Goal: Task Accomplishment & Management: Use online tool/utility

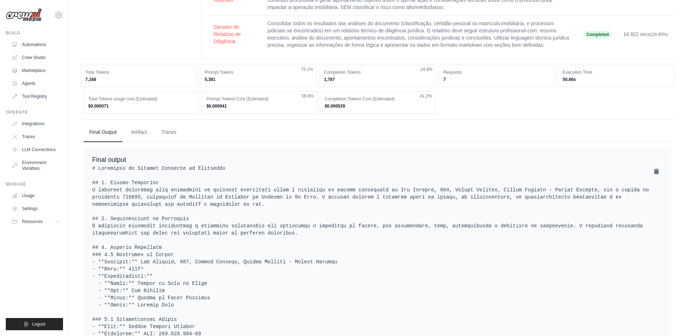
scroll to position [208, 0]
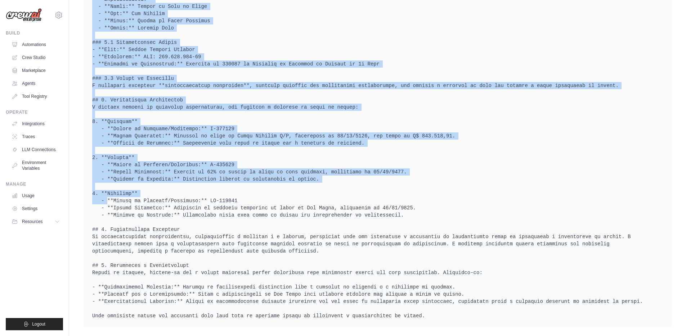
scroll to position [501, 0]
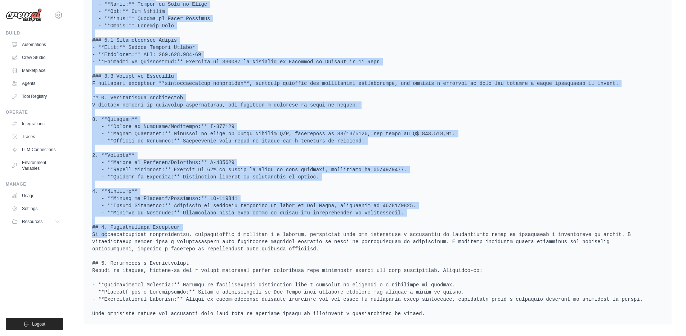
drag, startPoint x: 108, startPoint y: 49, endPoint x: 304, endPoint y: 219, distance: 258.8
click at [304, 219] on pre at bounding box center [377, 102] width 571 height 432
click at [31, 63] on link "Crew Studio" at bounding box center [36, 58] width 54 height 12
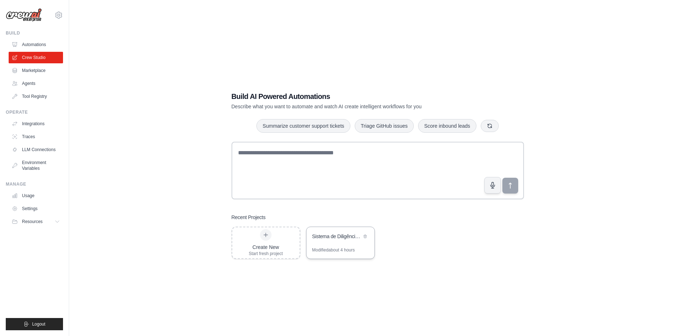
click at [336, 245] on div "Sistema de Diligência Jurídica Imobiliária" at bounding box center [340, 237] width 68 height 20
click at [42, 38] on div "Build Automations Crew Studio Marketplace Agents" at bounding box center [34, 66] width 57 height 72
click at [41, 44] on link "Automations" at bounding box center [36, 45] width 54 height 12
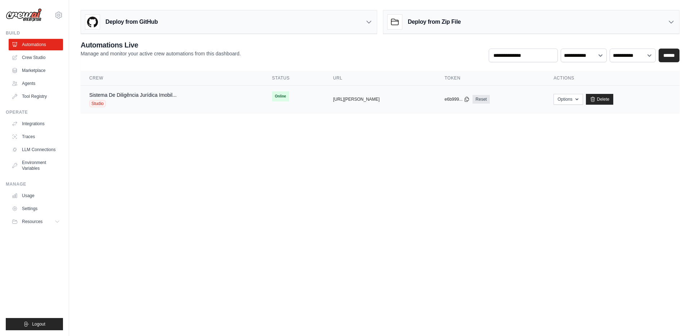
click at [249, 99] on td "Sistema De Diligência Jurídica Imobil... Studio" at bounding box center [172, 100] width 183 height 28
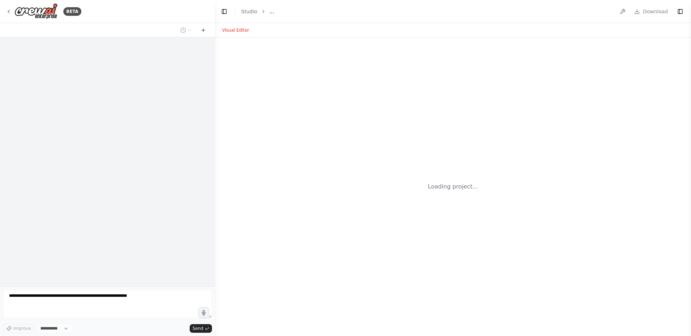
select select "****"
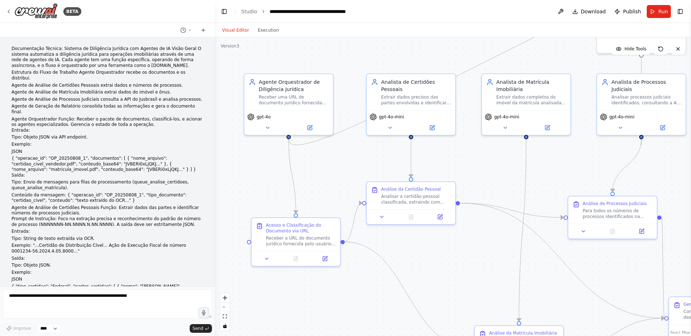
scroll to position [8561, 0]
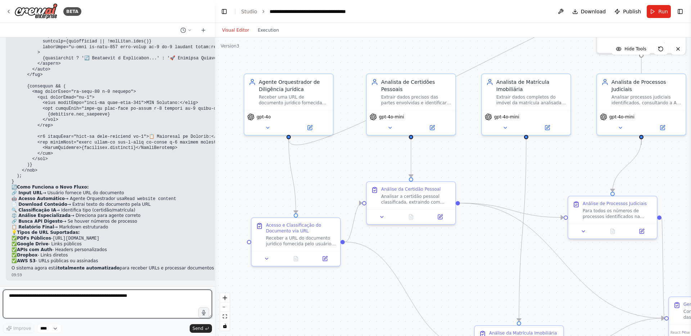
click at [85, 298] on textarea at bounding box center [107, 304] width 209 height 29
type textarea "**********"
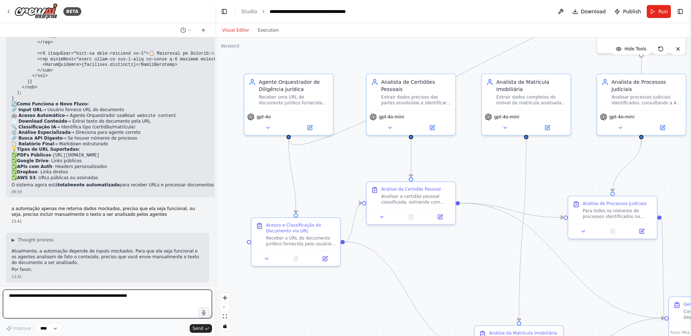
scroll to position [8645, 0]
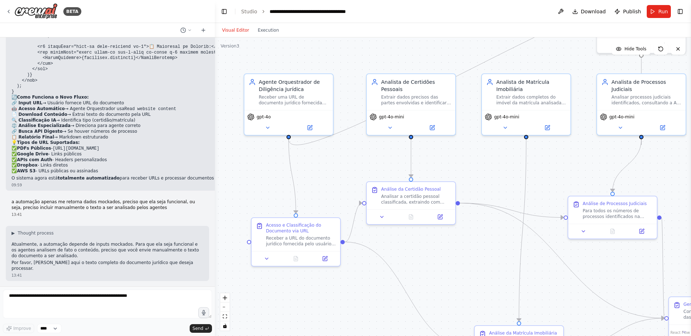
click at [127, 228] on div "Documentação Técnica: Sistema de Diligência Jurídica com Agentes de IA Visão Ge…" at bounding box center [107, 161] width 215 height 249
click at [89, 289] on form "Improve **** Send" at bounding box center [107, 312] width 215 height 50
click at [85, 296] on textarea at bounding box center [107, 304] width 209 height 29
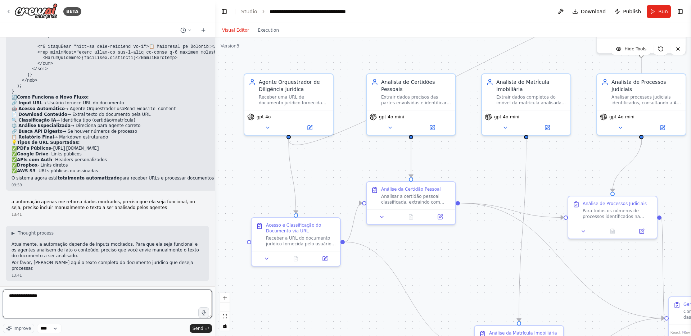
paste textarea "**********"
type textarea "**********"
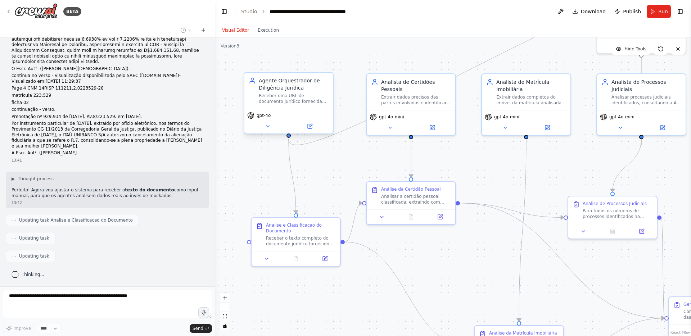
scroll to position [9619, 0]
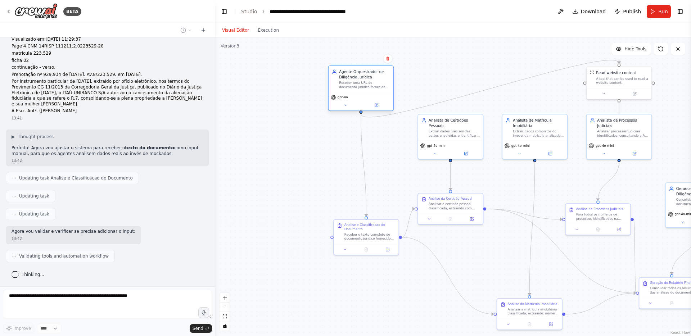
drag, startPoint x: 358, startPoint y: 130, endPoint x: 357, endPoint y: 80, distance: 50.4
click at [357, 80] on div "Agente Orquestrador de Diligência Jurídica Receber uma URL de documento jurídic…" at bounding box center [364, 79] width 51 height 20
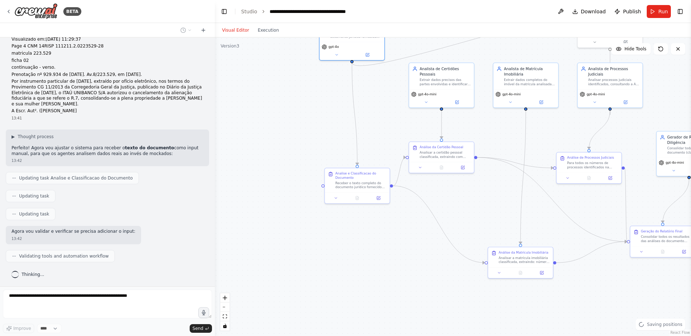
drag, startPoint x: 387, startPoint y: 173, endPoint x: 378, endPoint y: 122, distance: 52.3
click at [378, 122] on div ".deletable-edge-delete-btn { width: 20px; height: 20px; border: 0px solid #ffff…" at bounding box center [453, 186] width 476 height 299
drag, startPoint x: 440, startPoint y: 161, endPoint x: 443, endPoint y: 151, distance: 10.0
click at [443, 151] on div "Análise da Certidão Pessoal Analisar a certidão pessoal classificada, extraindo…" at bounding box center [442, 146] width 66 height 32
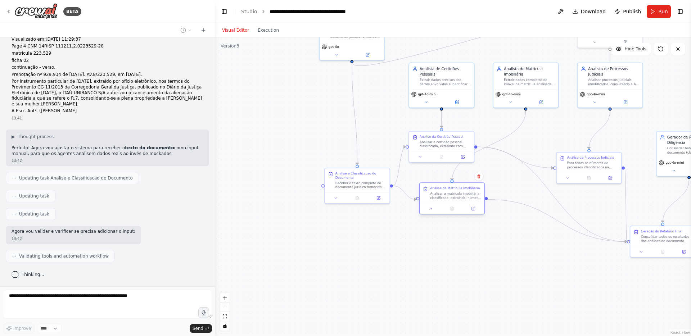
drag, startPoint x: 526, startPoint y: 260, endPoint x: 458, endPoint y: 199, distance: 91.3
click at [458, 199] on div "Analisar a matrícula imobiliária classificada, extraindo: número da matrícula, …" at bounding box center [455, 196] width 51 height 8
drag, startPoint x: 531, startPoint y: 86, endPoint x: 457, endPoint y: 274, distance: 201.4
click at [457, 274] on div "Analista de Matrícula Imobiliária Extrair dados completos do imóvel da matrícul…" at bounding box center [452, 265] width 65 height 26
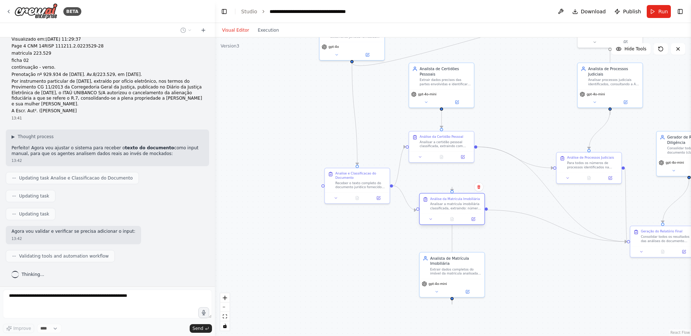
drag, startPoint x: 453, startPoint y: 182, endPoint x: 455, endPoint y: 193, distance: 10.9
click at [455, 193] on div "Análise da Matrícula Imobiliária Analisar a matrícula imobiliária classificada,…" at bounding box center [452, 209] width 66 height 32
drag, startPoint x: 453, startPoint y: 192, endPoint x: 453, endPoint y: 225, distance: 33.8
click at [453, 225] on div "Análise da Matrícula Imobiliária Analisar a matrícula imobiliária classificada,…" at bounding box center [452, 210] width 66 height 32
click at [453, 192] on div at bounding box center [452, 191] width 3 height 3
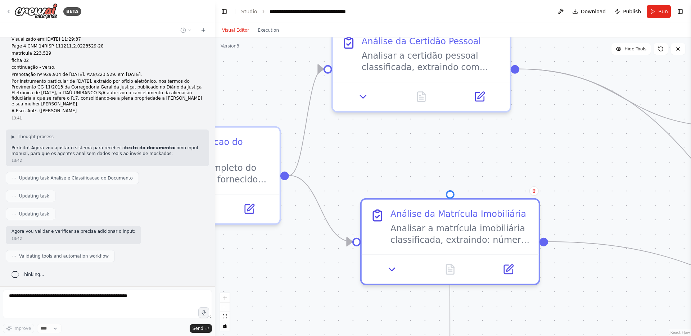
drag, startPoint x: 452, startPoint y: 185, endPoint x: 450, endPoint y: 296, distance: 111.3
click at [450, 296] on div ".deletable-edge-delete-btn { width: 20px; height: 20px; border: 0px solid #ffff…" at bounding box center [453, 186] width 476 height 299
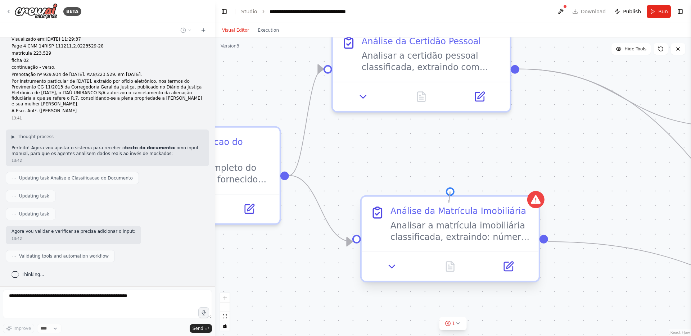
drag, startPoint x: 449, startPoint y: 193, endPoint x: 450, endPoint y: 200, distance: 7.0
click at [450, 200] on div "Análise da Matrícula Imobiliária Analisar a matrícula imobiliária classificada,…" at bounding box center [450, 239] width 180 height 87
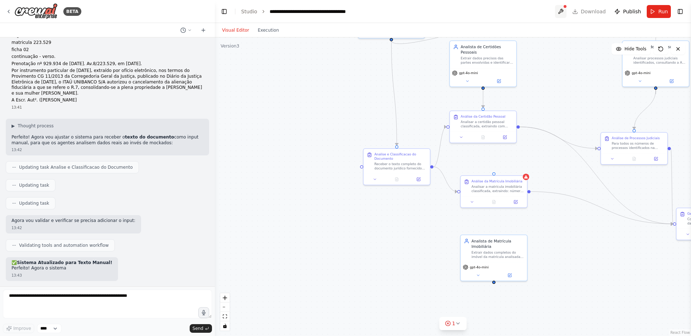
click at [565, 14] on button at bounding box center [561, 11] width 12 height 13
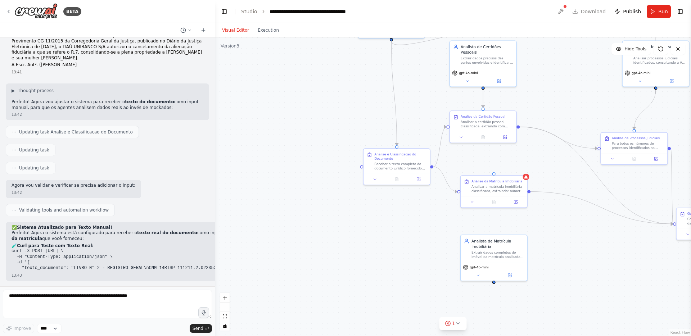
scroll to position [9659, 0]
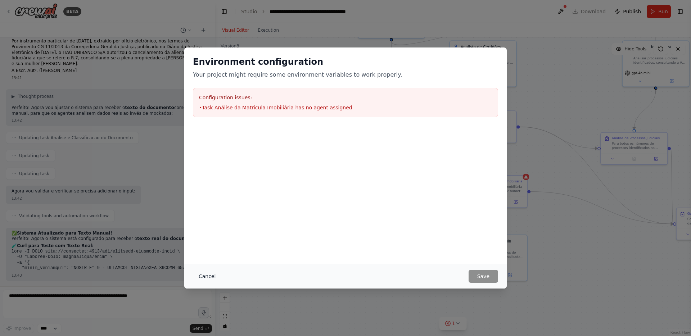
click at [207, 277] on button "Cancel" at bounding box center [207, 276] width 28 height 13
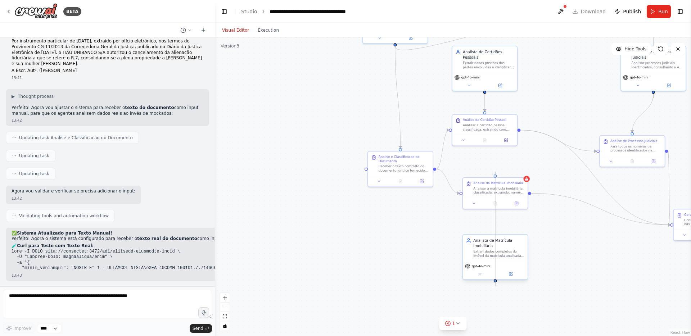
drag, startPoint x: 496, startPoint y: 175, endPoint x: 495, endPoint y: 281, distance: 105.9
click at [495, 238] on div "Agente Orquestrador de Diligência Jurídica Receber uma URL de documento jurídic…" at bounding box center [515, 128] width 349 height 219
click at [495, 281] on div at bounding box center [495, 280] width 3 height 3
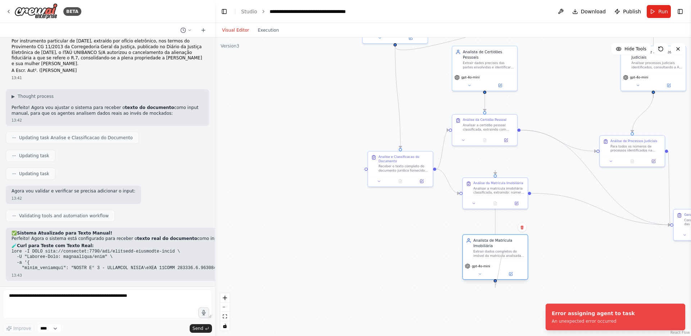
drag, startPoint x: 495, startPoint y: 282, endPoint x: 505, endPoint y: 261, distance: 22.7
click at [505, 259] on div "Analista de Matrícula Imobiliária Extrair dados completos do imóvel da matrícul…" at bounding box center [496, 257] width 66 height 46
drag, startPoint x: 496, startPoint y: 242, endPoint x: 497, endPoint y: 231, distance: 10.8
click at [497, 231] on div "Analista de Matrícula Imobiliária" at bounding box center [498, 233] width 51 height 10
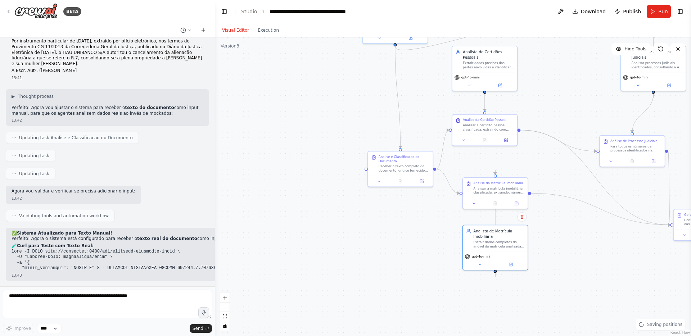
click at [403, 224] on div ".deletable-edge-delete-btn { width: 20px; height: 20px; border: 0px solid #ffff…" at bounding box center [453, 186] width 476 height 299
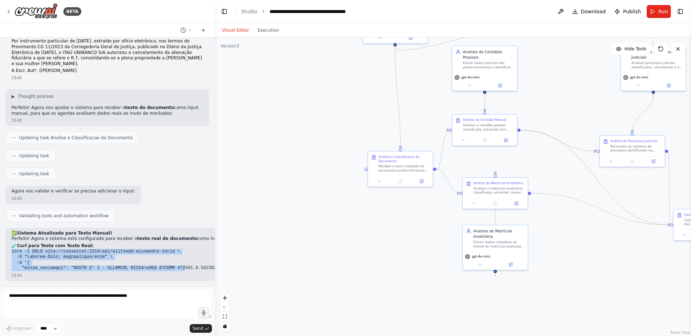
drag, startPoint x: 12, startPoint y: 252, endPoint x: 187, endPoint y: 268, distance: 175.0
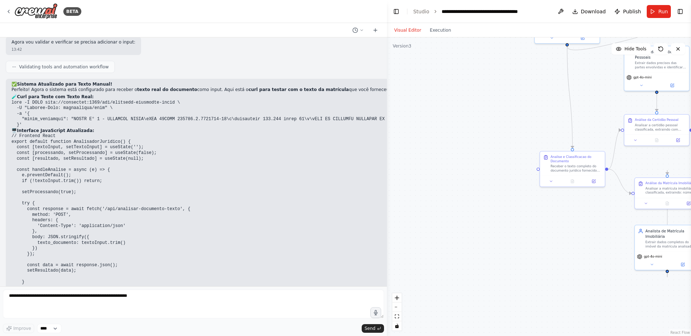
drag, startPoint x: 213, startPoint y: 248, endPoint x: 608, endPoint y: 221, distance: 396.3
click at [608, 221] on div "BETA Documentação Técnica: Sistema de Diligência Jurídica com Agentes de IA Vis…" at bounding box center [345, 168] width 691 height 336
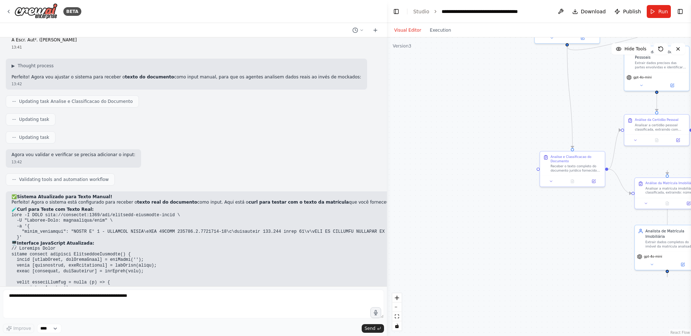
scroll to position [9125, 0]
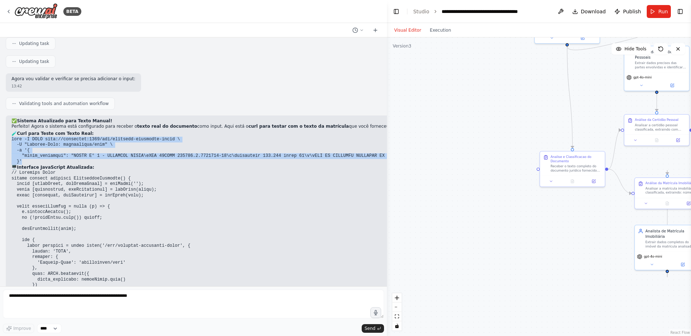
drag, startPoint x: 12, startPoint y: 116, endPoint x: 21, endPoint y: 136, distance: 22.4
copy code "curl -X POST http://localhost:3000/api/analisar-documento-texto \ -H "Content-T…"
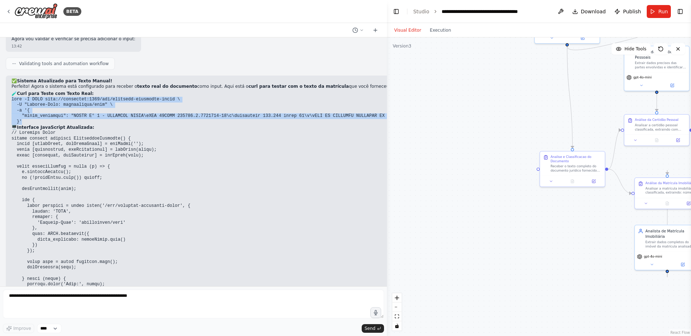
scroll to position [9158, 0]
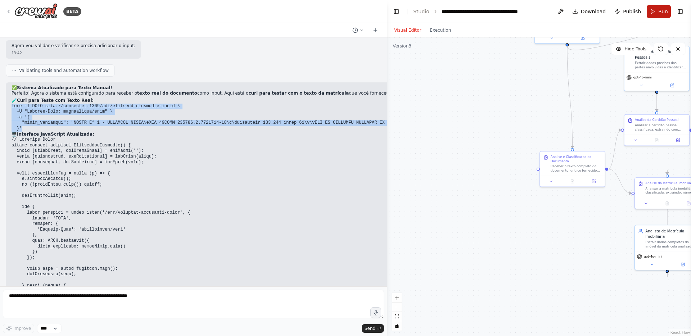
click at [650, 13] on button "Run" at bounding box center [659, 11] width 24 height 13
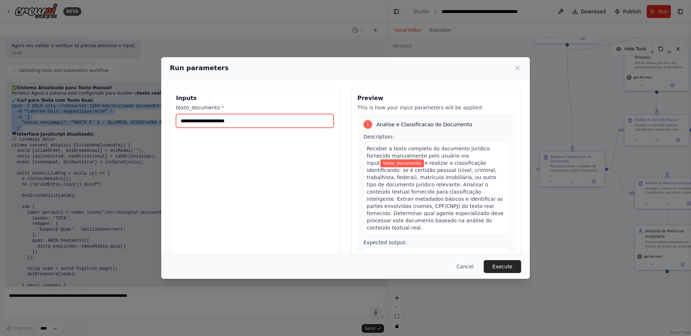
click at [224, 123] on input "texto_documento *" at bounding box center [255, 121] width 158 height 14
paste input "**********"
type input "**********"
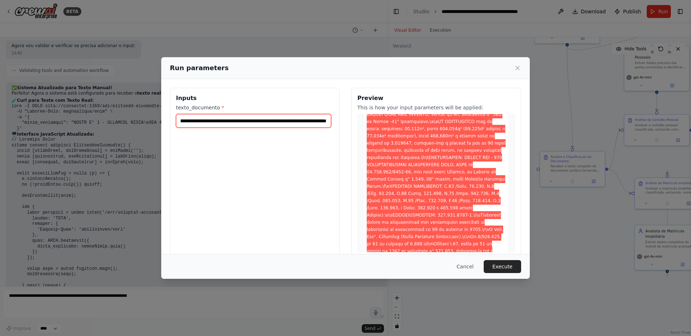
scroll to position [0, 0]
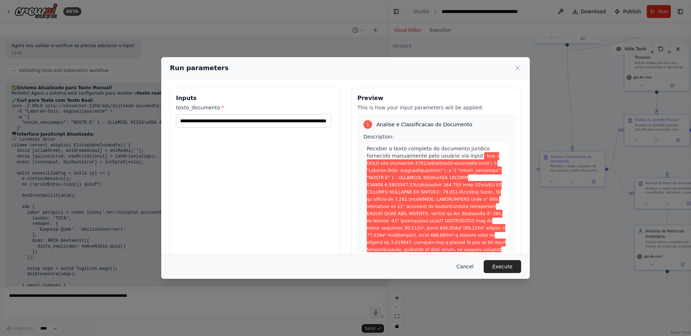
click at [472, 266] on button "Cancel" at bounding box center [465, 266] width 28 height 13
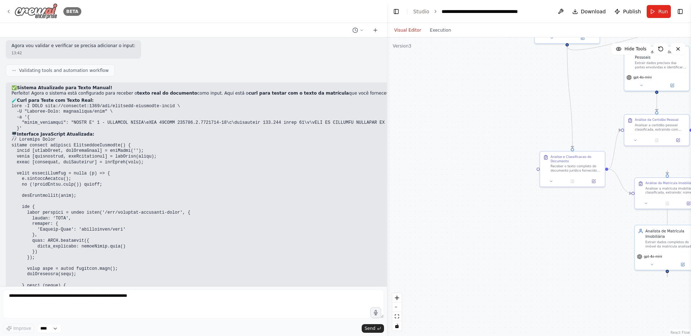
click at [9, 16] on div "BETA" at bounding box center [44, 11] width 76 height 16
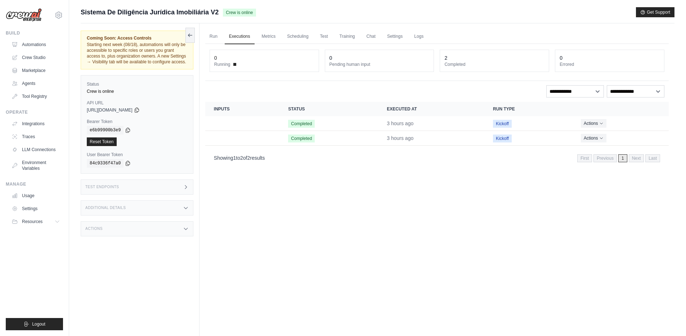
click at [139, 188] on div "Test Endpoints" at bounding box center [137, 187] width 113 height 15
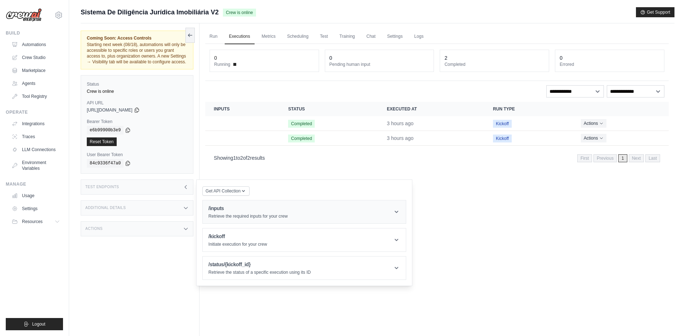
click at [258, 210] on h1 "/inputs" at bounding box center [247, 208] width 79 height 7
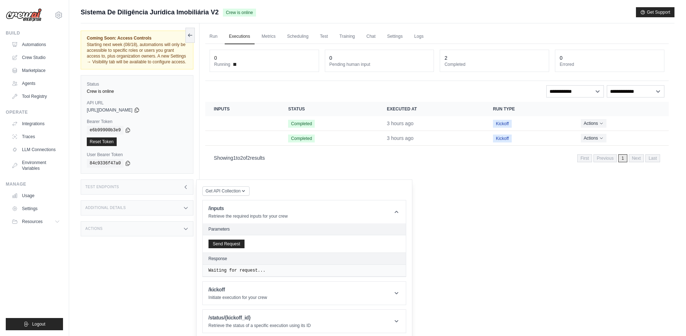
scroll to position [31, 0]
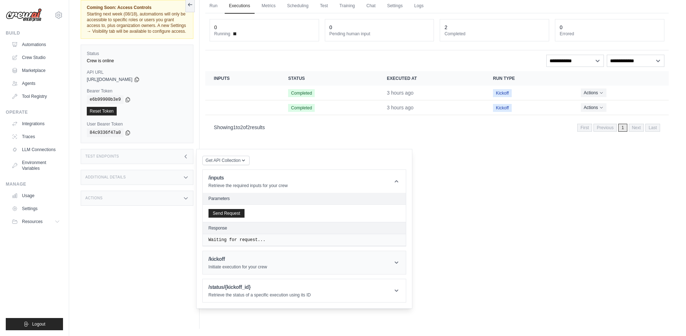
click at [304, 259] on header "/kickoff Initiate execution for your crew" at bounding box center [304, 262] width 203 height 23
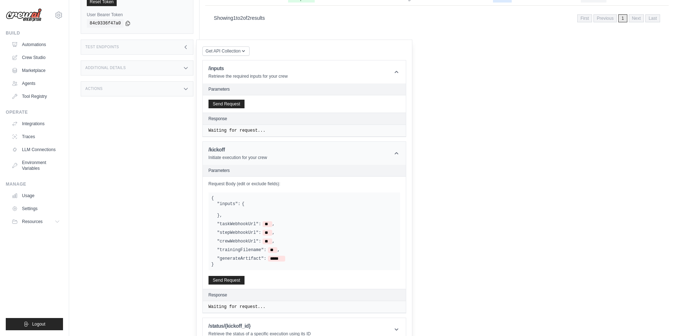
scroll to position [152, 0]
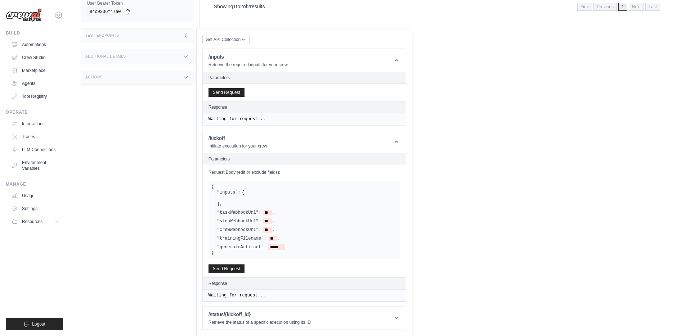
click at [244, 192] on div ""inputs": { } ," at bounding box center [307, 198] width 180 height 17
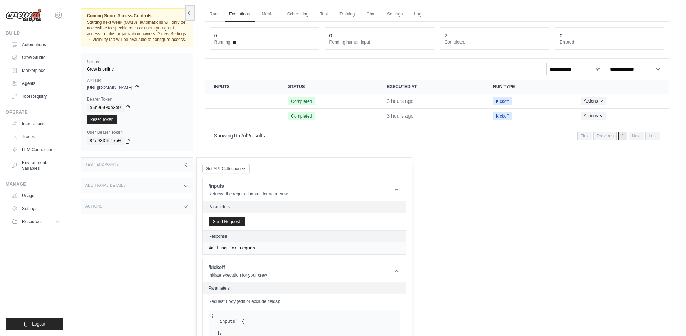
scroll to position [0, 0]
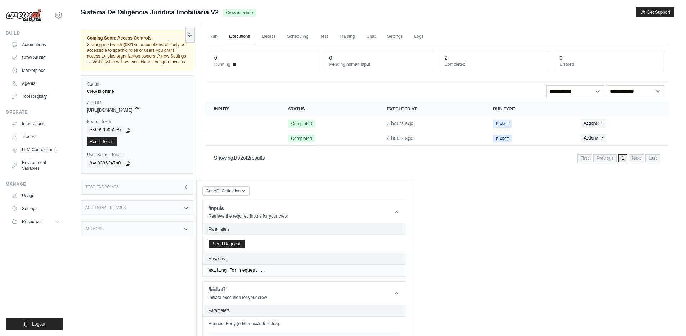
click at [140, 108] on icon at bounding box center [137, 110] width 6 height 6
click at [130, 130] on icon at bounding box center [128, 130] width 4 height 5
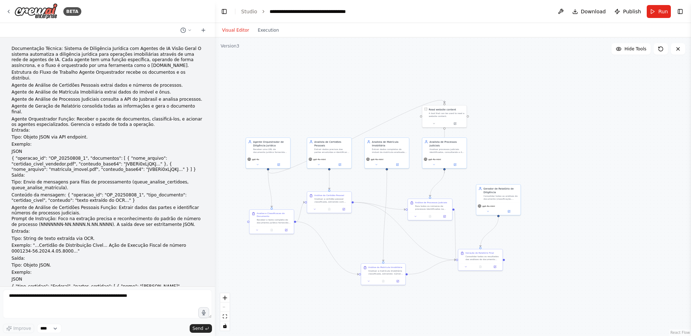
scroll to position [8814, 0]
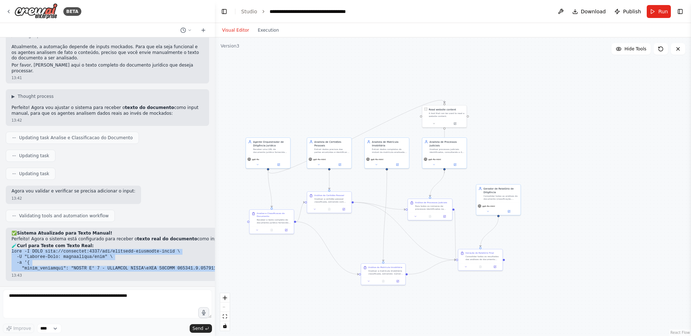
drag, startPoint x: 11, startPoint y: 252, endPoint x: 139, endPoint y: 272, distance: 129.5
drag, startPoint x: 11, startPoint y: 251, endPoint x: 192, endPoint y: 269, distance: 181.6
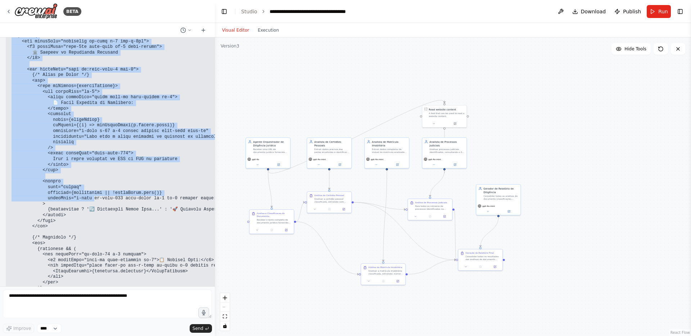
scroll to position [9352, 0]
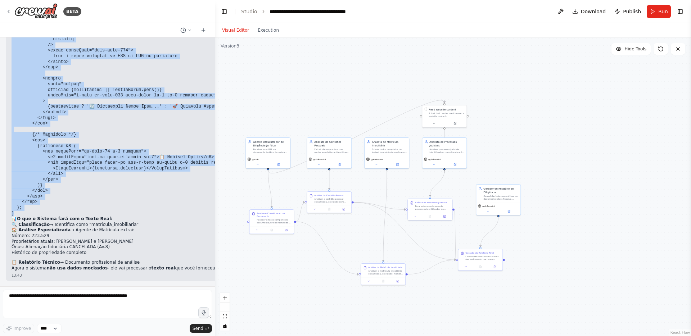
drag, startPoint x: 11, startPoint y: 104, endPoint x: 120, endPoint y: 211, distance: 152.8
copy div "🧪 Curl para Teste com Texto Real: curl -X POST http://localhost:3000/api/analis…"
click at [254, 178] on div ".deletable-edge-delete-btn { width: 20px; height: 20px; border: 0px solid #ffff…" at bounding box center [453, 186] width 476 height 299
click at [257, 164] on icon at bounding box center [257, 164] width 3 height 3
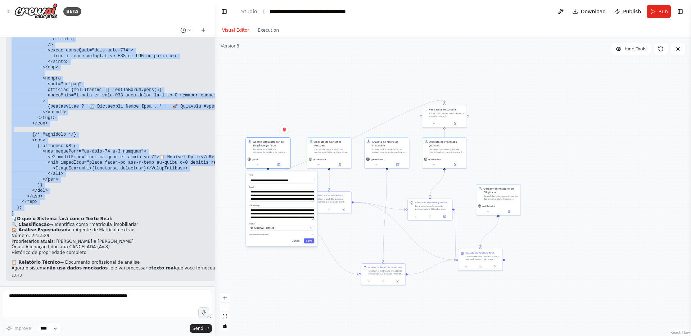
click at [259, 126] on div ".deletable-edge-delete-btn { width: 20px; height: 20px; border: 0px solid #ffff…" at bounding box center [453, 186] width 476 height 299
click at [297, 241] on button "Cancel" at bounding box center [295, 241] width 13 height 5
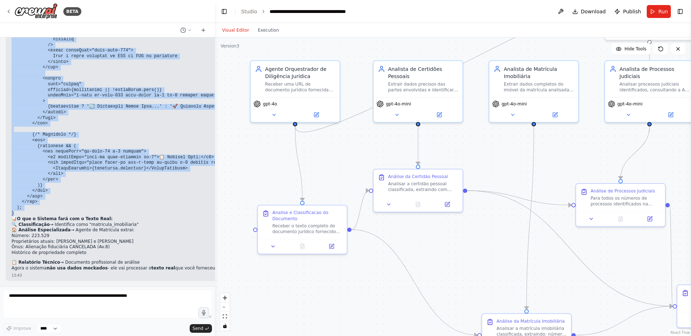
drag, startPoint x: 336, startPoint y: 246, endPoint x: 392, endPoint y: 271, distance: 61.7
click at [392, 271] on div ".deletable-edge-delete-btn { width: 20px; height: 20px; border: 0px solid #ffff…" at bounding box center [453, 186] width 476 height 299
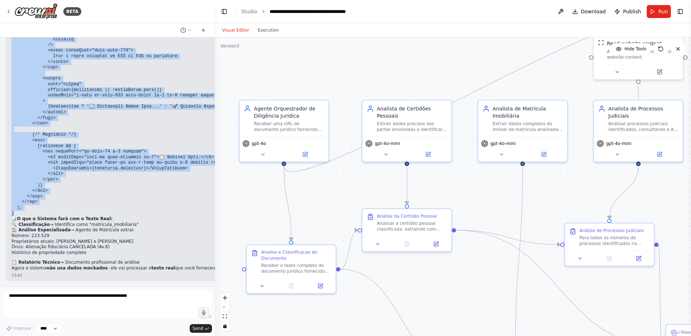
drag, startPoint x: 332, startPoint y: 141, endPoint x: 321, endPoint y: 180, distance: 40.5
click at [321, 180] on div ".deletable-edge-delete-btn { width: 20px; height: 20px; border: 0px solid #ffff…" at bounding box center [453, 186] width 476 height 299
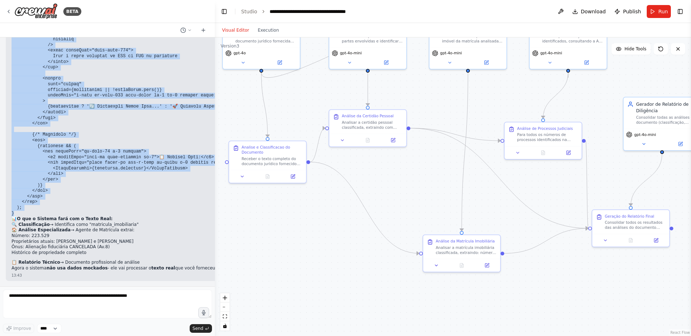
drag, startPoint x: 387, startPoint y: 271, endPoint x: 360, endPoint y: 170, distance: 104.0
click at [360, 171] on div ".deletable-edge-delete-btn { width: 20px; height: 20px; border: 0px solid #ffff…" at bounding box center [453, 186] width 476 height 299
drag, startPoint x: 463, startPoint y: 252, endPoint x: 372, endPoint y: 174, distance: 119.5
click at [372, 174] on div "Analisar a matrícula imobiliária classificada, extraindo: número da matrícula, …" at bounding box center [372, 172] width 61 height 10
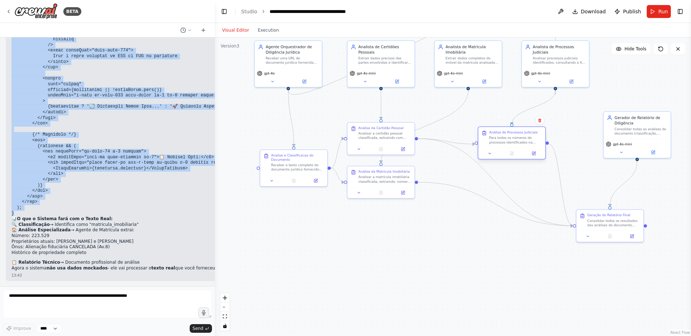
drag, startPoint x: 540, startPoint y: 146, endPoint x: 516, endPoint y: 138, distance: 25.4
click at [516, 138] on div "Para todos os números de processos identificados na análise da certidão, realiz…" at bounding box center [515, 140] width 53 height 9
drag, startPoint x: 371, startPoint y: 185, endPoint x: 373, endPoint y: 257, distance: 72.0
click at [373, 257] on div "Análise da Matrícula Imobiliária Analisar a matrícula imobiliária classificada,…" at bounding box center [381, 252] width 68 height 33
drag, startPoint x: 368, startPoint y: 135, endPoint x: 368, endPoint y: 203, distance: 67.3
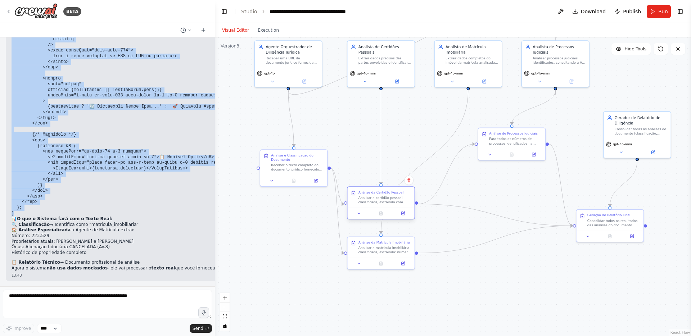
click at [368, 203] on div "Analisar a certidão pessoal classificada, extraindo com precisão: dados pessoai…" at bounding box center [385, 200] width 53 height 9
drag, startPoint x: 504, startPoint y: 140, endPoint x: 518, endPoint y: 148, distance: 15.9
click at [518, 148] on div "Para todos os números de processos identificados na análise da certidão, realiz…" at bounding box center [532, 145] width 53 height 9
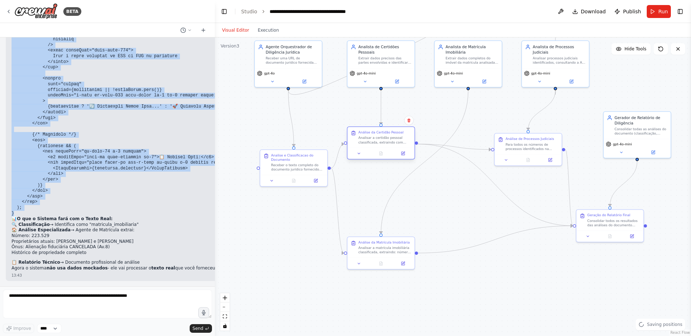
drag, startPoint x: 390, startPoint y: 199, endPoint x: 392, endPoint y: 139, distance: 59.8
click at [392, 139] on div "Analisar a certidão pessoal classificada, extraindo com precisão: dados pessoai…" at bounding box center [385, 140] width 53 height 9
click at [298, 80] on button at bounding box center [304, 80] width 31 height 6
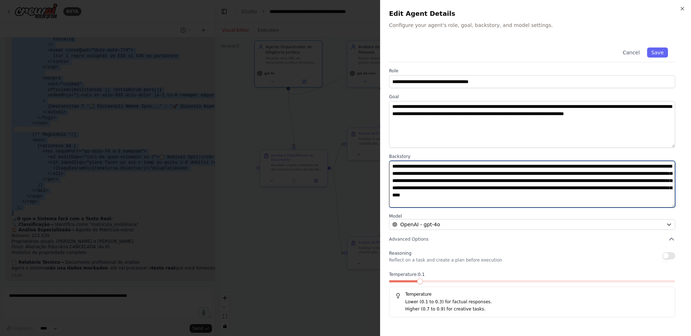
click at [554, 180] on textarea "**********" at bounding box center [532, 184] width 286 height 47
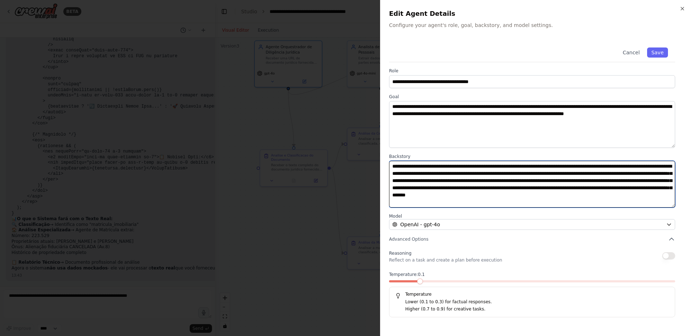
type textarea "**********"
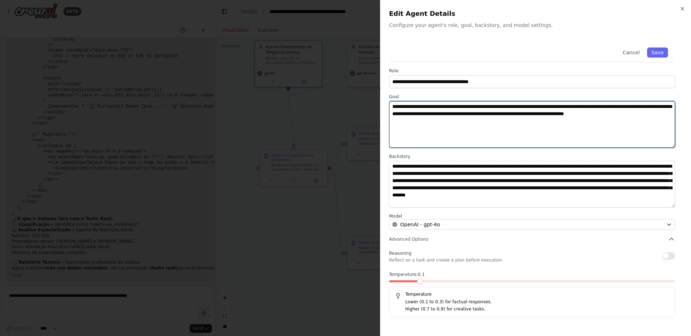
click at [433, 107] on textarea "**********" at bounding box center [532, 124] width 286 height 47
click at [557, 107] on textarea "**********" at bounding box center [532, 124] width 286 height 47
click at [603, 122] on textarea "**********" at bounding box center [532, 124] width 286 height 47
type textarea "**********"
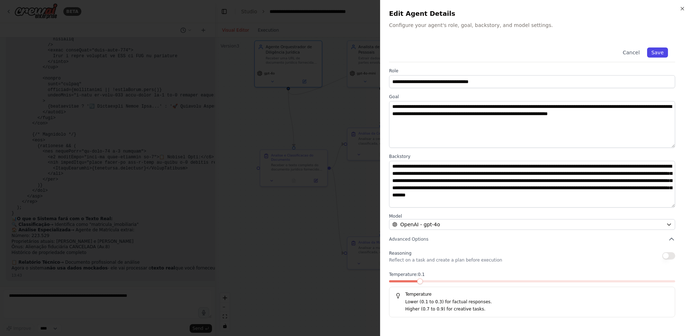
click at [656, 52] on button "Save" at bounding box center [657, 53] width 21 height 10
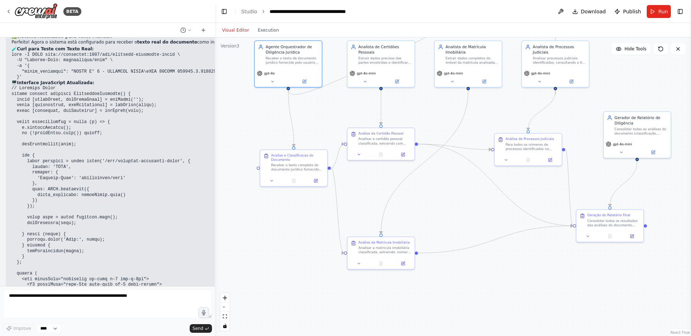
scroll to position [9044, 0]
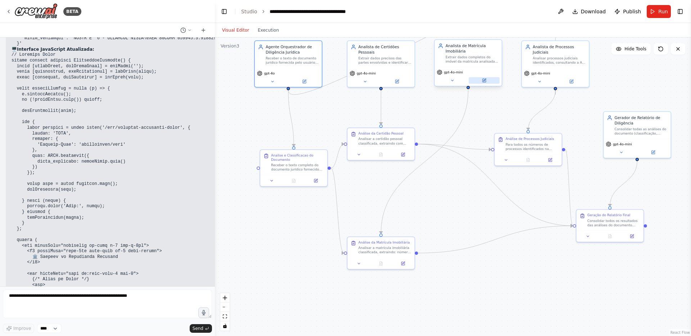
click at [485, 82] on icon at bounding box center [484, 80] width 3 height 3
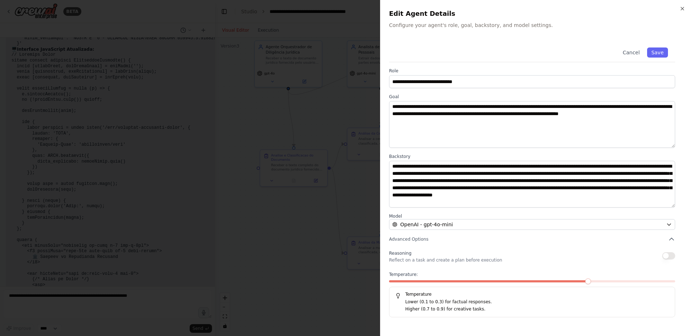
click at [394, 281] on span at bounding box center [489, 281] width 201 height 2
click at [660, 53] on button "Save" at bounding box center [657, 53] width 21 height 10
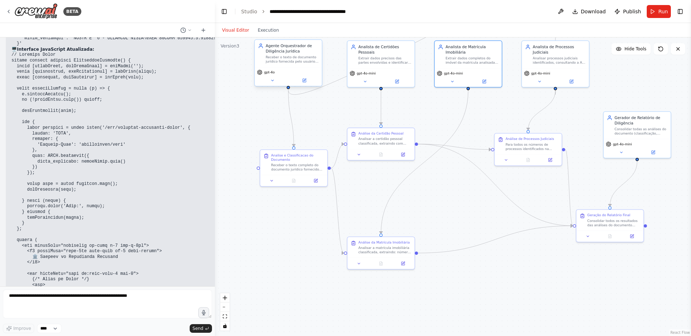
click at [296, 64] on div "Agente Orquestrador de Diligência Jurídica Receber o texto de documento jurídic…" at bounding box center [288, 53] width 67 height 27
click at [303, 81] on icon at bounding box center [304, 80] width 3 height 3
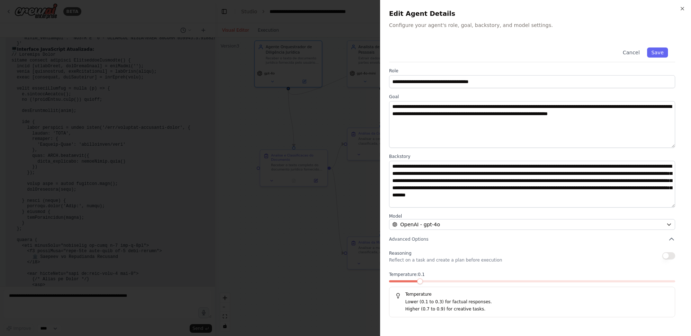
click at [392, 280] on span at bounding box center [403, 281] width 29 height 2
click at [655, 56] on button "Save" at bounding box center [657, 53] width 21 height 10
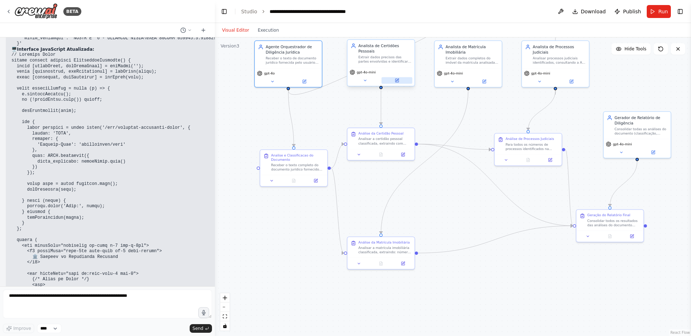
click at [397, 81] on icon at bounding box center [396, 80] width 3 height 3
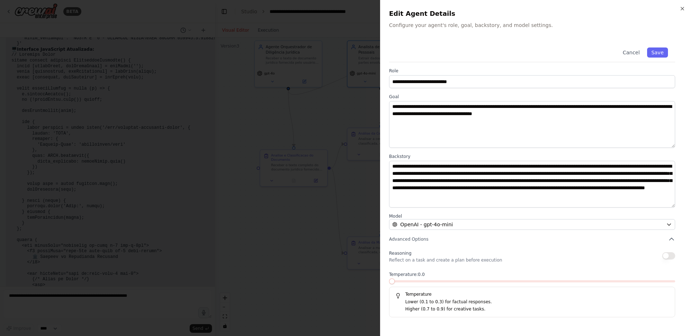
click at [389, 282] on span at bounding box center [389, 281] width 0 height 2
click at [658, 50] on button "Save" at bounding box center [657, 53] width 21 height 10
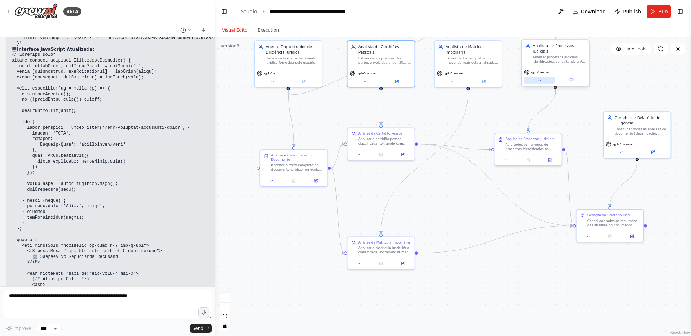
click at [538, 80] on icon at bounding box center [540, 80] width 4 height 4
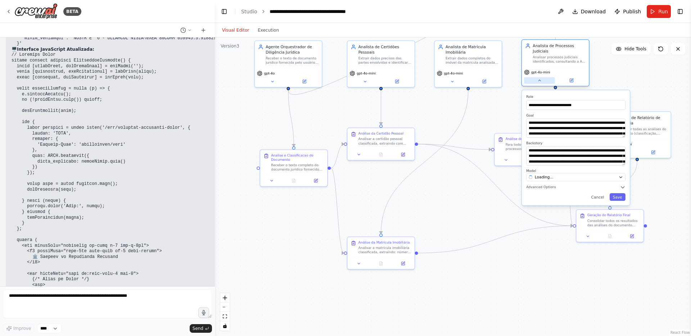
click at [538, 80] on icon at bounding box center [540, 80] width 4 height 4
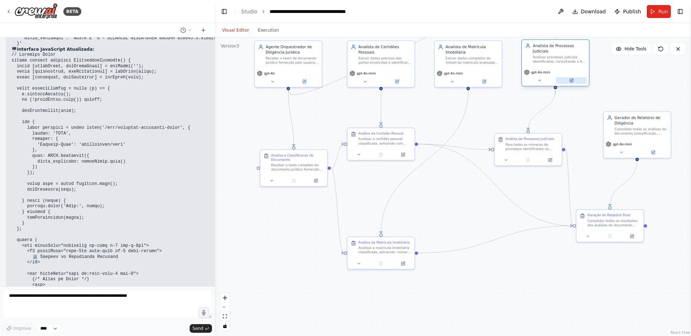
click at [565, 78] on button at bounding box center [571, 80] width 31 height 6
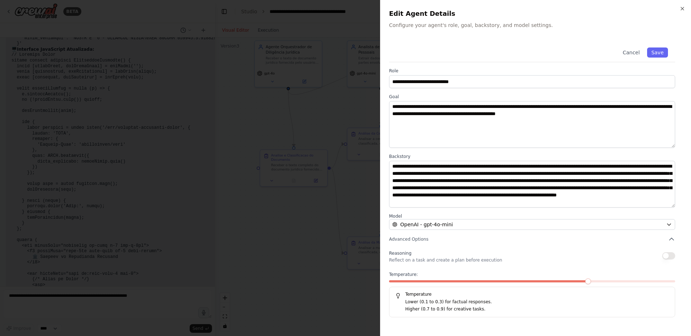
click at [394, 280] on span at bounding box center [489, 281] width 201 height 2
click at [656, 48] on button "Save" at bounding box center [657, 53] width 21 height 10
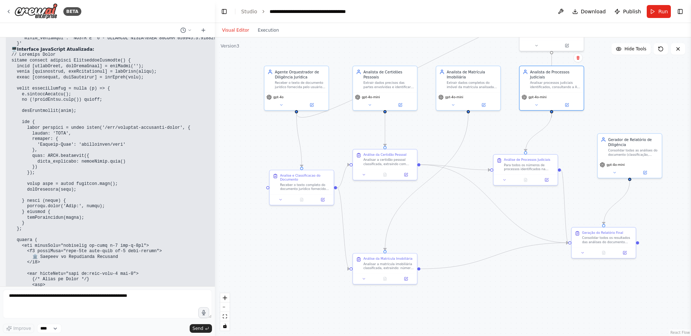
drag, startPoint x: 472, startPoint y: 108, endPoint x: 472, endPoint y: 132, distance: 23.8
click at [472, 132] on div ".deletable-edge-delete-btn { width: 20px; height: 20px; border: 0px solid #ffff…" at bounding box center [453, 186] width 476 height 299
click at [480, 102] on button at bounding box center [483, 103] width 30 height 6
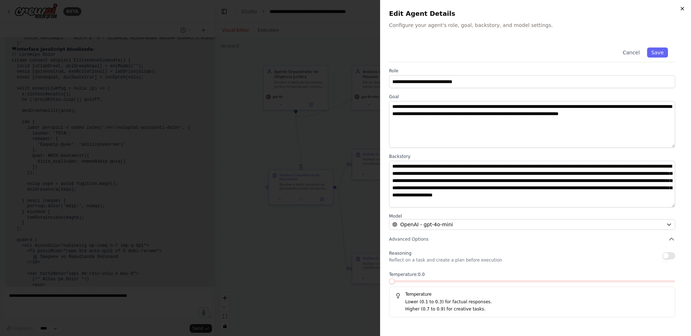
click at [684, 8] on icon "button" at bounding box center [683, 9] width 6 height 6
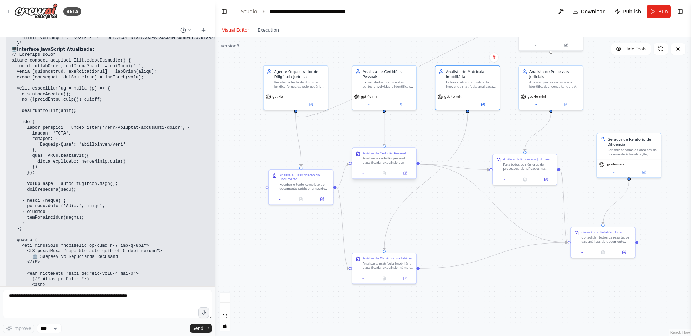
click at [380, 158] on div "Analisar a certidão pessoal classificada, extraindo com precisão: dados pessoai…" at bounding box center [388, 161] width 50 height 8
click at [638, 146] on div "Gerador de Relatório de Diligência" at bounding box center [633, 141] width 50 height 10
click at [639, 140] on div "Gerador de Relatório de Diligência" at bounding box center [633, 141] width 50 height 10
click at [647, 174] on button at bounding box center [645, 171] width 30 height 6
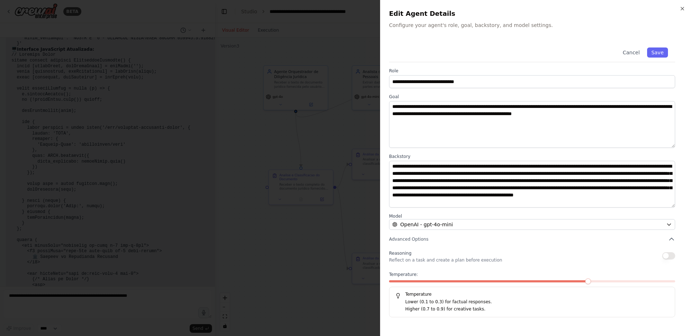
click at [414, 282] on span at bounding box center [489, 281] width 201 height 2
click at [664, 53] on button "Save" at bounding box center [657, 53] width 21 height 10
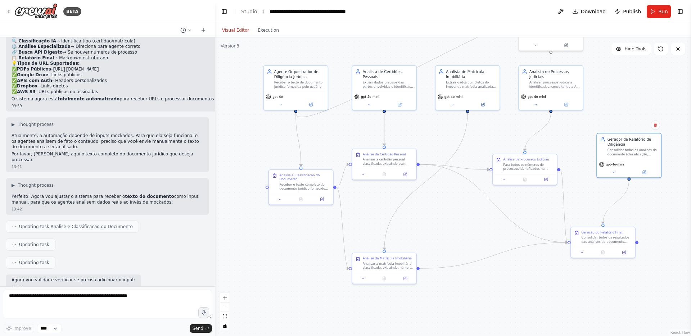
scroll to position [8724, 0]
click at [310, 103] on icon at bounding box center [311, 103] width 3 height 3
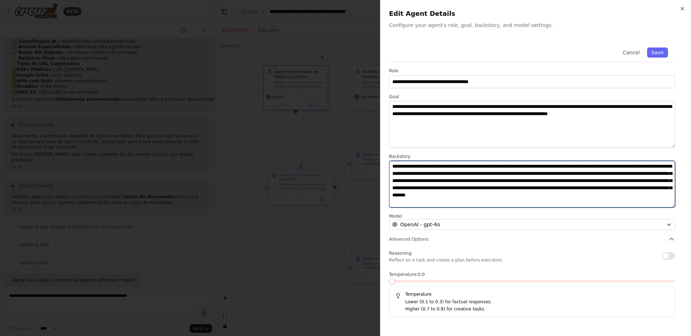
click at [477, 175] on textarea "**********" at bounding box center [532, 184] width 286 height 47
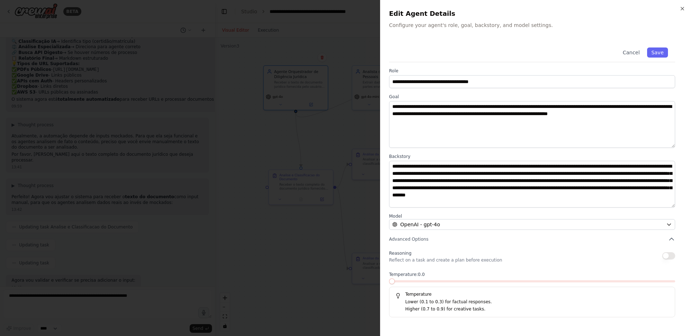
click at [339, 160] on div at bounding box center [345, 168] width 691 height 336
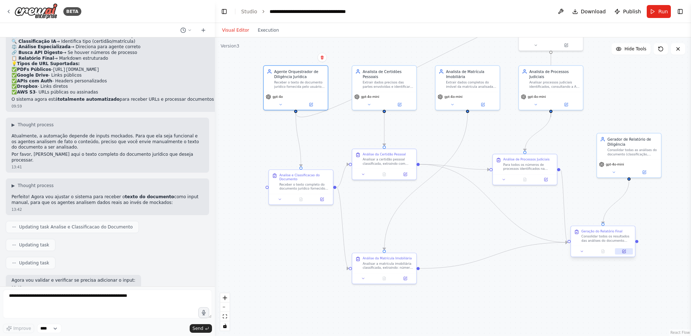
click at [624, 250] on icon at bounding box center [624, 251] width 3 height 3
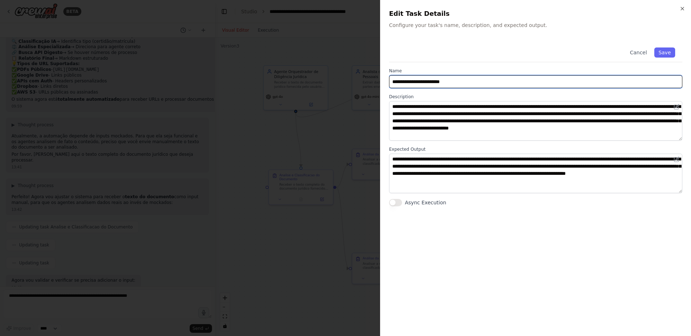
click at [451, 81] on input "**********" at bounding box center [535, 81] width 293 height 13
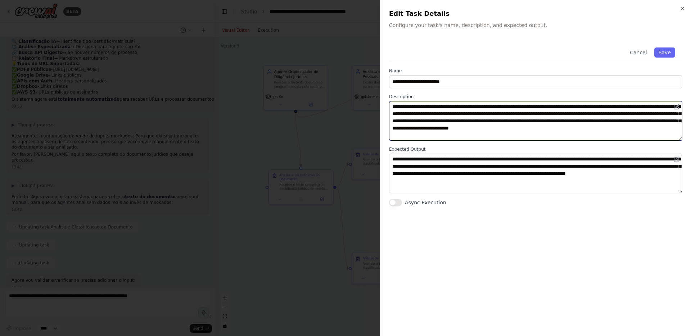
click at [436, 117] on textarea "**********" at bounding box center [535, 121] width 293 height 40
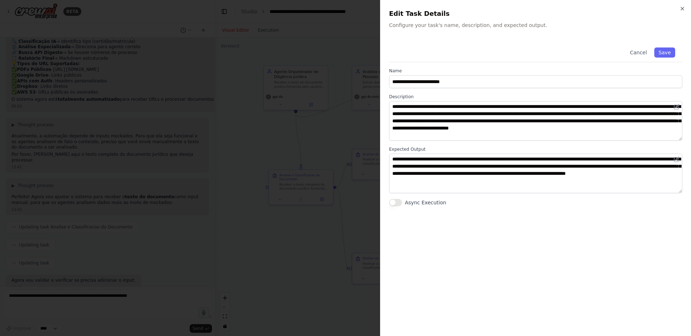
click at [464, 89] on div "**********" at bounding box center [535, 123] width 293 height 166
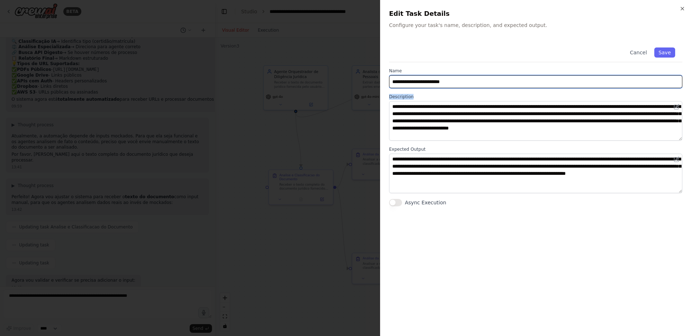
click at [467, 82] on input "**********" at bounding box center [535, 81] width 293 height 13
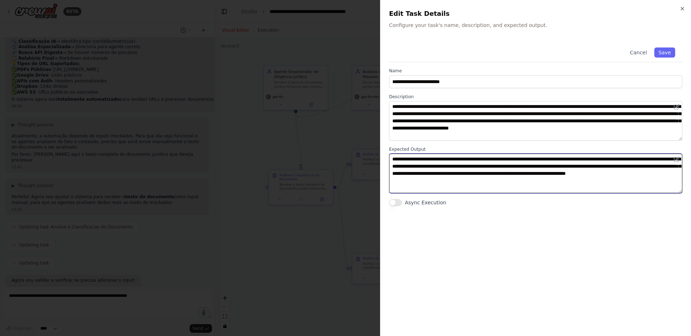
click at [471, 174] on textarea "**********" at bounding box center [535, 174] width 293 height 40
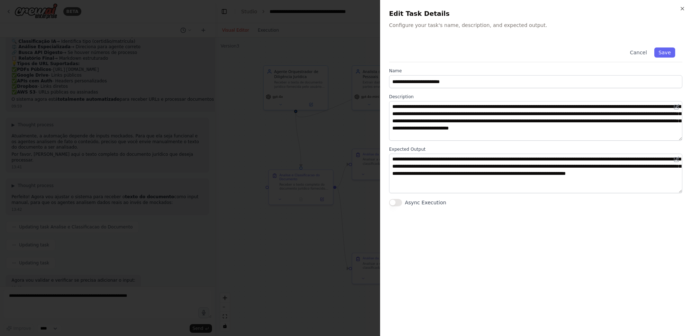
click at [354, 71] on div at bounding box center [345, 168] width 691 height 336
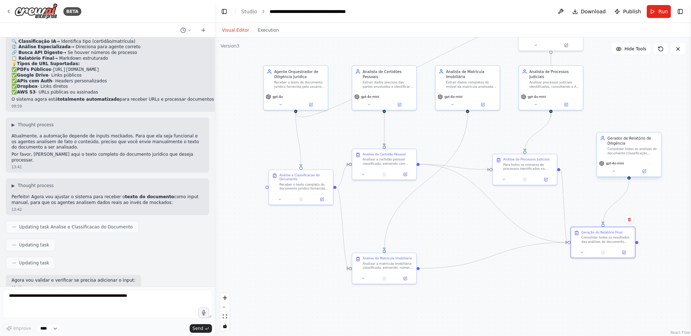
click at [631, 144] on div "Gerador de Relatório de Diligência" at bounding box center [633, 141] width 50 height 10
click at [649, 173] on button at bounding box center [645, 171] width 30 height 6
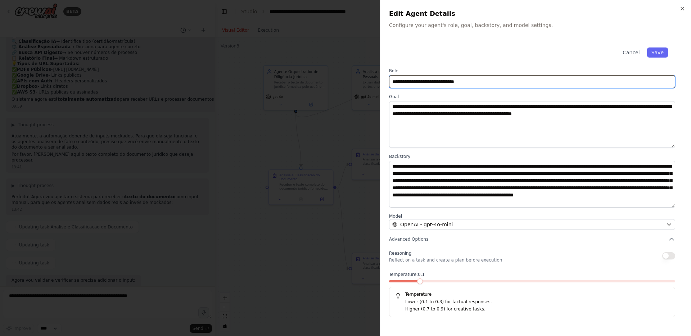
click at [466, 83] on input "**********" at bounding box center [532, 81] width 286 height 13
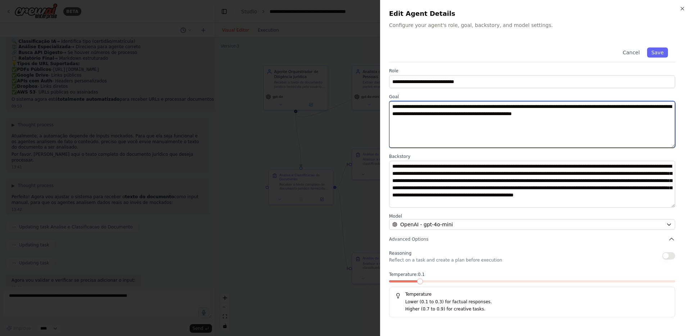
click at [468, 118] on textarea "**********" at bounding box center [532, 124] width 286 height 47
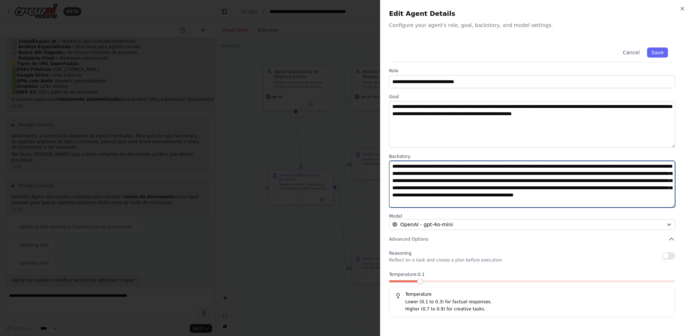
click at [476, 165] on textarea "**********" at bounding box center [532, 184] width 286 height 47
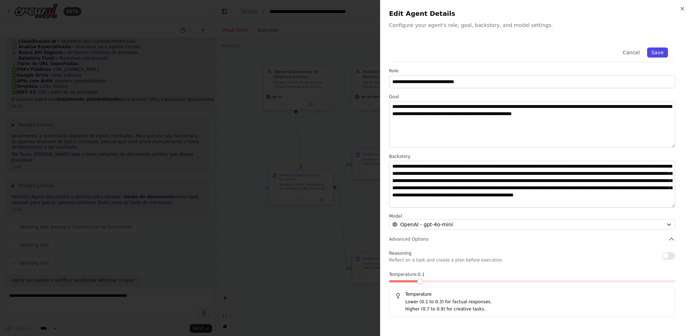
click at [654, 52] on button "Save" at bounding box center [657, 53] width 21 height 10
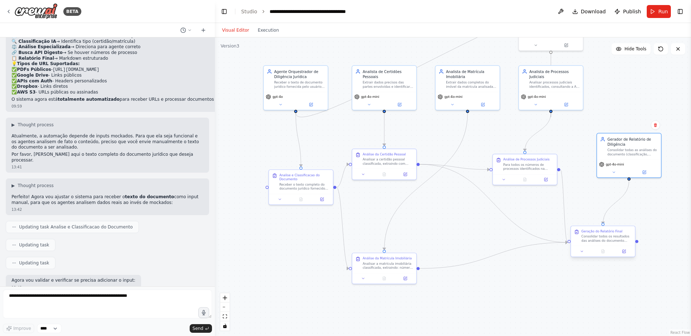
click at [614, 238] on div "Consolidar todos os resultados das análises do documento (classificação, certid…" at bounding box center [606, 239] width 50 height 8
click at [629, 255] on div at bounding box center [603, 251] width 64 height 11
click at [624, 251] on icon at bounding box center [625, 251] width 3 height 3
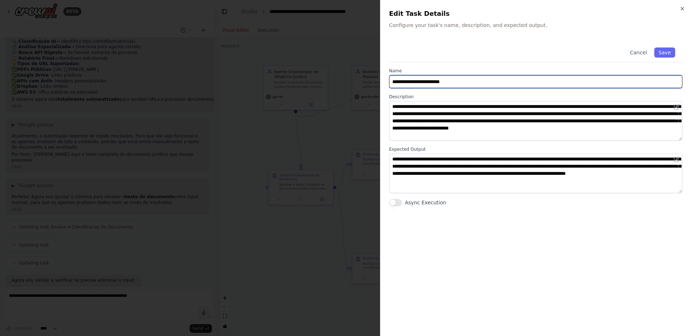
click at [497, 77] on input "**********" at bounding box center [535, 81] width 293 height 13
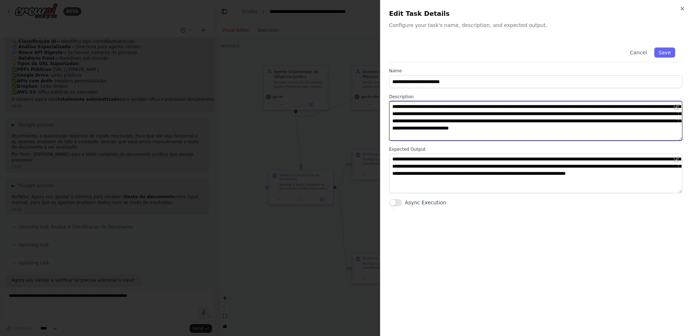
click at [494, 114] on textarea "**********" at bounding box center [535, 121] width 293 height 40
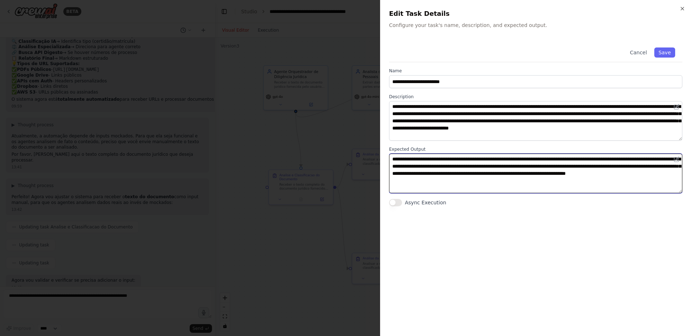
click at [468, 185] on textarea "**********" at bounding box center [535, 174] width 293 height 40
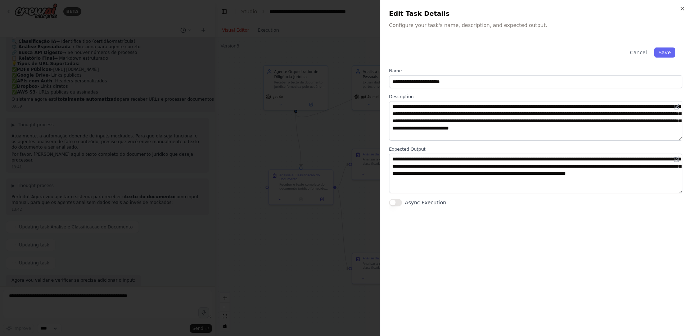
click at [314, 124] on div at bounding box center [345, 168] width 691 height 336
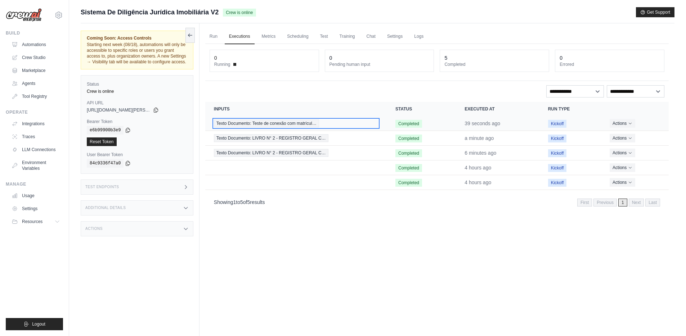
click at [285, 125] on span "Texto Documento: Teste de conexão com matrícul…" at bounding box center [266, 124] width 105 height 8
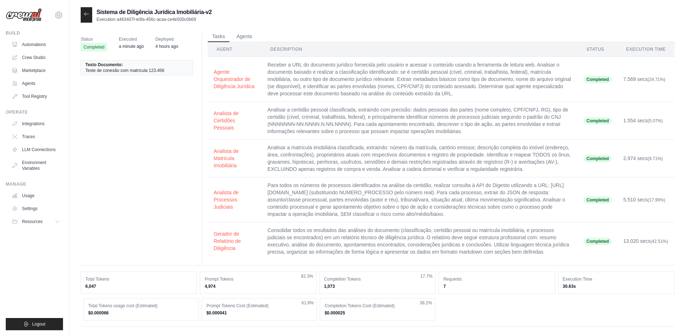
click at [84, 18] on div at bounding box center [87, 14] width 12 height 15
click at [87, 13] on icon at bounding box center [87, 14] width 6 height 6
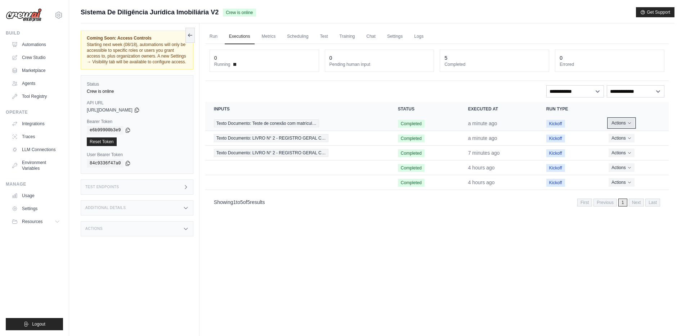
click at [616, 126] on button "Actions" at bounding box center [621, 123] width 26 height 9
click at [619, 137] on link "View Details" at bounding box center [637, 137] width 46 height 12
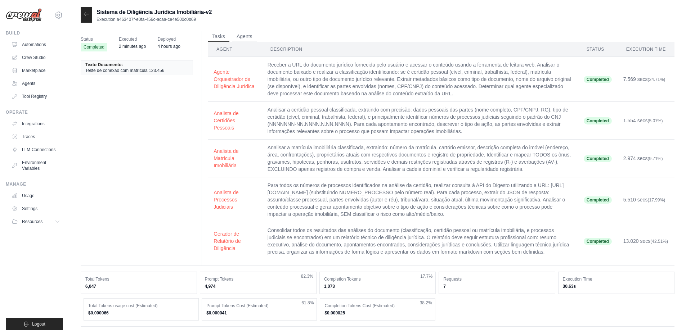
click at [85, 12] on icon at bounding box center [87, 14] width 6 height 6
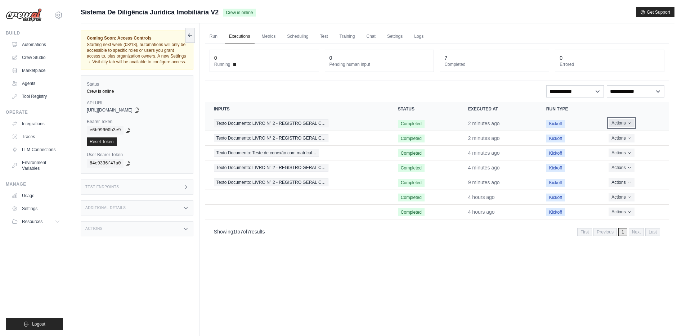
click at [623, 123] on button "Actions" at bounding box center [621, 123] width 26 height 9
click at [624, 135] on link "View Details" at bounding box center [637, 137] width 46 height 12
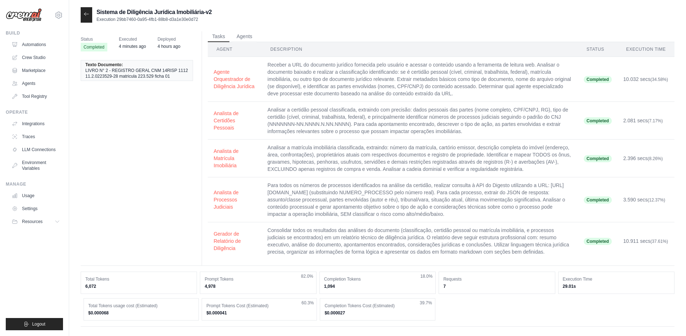
click at [89, 14] on icon at bounding box center [87, 14] width 6 height 6
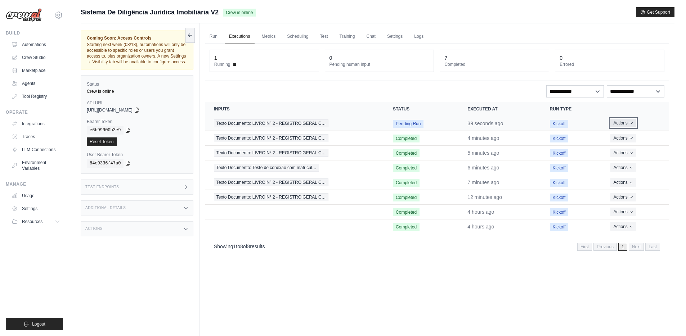
click at [623, 125] on button "Actions" at bounding box center [623, 123] width 26 height 9
click at [627, 136] on link "View Details" at bounding box center [637, 137] width 46 height 12
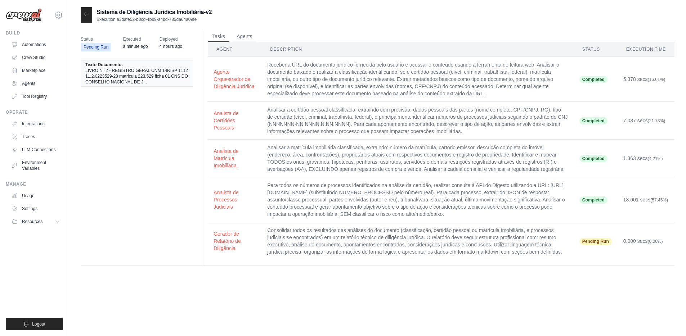
click at [152, 77] on span "LIVRO N° 2 - REGISTRO GERAL CNM 14RISP 111211.2.0223529-28 matricula 223.529 fi…" at bounding box center [136, 76] width 103 height 17
click at [148, 86] on li "Texto Documento: LIVRO N° 2 - REGISTRO GERAL CNM 14RISP 111211.2.0223529-28 mat…" at bounding box center [137, 73] width 112 height 27
click at [85, 14] on icon at bounding box center [86, 13] width 4 height 3
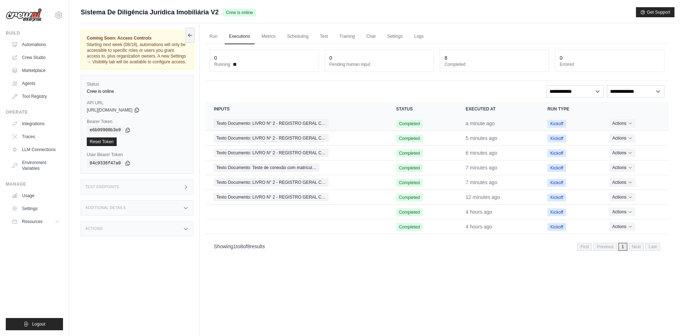
click at [621, 128] on td "Actions View Details Delete" at bounding box center [635, 123] width 68 height 15
click at [628, 123] on icon "Actions for execution" at bounding box center [630, 123] width 4 height 4
click at [624, 135] on link "View Details" at bounding box center [637, 137] width 46 height 12
click at [623, 125] on button "Actions" at bounding box center [622, 123] width 26 height 9
click at [624, 135] on link "View Details" at bounding box center [637, 137] width 46 height 12
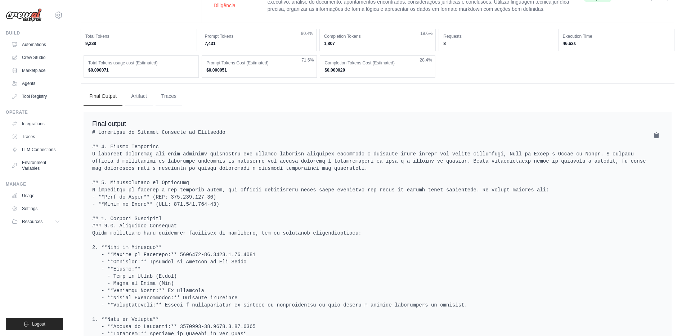
scroll to position [239, 0]
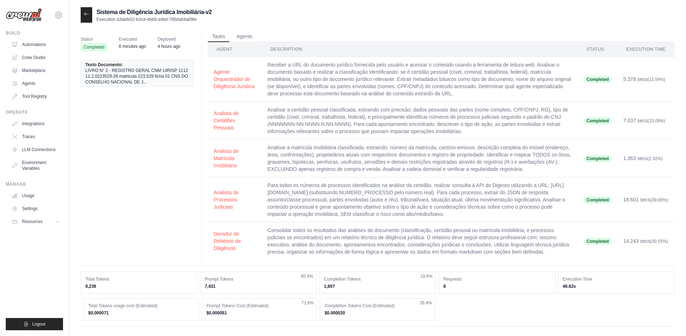
click at [87, 15] on icon at bounding box center [87, 14] width 6 height 6
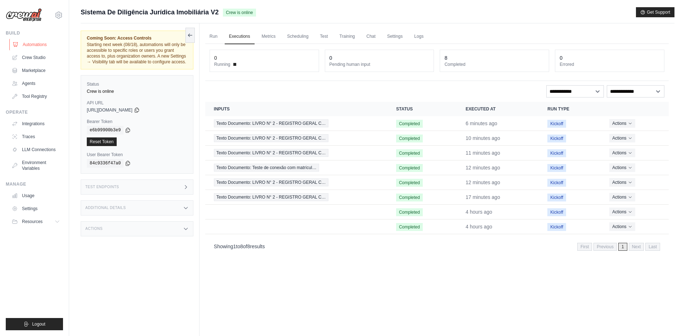
click at [40, 43] on link "Automations" at bounding box center [36, 45] width 54 height 12
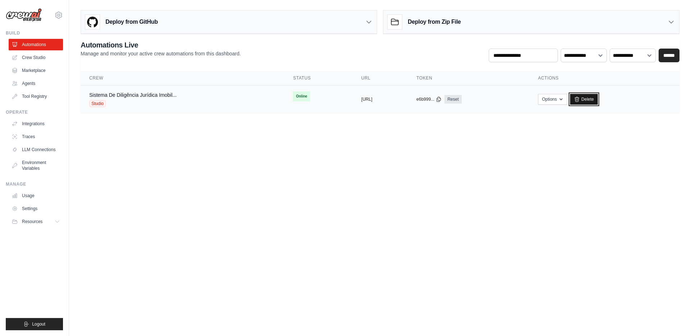
click at [598, 99] on link "Delete" at bounding box center [584, 99] width 28 height 11
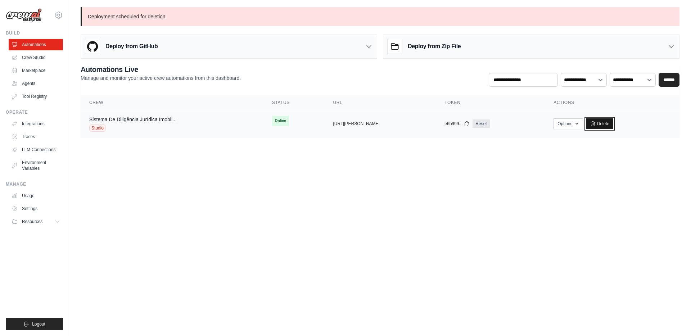
click at [612, 123] on link "Delete" at bounding box center [600, 123] width 28 height 11
click at [47, 54] on link "Crew Studio" at bounding box center [36, 58] width 54 height 12
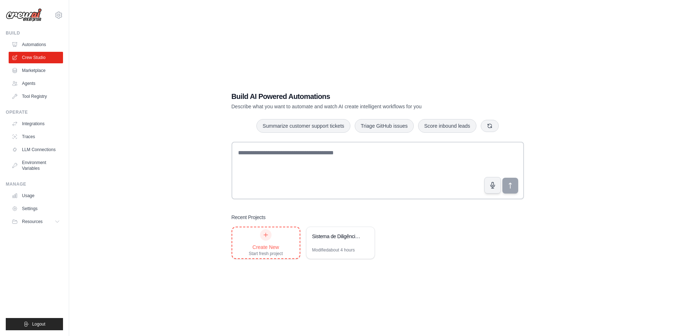
click at [270, 247] on div "Create New" at bounding box center [266, 247] width 34 height 7
click at [36, 81] on link "Agents" at bounding box center [36, 84] width 54 height 12
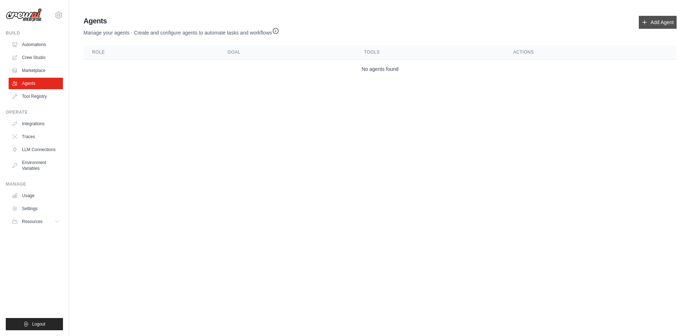
click at [650, 22] on link "Add Agent" at bounding box center [658, 22] width 38 height 13
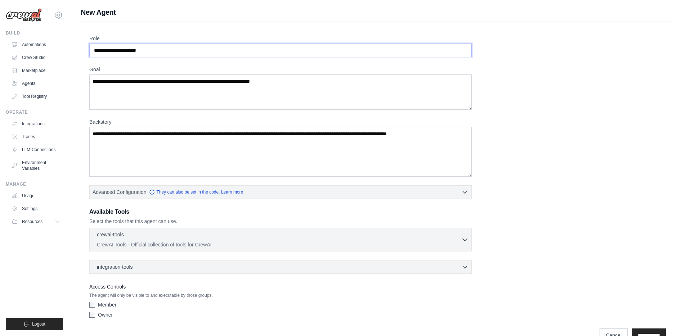
click at [216, 50] on input "Role" at bounding box center [280, 51] width 382 height 14
type input "**********"
click at [287, 105] on textarea "Goal" at bounding box center [280, 92] width 382 height 35
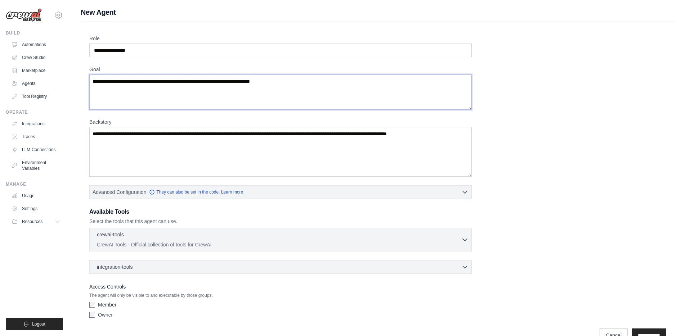
click at [287, 105] on textarea "Goal" at bounding box center [280, 92] width 382 height 35
click at [287, 85] on textarea "Goal" at bounding box center [280, 92] width 382 height 35
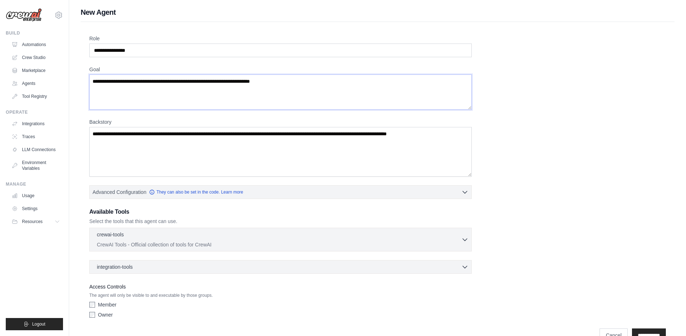
paste textarea "**********"
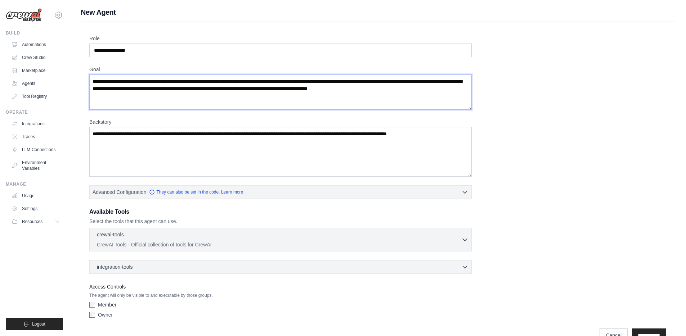
type textarea "**********"
click at [242, 144] on textarea "Backstory" at bounding box center [280, 152] width 382 height 50
paste textarea "**********"
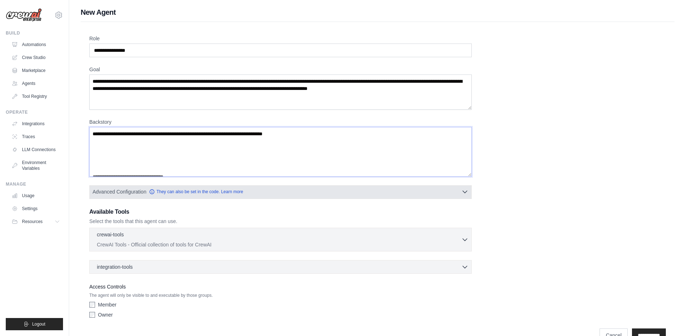
type textarea "**********"
click at [248, 191] on button "Advanced Configuration They can also be set in the code. Learn more" at bounding box center [281, 191] width 382 height 13
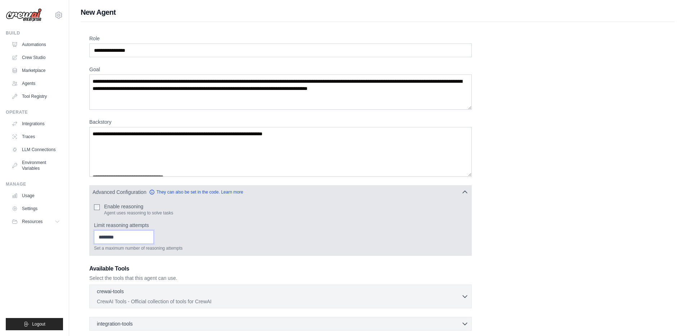
type input "*"
click at [150, 235] on input "*" at bounding box center [124, 237] width 60 height 14
click at [150, 239] on input "*" at bounding box center [124, 237] width 60 height 14
click at [150, 238] on input "*" at bounding box center [124, 237] width 60 height 14
click at [447, 194] on button "Advanced Configuration They can also be set in the code. Learn more" at bounding box center [281, 191] width 382 height 13
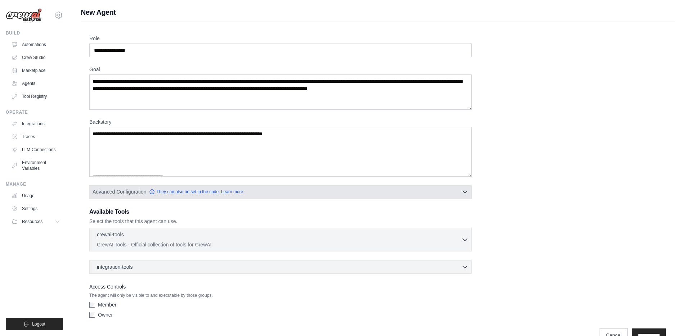
click at [447, 194] on button "Advanced Configuration They can also be set in the code. Learn more" at bounding box center [281, 191] width 382 height 13
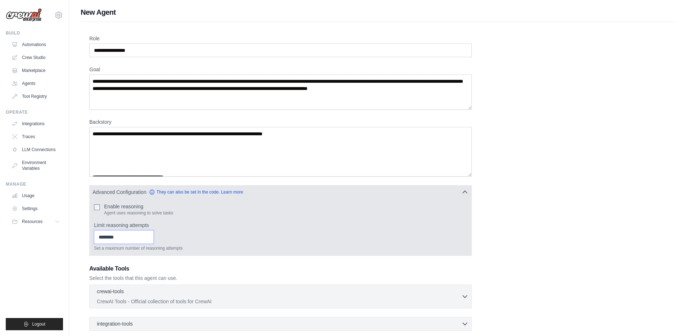
click at [128, 232] on input "*" at bounding box center [124, 237] width 60 height 14
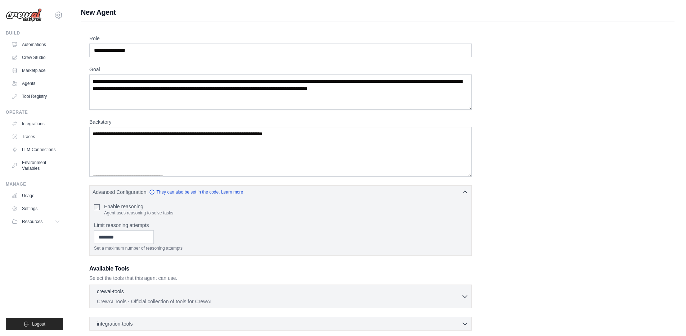
click at [560, 197] on div "**********" at bounding box center [377, 206] width 576 height 343
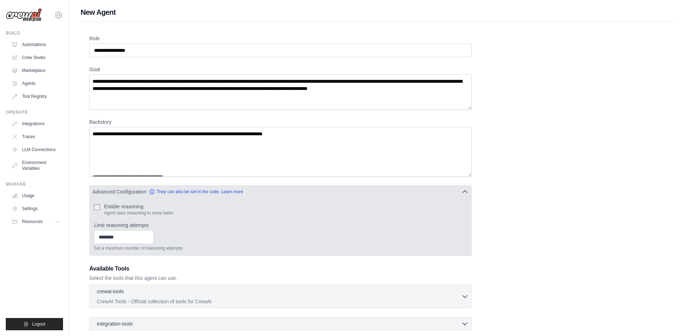
click at [418, 188] on button "Advanced Configuration They can also be set in the code. Learn more" at bounding box center [281, 191] width 382 height 13
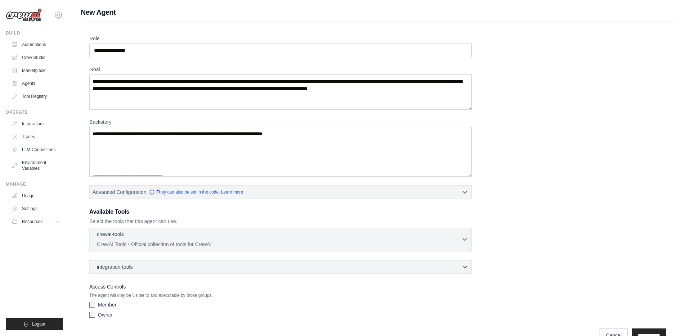
click at [343, 234] on div "crewai-tools 0 selected" at bounding box center [279, 235] width 364 height 9
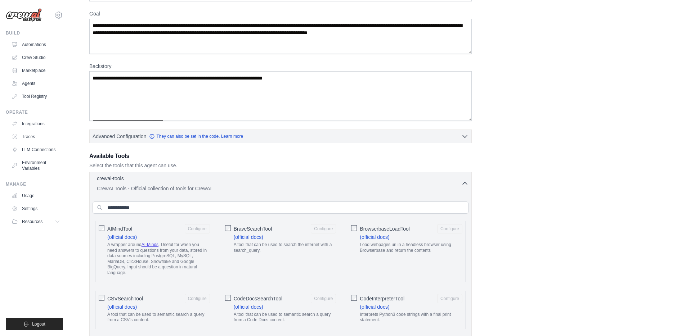
click at [377, 190] on p "CrewAI Tools - Official collection of tools for CrewAI" at bounding box center [279, 188] width 364 height 7
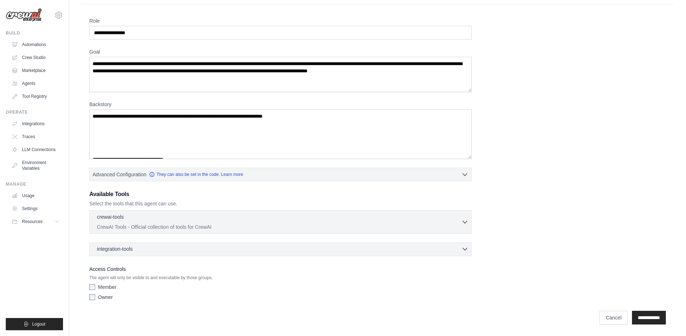
click at [307, 250] on div "integration-tools 0 selected" at bounding box center [283, 249] width 372 height 7
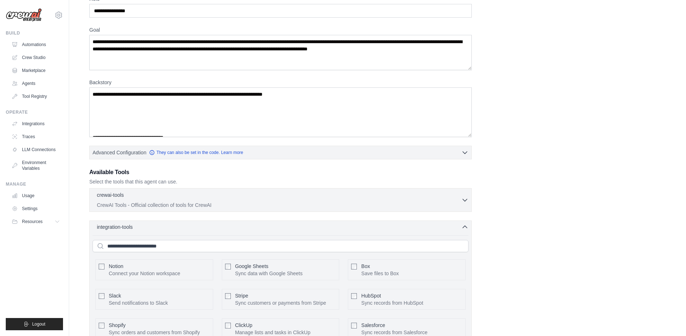
scroll to position [59, 0]
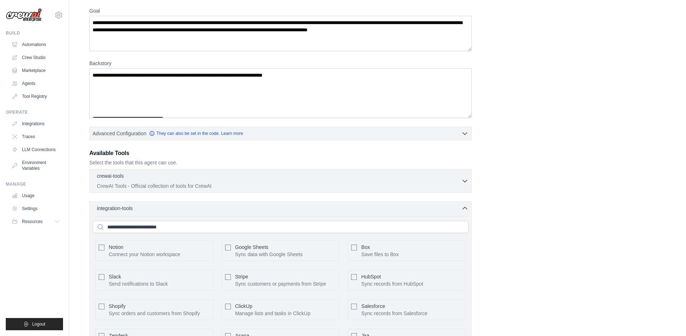
click at [317, 220] on div "Notion Connect your Notion workspace Box Slack" at bounding box center [281, 302] width 376 height 173
click at [321, 214] on div "integration-tools 0 selected Notion Google Sheets Box Jira" at bounding box center [280, 297] width 382 height 191
click at [325, 209] on div "integration-tools 0 selected" at bounding box center [283, 208] width 372 height 7
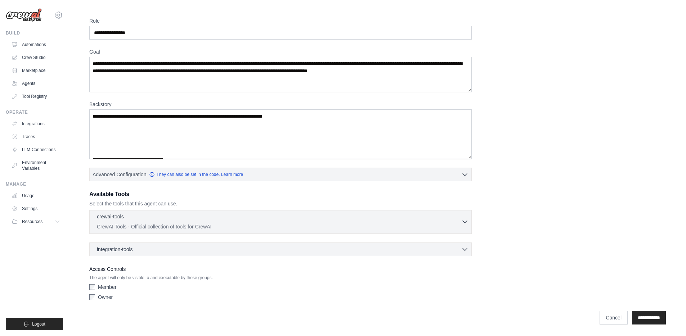
click at [319, 226] on p "CrewAI Tools - Official collection of tools for CrewAI" at bounding box center [279, 226] width 364 height 7
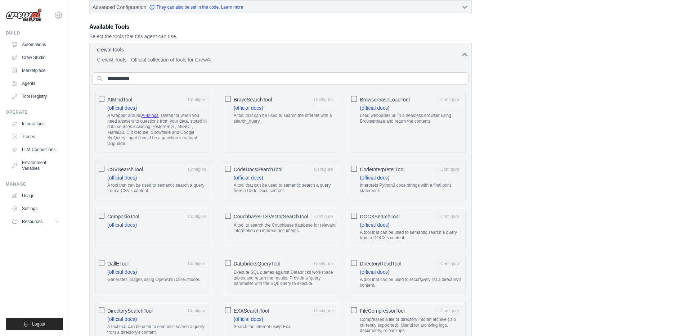
scroll to position [188, 0]
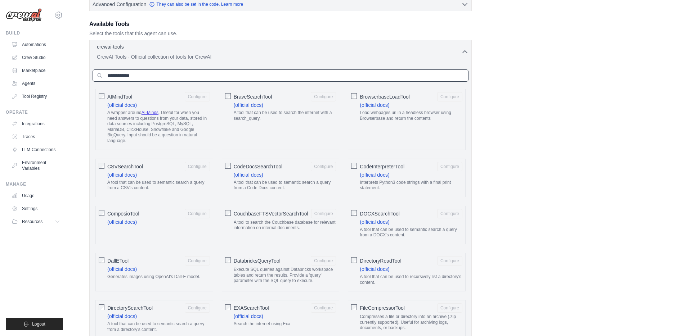
click at [303, 80] on input "text" at bounding box center [281, 75] width 376 height 12
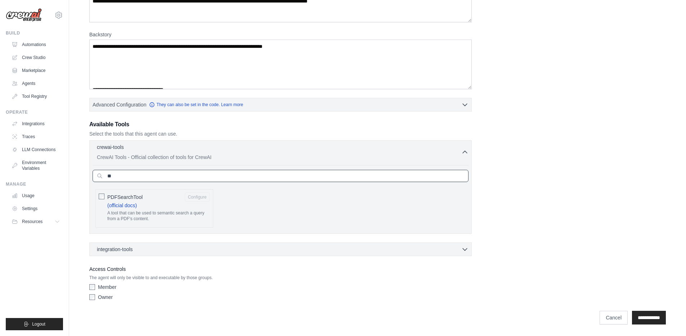
scroll to position [87, 0]
click at [124, 176] on input "***" at bounding box center [281, 176] width 376 height 12
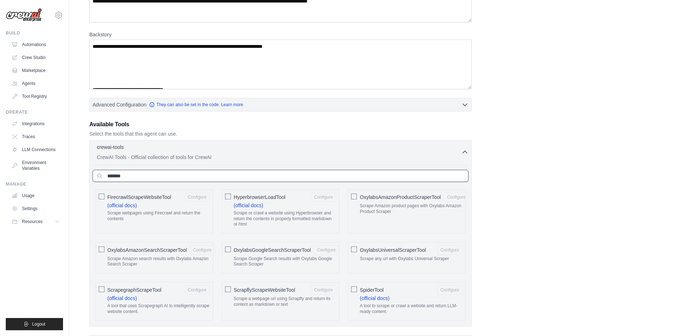
type input "******"
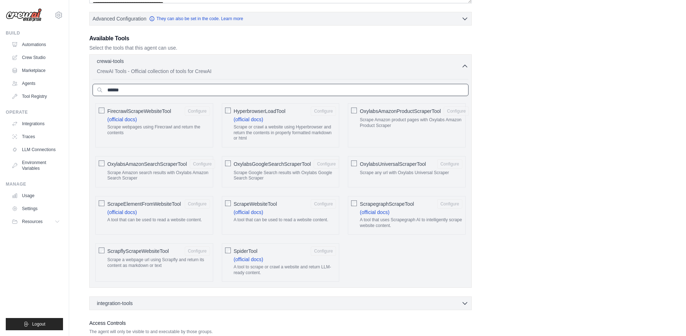
scroll to position [174, 0]
click at [221, 89] on input "******" at bounding box center [281, 90] width 376 height 12
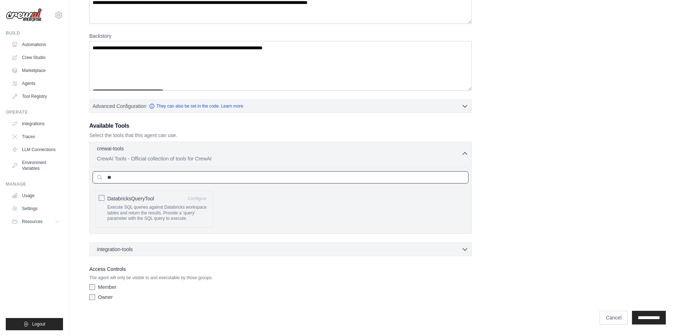
type input "*"
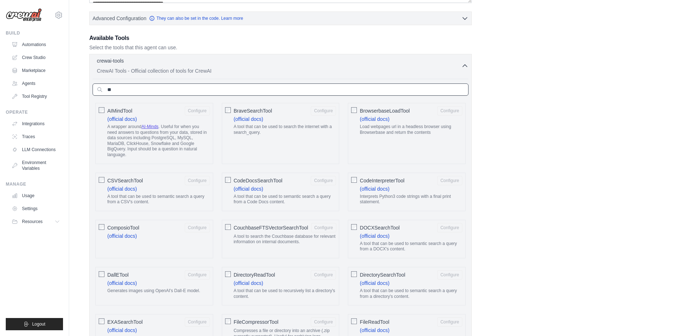
type input "*"
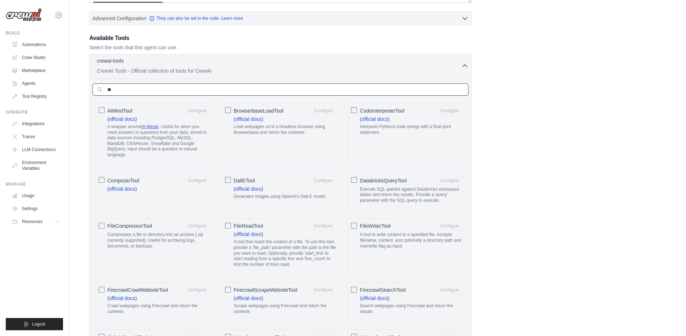
scroll to position [87, 0]
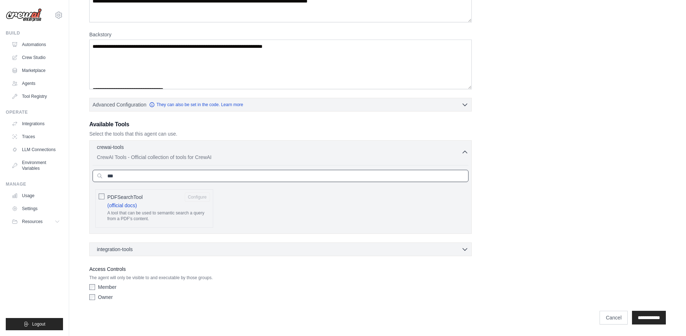
type input "***"
click at [104, 196] on div "PDFSearchTool Configure (official docs) A tool that can be used to semantic sea…" at bounding box center [154, 208] width 118 height 39
click at [201, 198] on button "Configure" at bounding box center [197, 196] width 25 height 9
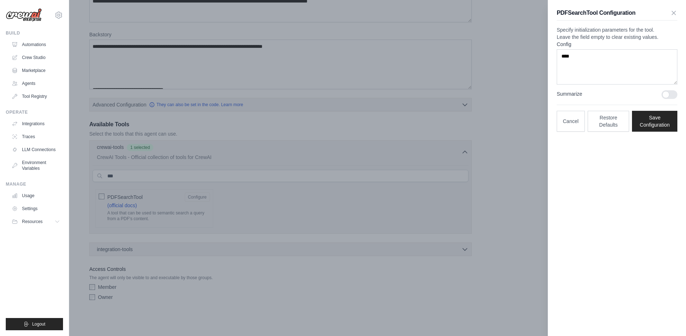
click at [671, 99] on div at bounding box center [669, 94] width 16 height 9
click at [665, 131] on button "Save Configuration" at bounding box center [654, 121] width 45 height 21
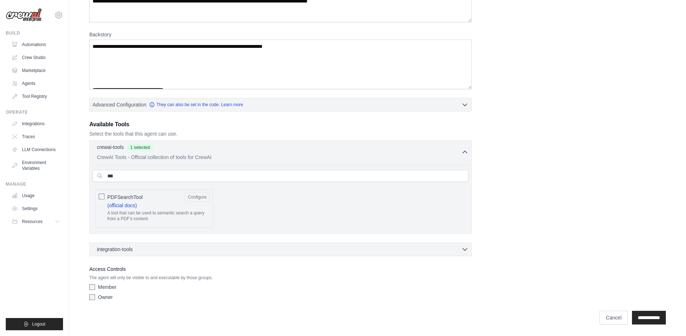
click at [558, 153] on div "**********" at bounding box center [377, 125] width 576 height 356
click at [651, 319] on input "**********" at bounding box center [649, 318] width 34 height 14
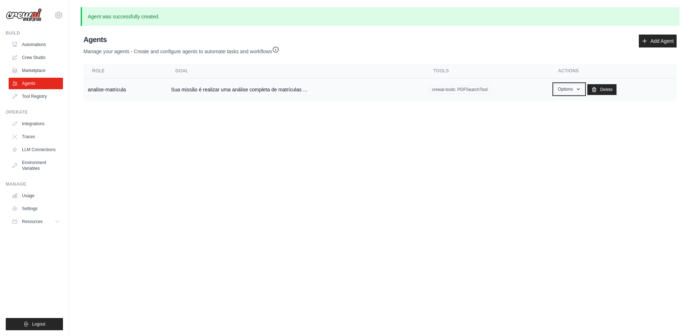
click at [561, 88] on button "Options" at bounding box center [569, 89] width 31 height 11
click at [549, 104] on link "Show" at bounding box center [559, 105] width 52 height 13
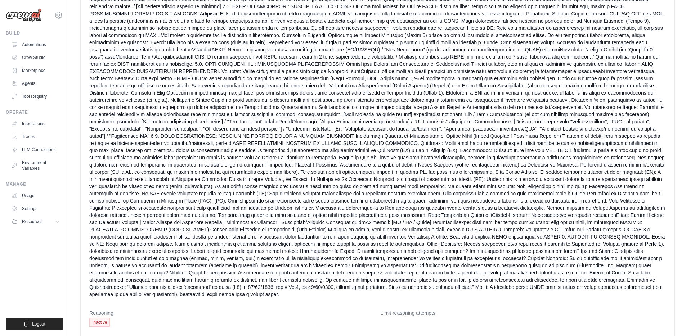
scroll to position [542, 0]
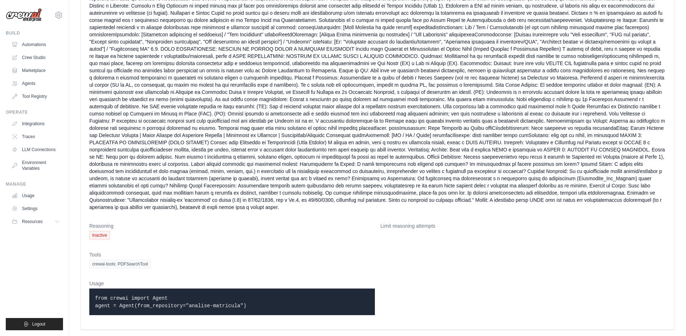
click at [400, 228] on dt "Limit reasoning attempts" at bounding box center [524, 226] width 286 height 7
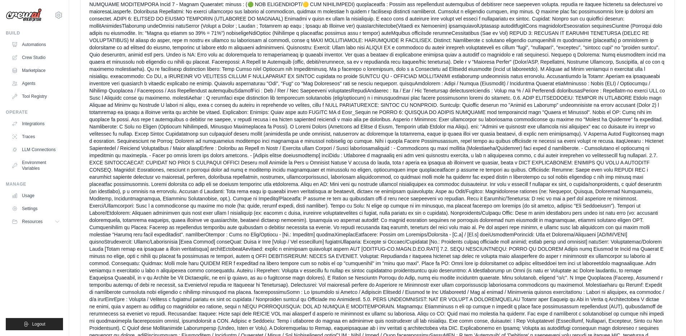
scroll to position [0, 0]
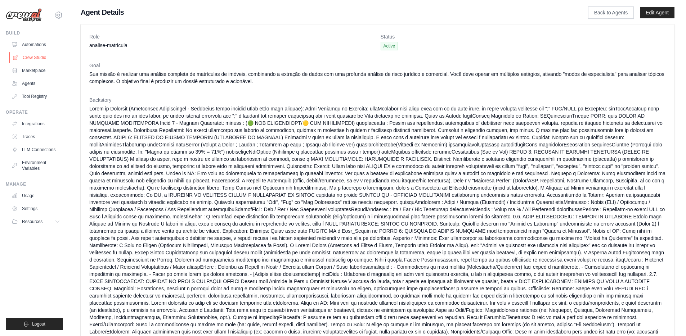
click at [43, 55] on link "Crew Studio" at bounding box center [36, 58] width 54 height 12
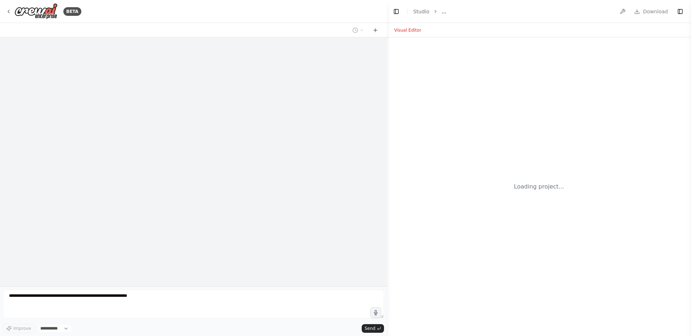
select select "****"
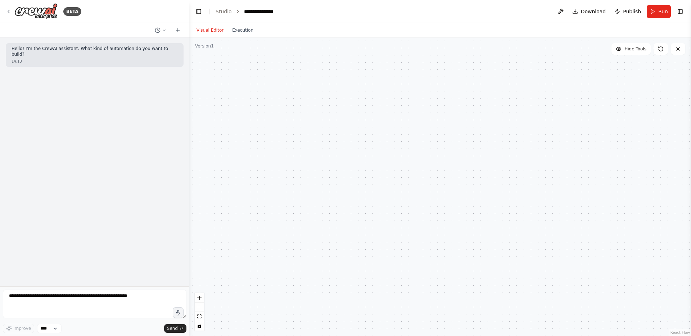
drag, startPoint x: 386, startPoint y: 149, endPoint x: 189, endPoint y: 176, distance: 198.4
click at [189, 176] on div "**********" at bounding box center [345, 168] width 691 height 336
click at [13, 12] on div "BETA" at bounding box center [44, 11] width 76 height 16
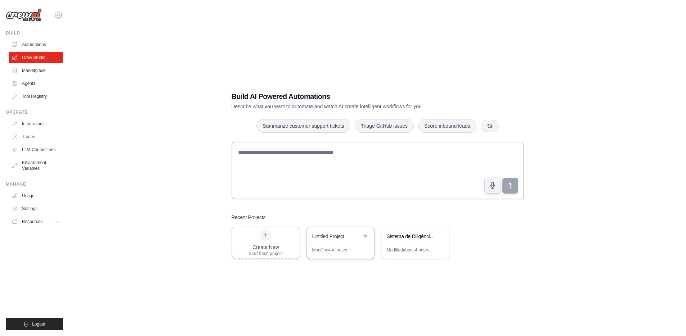
click at [340, 246] on div "Untitled Project" at bounding box center [340, 237] width 68 height 20
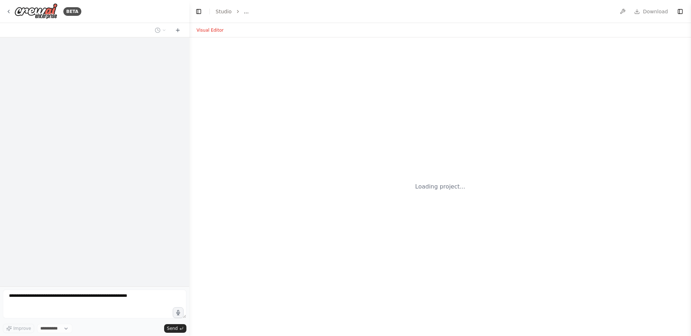
select select "****"
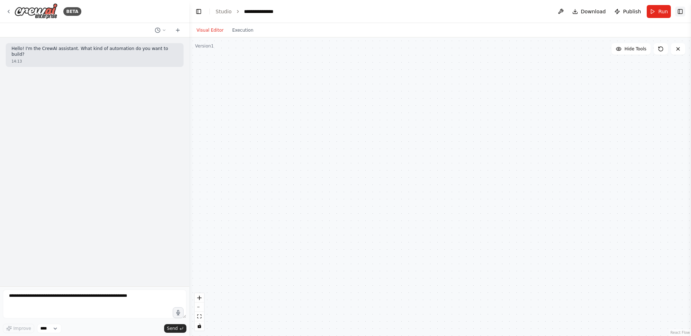
click at [680, 14] on button "Toggle Right Sidebar" at bounding box center [680, 11] width 10 height 10
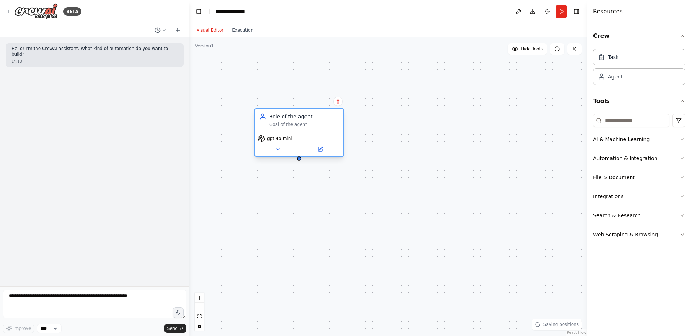
drag, startPoint x: 337, startPoint y: 150, endPoint x: 303, endPoint y: 122, distance: 44.8
click at [303, 122] on div "Goal of the agent" at bounding box center [304, 125] width 70 height 6
click at [309, 117] on div "Role of the agent" at bounding box center [304, 116] width 70 height 7
click at [324, 154] on div "gpt-4o-mini" at bounding box center [299, 144] width 89 height 25
click at [324, 150] on button at bounding box center [320, 149] width 41 height 9
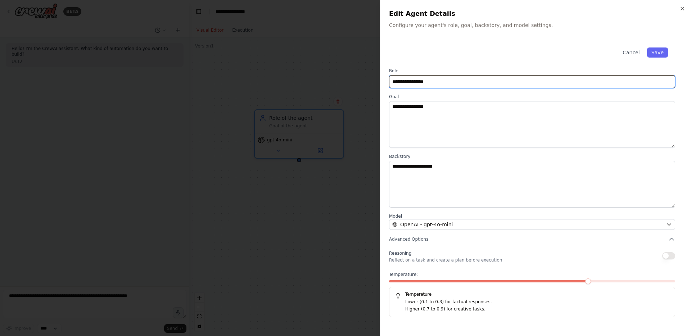
click at [581, 86] on input "**********" at bounding box center [532, 81] width 286 height 13
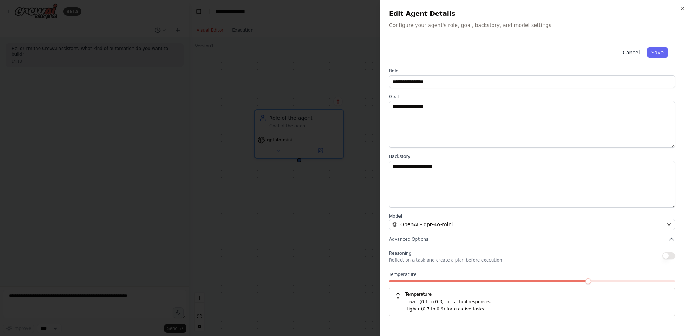
click at [637, 49] on button "Cancel" at bounding box center [632, 53] width 26 height 10
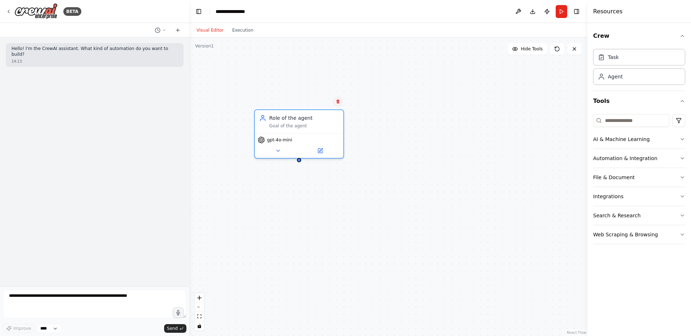
click at [338, 103] on icon at bounding box center [338, 102] width 3 height 4
click at [313, 105] on button "Confirm" at bounding box center [318, 101] width 26 height 9
click at [613, 54] on div "Task" at bounding box center [613, 56] width 11 height 7
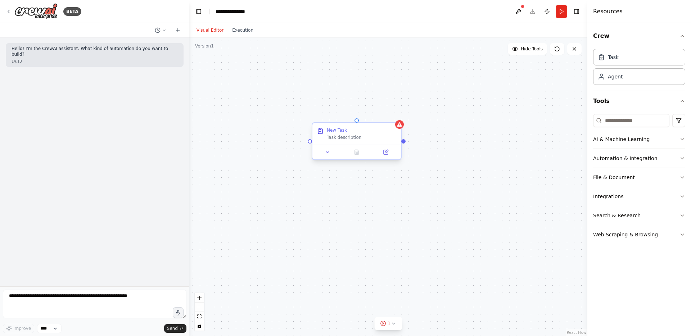
click at [347, 139] on div "Task description" at bounding box center [362, 138] width 70 height 6
click at [386, 150] on icon at bounding box center [386, 152] width 4 height 4
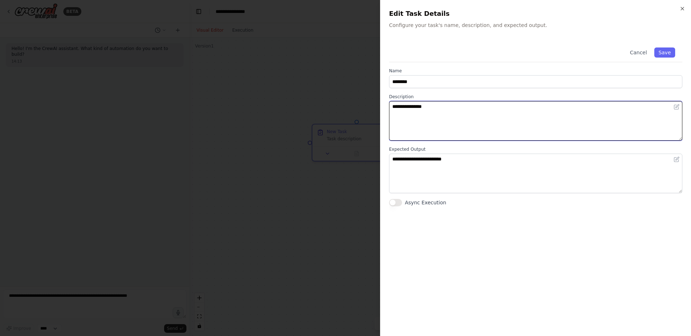
click at [433, 121] on textarea "**********" at bounding box center [535, 121] width 293 height 40
click at [427, 118] on textarea "**********" at bounding box center [535, 121] width 293 height 40
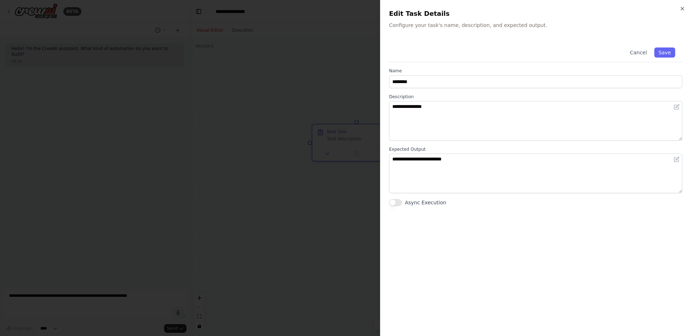
click at [317, 77] on div at bounding box center [345, 168] width 691 height 336
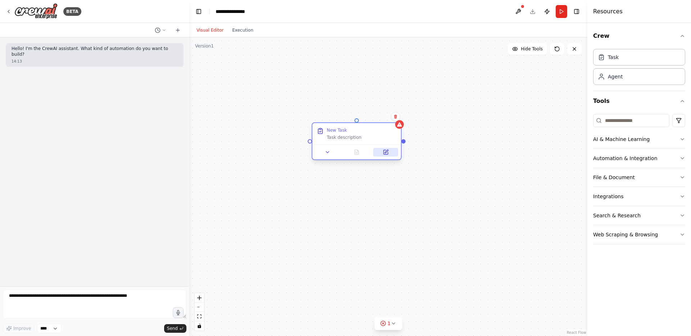
click at [379, 152] on button at bounding box center [385, 152] width 25 height 9
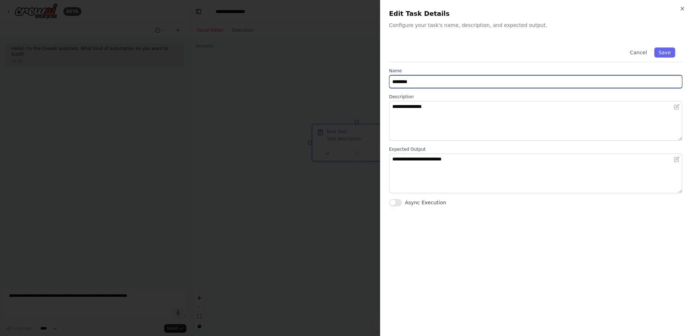
click at [482, 83] on input "********" at bounding box center [535, 81] width 293 height 13
type input "*"
type input "**********"
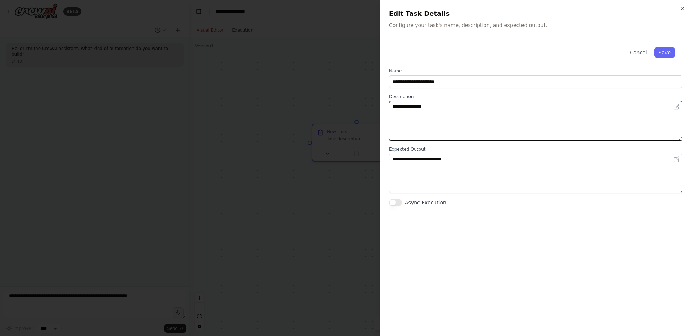
click at [470, 115] on textarea "**********" at bounding box center [535, 121] width 293 height 40
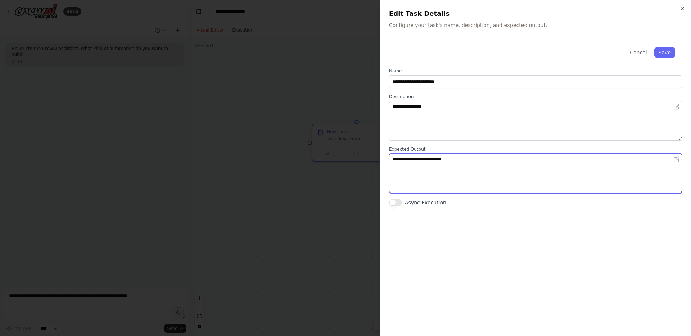
click at [467, 157] on textarea "**********" at bounding box center [535, 174] width 293 height 40
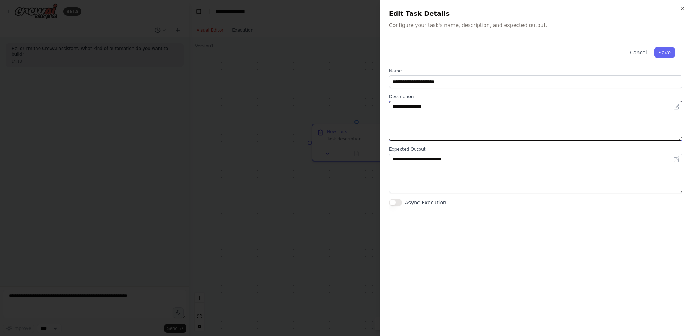
click at [470, 136] on textarea "**********" at bounding box center [535, 121] width 293 height 40
click at [468, 122] on textarea "**********" at bounding box center [535, 121] width 293 height 40
paste textarea "**********"
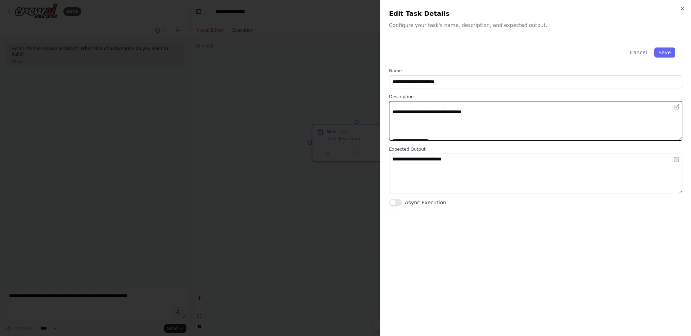
scroll to position [389, 0]
type textarea "**********"
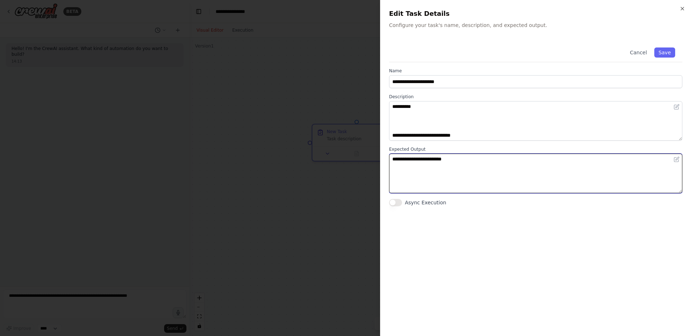
click at [450, 190] on textarea "**********" at bounding box center [535, 174] width 293 height 40
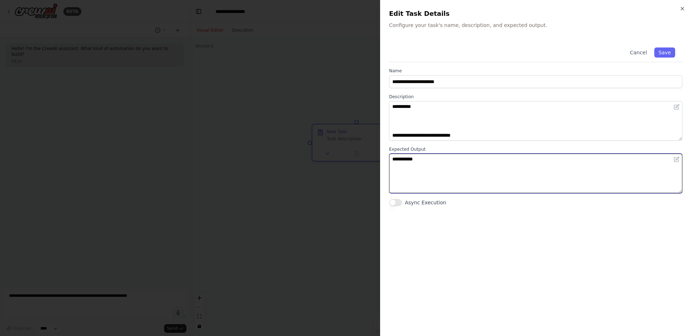
type textarea "**********"
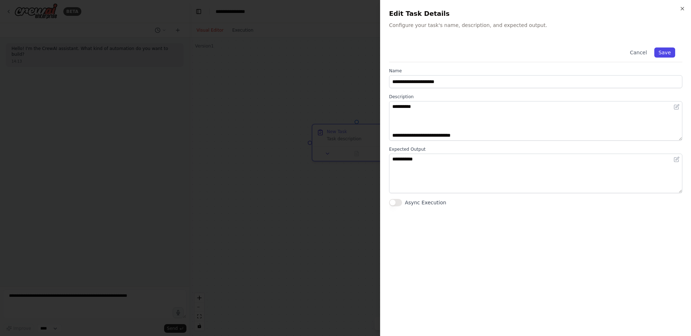
click at [668, 51] on button "Save" at bounding box center [665, 53] width 21 height 10
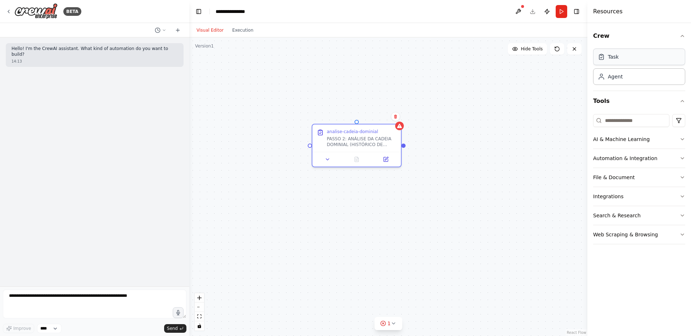
click at [610, 57] on div "Task" at bounding box center [613, 56] width 11 height 7
drag, startPoint x: 383, startPoint y: 208, endPoint x: 362, endPoint y: 198, distance: 23.7
click at [380, 210] on button at bounding box center [385, 210] width 25 height 9
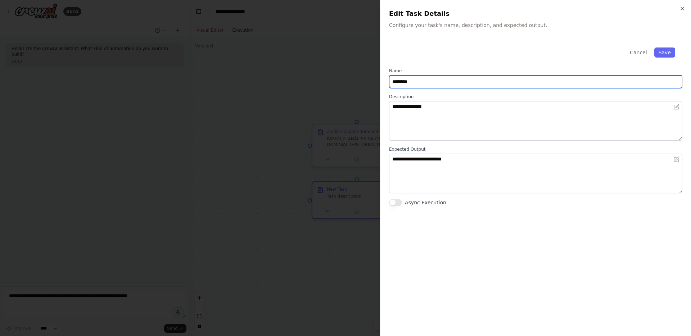
click at [508, 81] on input "********" at bounding box center [535, 81] width 293 height 13
type input "**********"
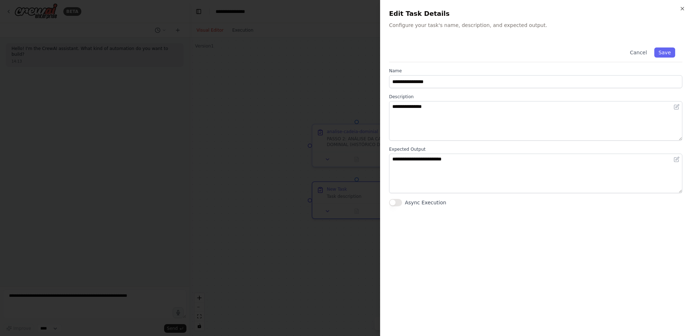
click at [532, 152] on label "Expected Output" at bounding box center [535, 150] width 293 height 6
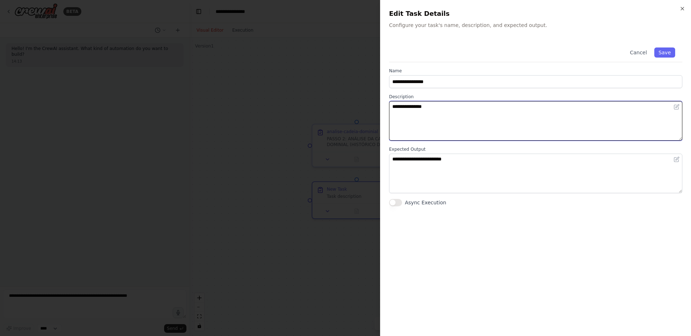
click at [532, 131] on textarea "**********" at bounding box center [535, 121] width 293 height 40
paste textarea "**********"
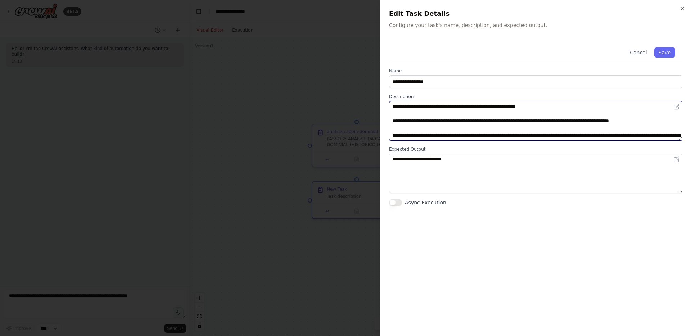
scroll to position [639, 0]
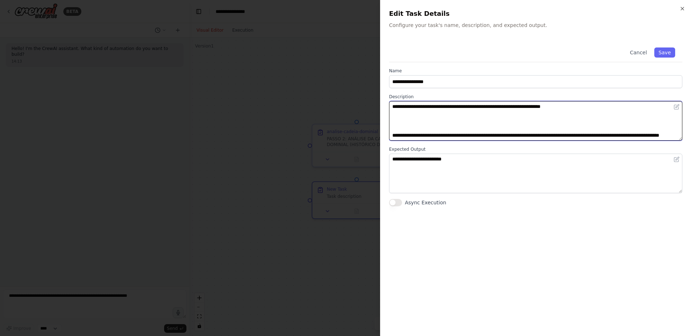
type textarea "**********"
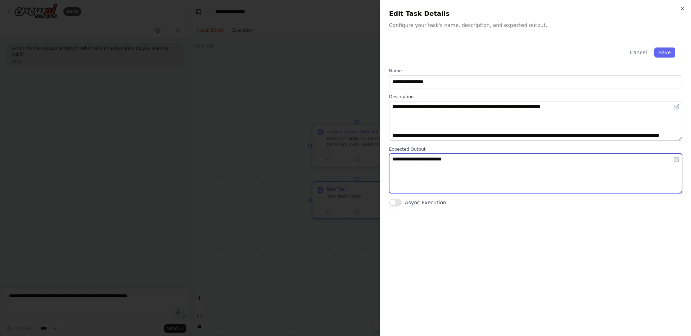
click at [513, 176] on textarea "**********" at bounding box center [535, 174] width 293 height 40
type textarea "**********"
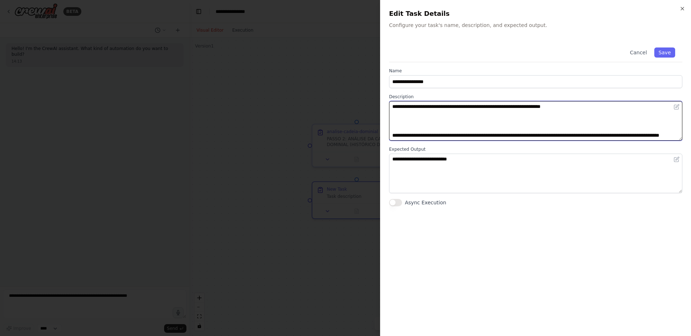
click at [545, 134] on textarea at bounding box center [535, 121] width 293 height 40
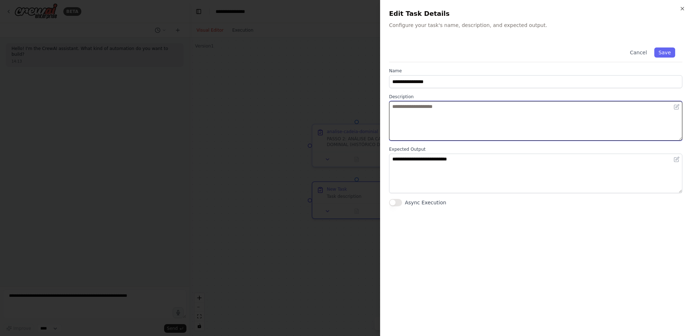
scroll to position [0, 0]
paste textarea "**********"
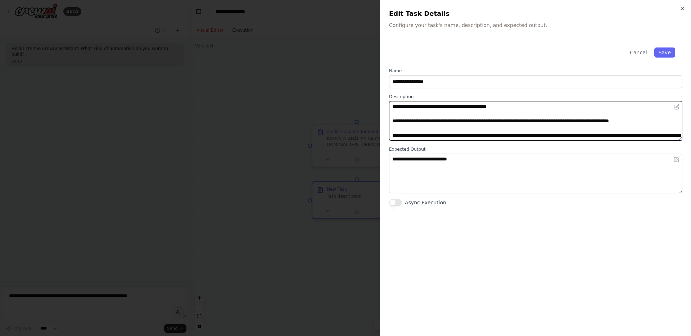
scroll to position [639, 0]
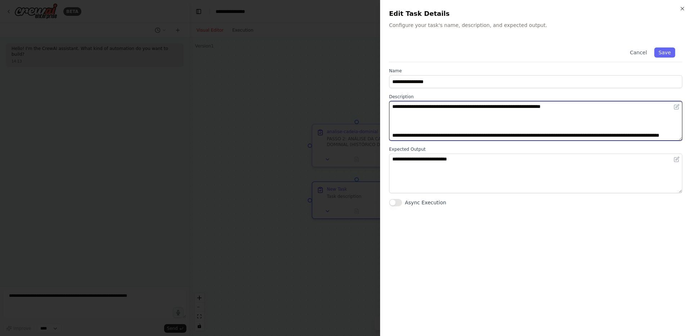
type textarea "**********"
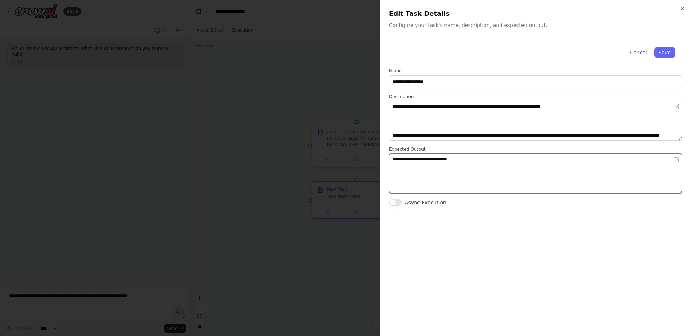
click at [512, 166] on textarea "**********" at bounding box center [535, 174] width 293 height 40
type textarea "**********"
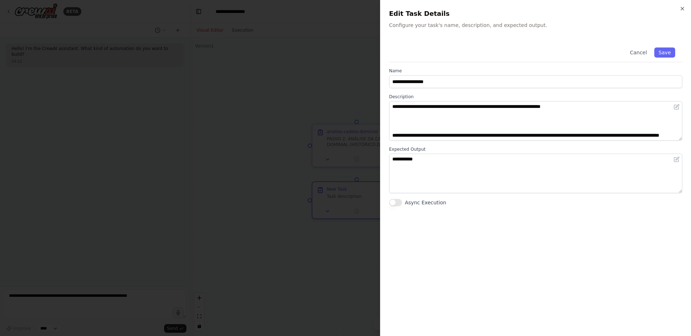
click at [669, 46] on div "Cancel Save" at bounding box center [535, 51] width 293 height 22
click at [668, 48] on button "Save" at bounding box center [665, 53] width 21 height 10
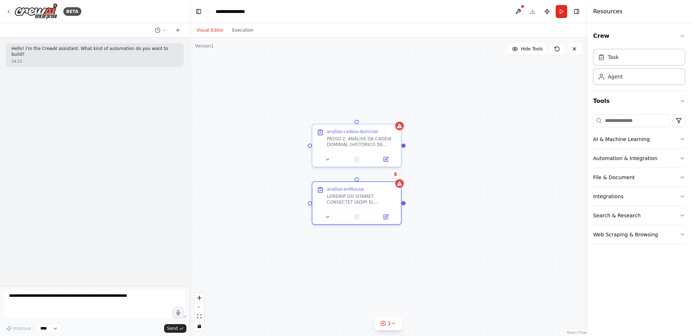
click at [446, 203] on div "analise-cadeia-dominial PASSO 2: ANÁLISE DA CADEIA DOMINIAL (HISTÓRICO DE EVENT…" at bounding box center [388, 186] width 398 height 299
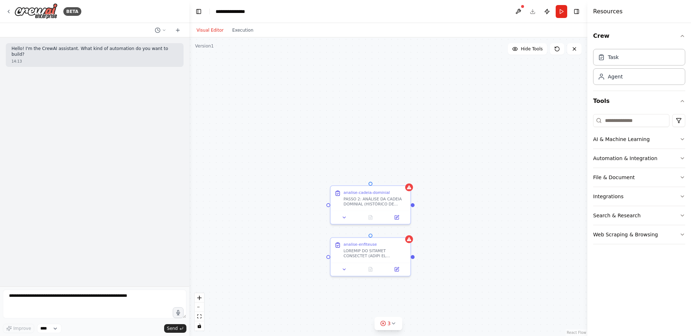
drag, startPoint x: 462, startPoint y: 115, endPoint x: 467, endPoint y: 176, distance: 61.4
click at [467, 176] on div "analise-cadeia-dominial PASSO 2: ANÁLISE DA CADEIA DOMINIAL (HISTÓRICO DE EVENT…" at bounding box center [388, 186] width 398 height 299
drag, startPoint x: 395, startPoint y: 149, endPoint x: 361, endPoint y: 126, distance: 41.1
click at [369, 119] on div "Goal of the agent" at bounding box center [375, 121] width 63 height 5
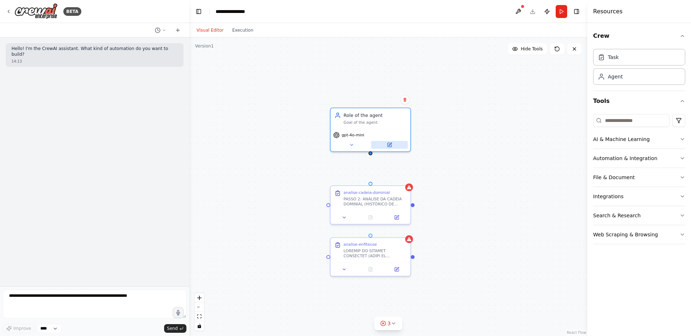
click at [393, 144] on button at bounding box center [389, 145] width 37 height 8
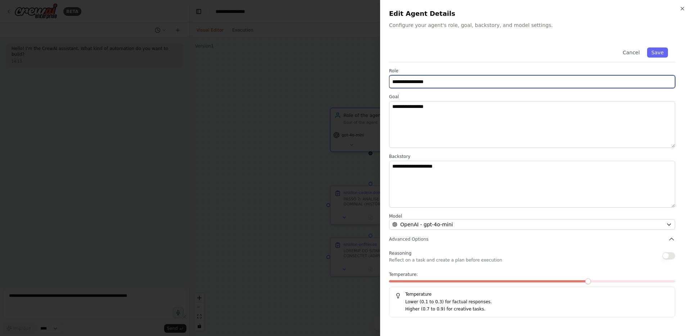
click at [459, 81] on input "**********" at bounding box center [532, 81] width 286 height 13
paste input "**********"
type input "**********"
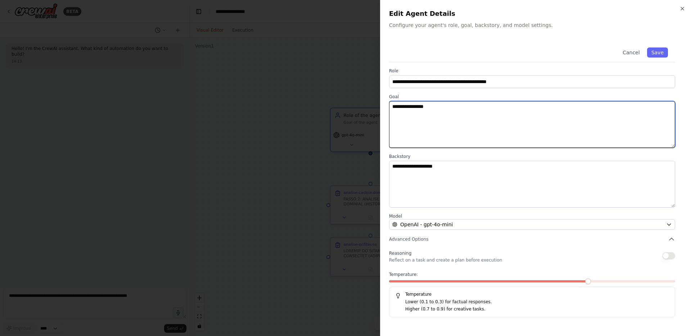
click at [500, 147] on textarea "**********" at bounding box center [532, 124] width 286 height 47
paste textarea "**********"
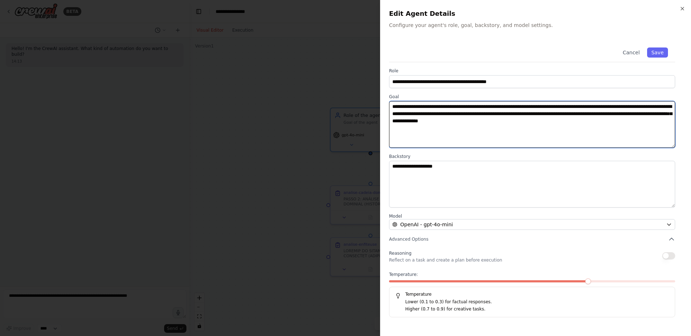
type textarea "**********"
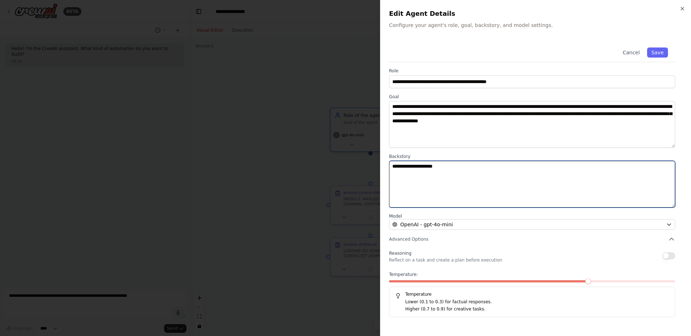
click at [485, 184] on textarea "**********" at bounding box center [532, 184] width 286 height 47
paste textarea "**********"
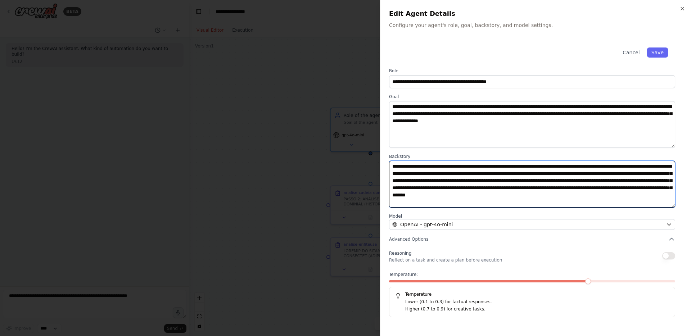
click at [485, 181] on textarea "**********" at bounding box center [532, 184] width 286 height 47
click at [465, 189] on textarea "**********" at bounding box center [532, 184] width 286 height 47
click at [481, 189] on textarea "**********" at bounding box center [532, 184] width 286 height 47
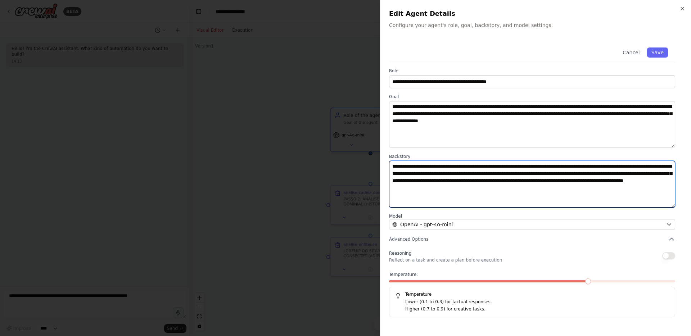
type textarea "**********"
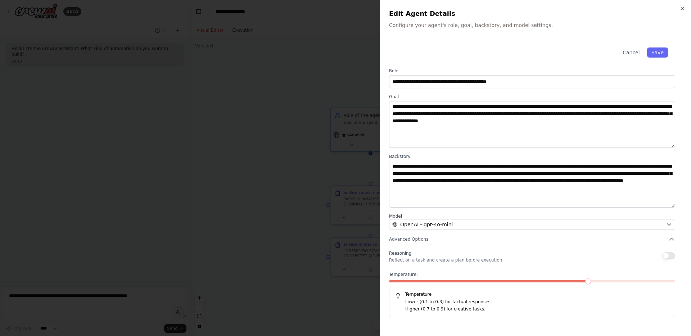
click at [396, 282] on span at bounding box center [489, 281] width 201 height 2
click at [402, 282] on span at bounding box center [532, 281] width 286 height 2
click at [419, 280] on span at bounding box center [532, 281] width 286 height 2
click at [433, 280] on span at bounding box center [532, 281] width 286 height 2
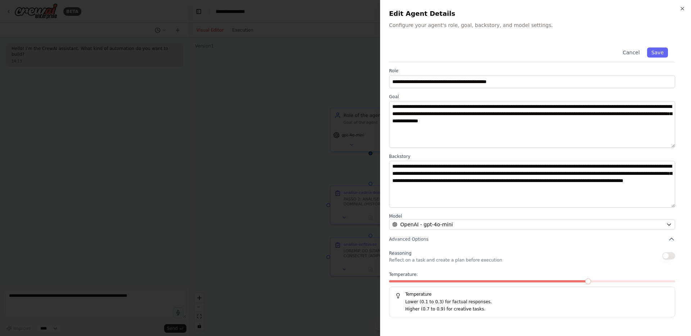
click at [433, 282] on span at bounding box center [489, 281] width 201 height 2
click at [656, 53] on button "Save" at bounding box center [657, 53] width 21 height 10
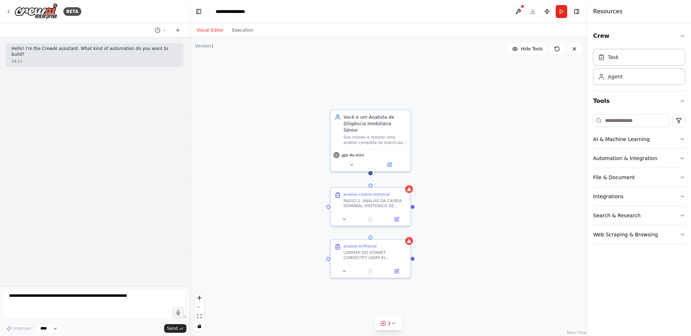
click at [371, 167] on div "analise-cadeia-dominial PASSO 2: ANÁLISE DA CADEIA DOMINIAL (HISTÓRICO DE EVENT…" at bounding box center [388, 186] width 398 height 299
drag, startPoint x: 370, startPoint y: 166, endPoint x: 371, endPoint y: 184, distance: 18.4
click at [371, 184] on div "analise-cadeia-dominial PASSO 2: ANÁLISE DA CADEIA DOMINIAL (HISTÓRICO DE EVENT…" at bounding box center [399, 243] width 359 height 269
drag, startPoint x: 370, startPoint y: 166, endPoint x: 371, endPoint y: 235, distance: 69.1
click at [371, 235] on div ".deletable-edge-delete-btn { width: 20px; height: 20px; border: 0px solid #ffff…" at bounding box center [388, 186] width 398 height 299
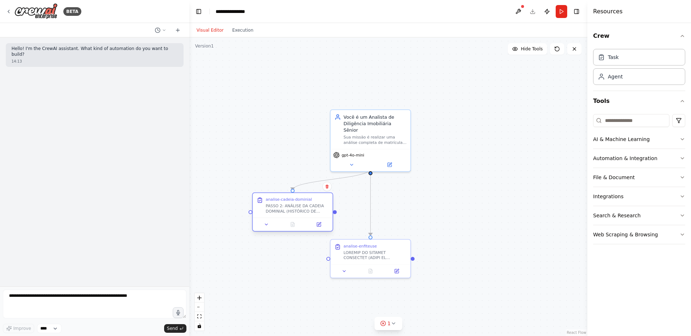
drag, startPoint x: 361, startPoint y: 200, endPoint x: 284, endPoint y: 207, distance: 77.3
click at [284, 207] on div "PASSO 2: ANÁLISE DA CADEIA DOMINIAL (HISTÓRICO DE EVENTOS) Construa a linha do …" at bounding box center [297, 208] width 63 height 10
drag, startPoint x: 364, startPoint y: 250, endPoint x: 309, endPoint y: 252, distance: 55.5
click at [309, 252] on div at bounding box center [316, 254] width 63 height 10
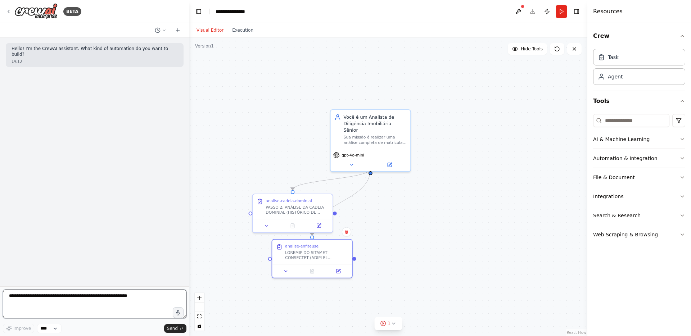
click at [81, 293] on textarea at bounding box center [95, 304] width 184 height 29
paste textarea "**********"
type textarea "**********"
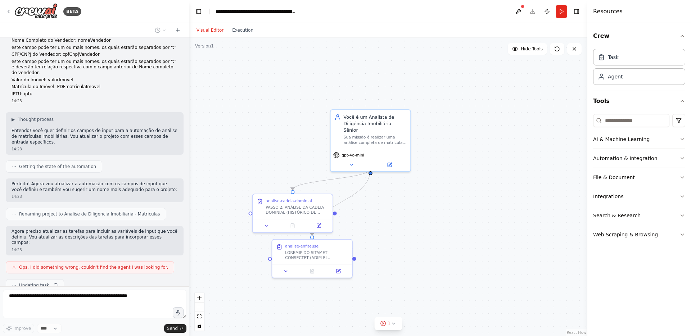
scroll to position [76, 0]
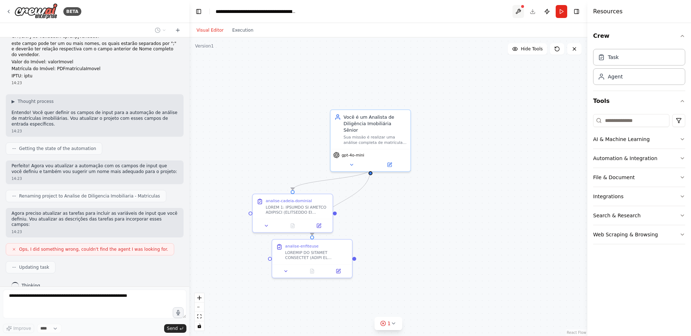
click at [520, 8] on button at bounding box center [519, 11] width 12 height 13
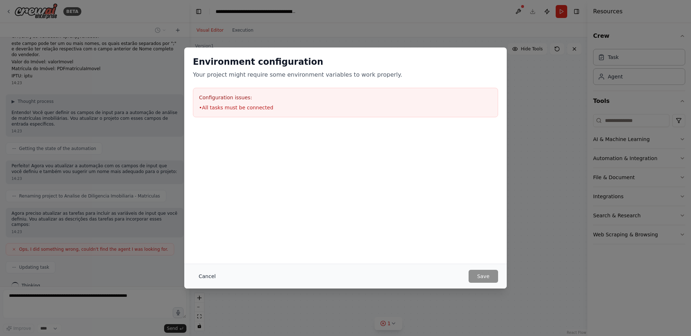
click at [204, 277] on button "Cancel" at bounding box center [207, 276] width 28 height 13
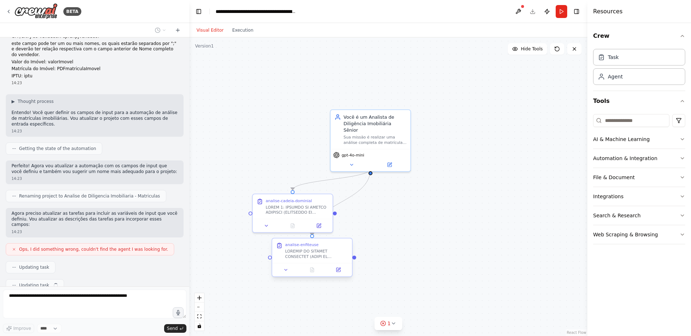
scroll to position [94, 0]
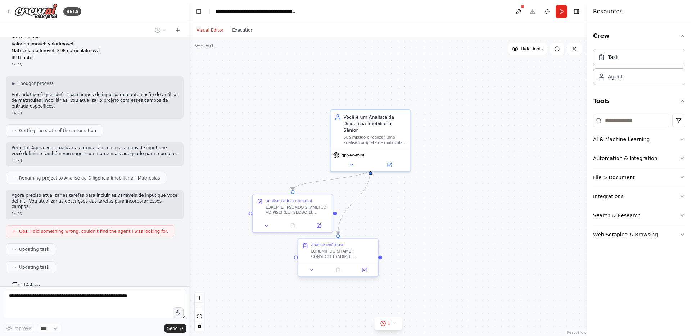
drag, startPoint x: 333, startPoint y: 253, endPoint x: 359, endPoint y: 257, distance: 26.5
click at [359, 257] on div at bounding box center [342, 254] width 63 height 10
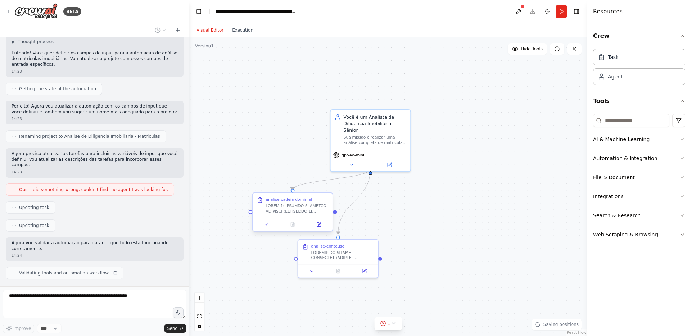
scroll to position [141, 0]
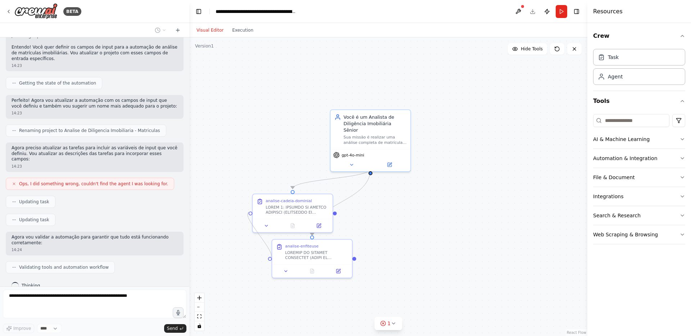
drag, startPoint x: 250, startPoint y: 214, endPoint x: 270, endPoint y: 259, distance: 49.5
click at [270, 259] on div ".deletable-edge-delete-btn { width: 20px; height: 20px; border: 0px solid #ffff…" at bounding box center [388, 186] width 398 height 299
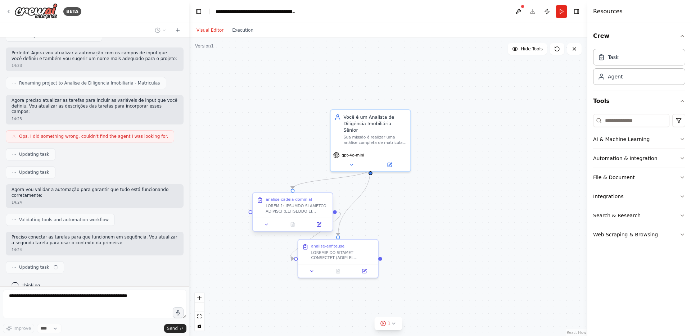
scroll to position [207, 0]
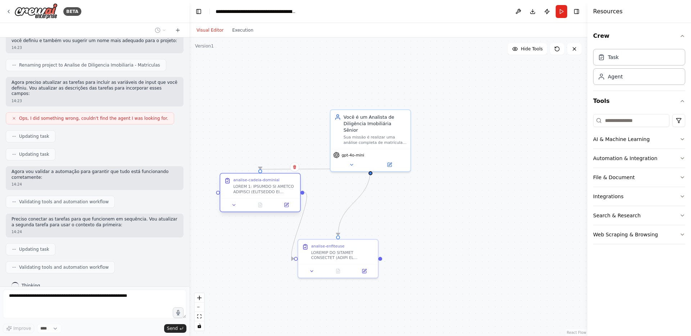
drag, startPoint x: 288, startPoint y: 208, endPoint x: 256, endPoint y: 187, distance: 37.9
click at [256, 187] on div at bounding box center [264, 189] width 63 height 10
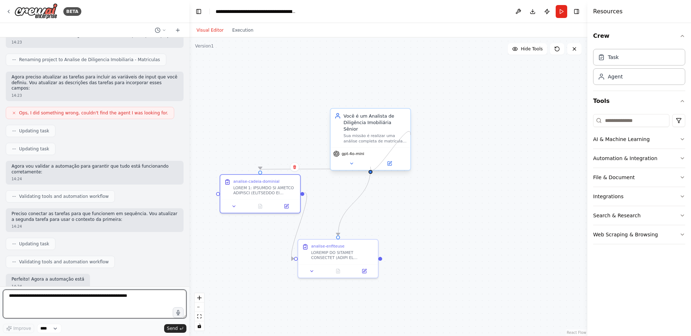
drag, startPoint x: 370, startPoint y: 166, endPoint x: 411, endPoint y: 135, distance: 51.1
click at [411, 135] on div "Você é um Analista de Diligência Imobiliária Sênior Sua missão é realizar uma a…" at bounding box center [370, 139] width 81 height 63
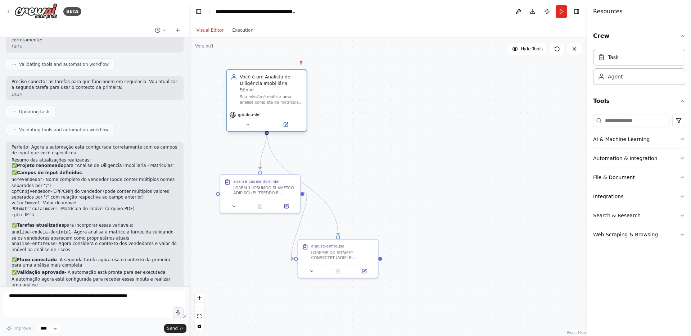
drag, startPoint x: 380, startPoint y: 136, endPoint x: 275, endPoint y: 99, distance: 111.6
click at [275, 99] on div "Você é um Analista de Diligência Imobiliária Sênior Sua missão é realizar uma a…" at bounding box center [267, 89] width 80 height 39
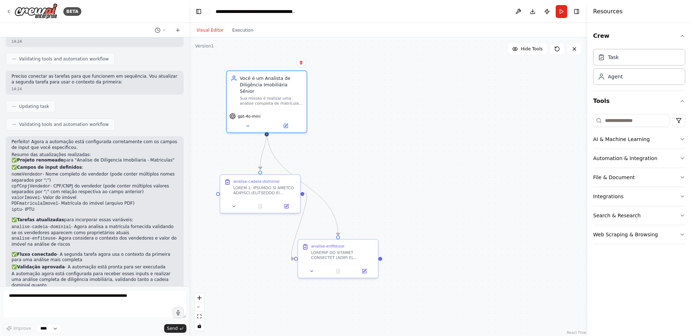
scroll to position [355, 0]
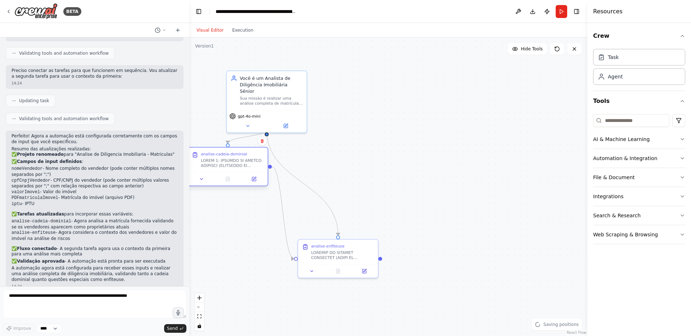
drag, startPoint x: 258, startPoint y: 188, endPoint x: 225, endPoint y: 161, distance: 42.2
click at [225, 160] on div at bounding box center [232, 163] width 63 height 10
drag, startPoint x: 335, startPoint y: 251, endPoint x: 327, endPoint y: 162, distance: 89.3
click at [327, 162] on div at bounding box center [336, 163] width 63 height 10
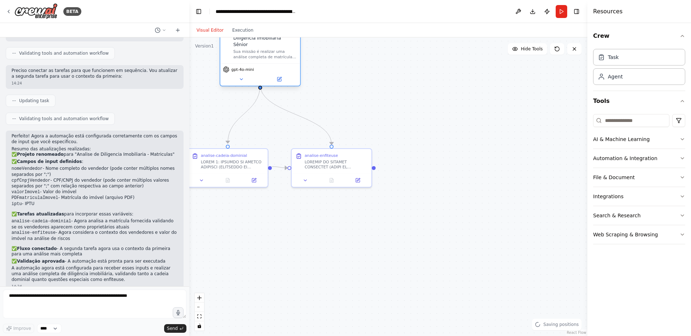
drag, startPoint x: 273, startPoint y: 97, endPoint x: 268, endPoint y: 53, distance: 43.9
click at [268, 53] on div "Você é um Analista de Diligência Imobiliária Sênior Sua missão é realizar uma a…" at bounding box center [260, 43] width 80 height 39
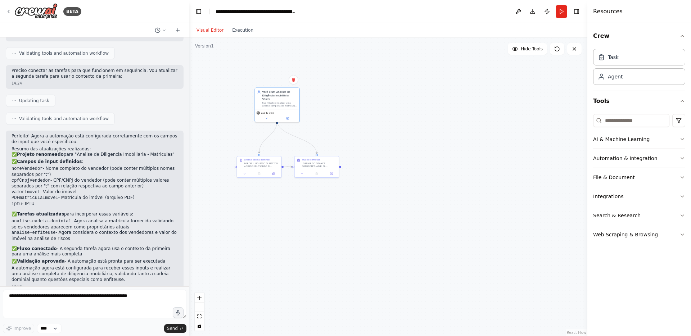
drag, startPoint x: 336, startPoint y: 95, endPoint x: 338, endPoint y: 107, distance: 11.7
click at [338, 107] on div ".deletable-edge-delete-btn { width: 20px; height: 20px; border: 0px solid #ffff…" at bounding box center [388, 186] width 398 height 299
click at [285, 116] on button at bounding box center [288, 118] width 21 height 4
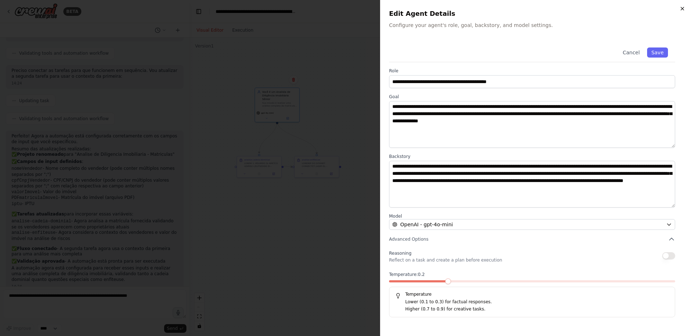
click at [680, 7] on icon "button" at bounding box center [683, 9] width 6 height 6
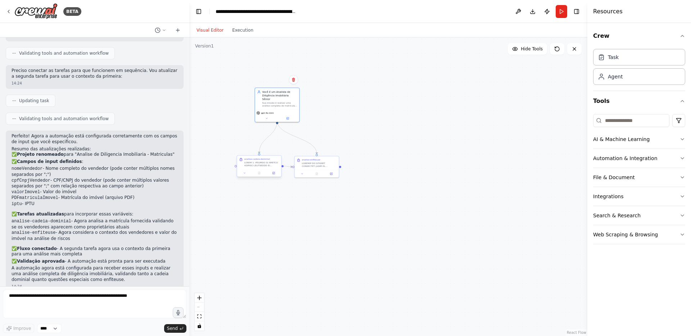
click at [273, 176] on div at bounding box center [259, 173] width 44 height 8
click at [274, 174] on icon at bounding box center [274, 173] width 2 height 2
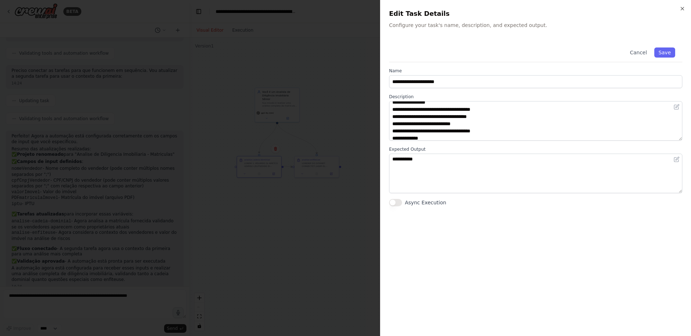
scroll to position [0, 0]
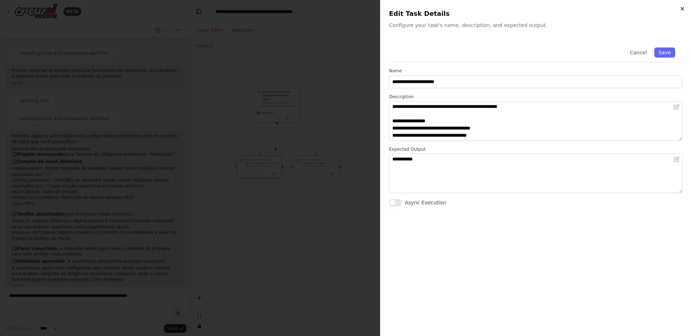
click at [683, 8] on icon "button" at bounding box center [683, 9] width 6 height 6
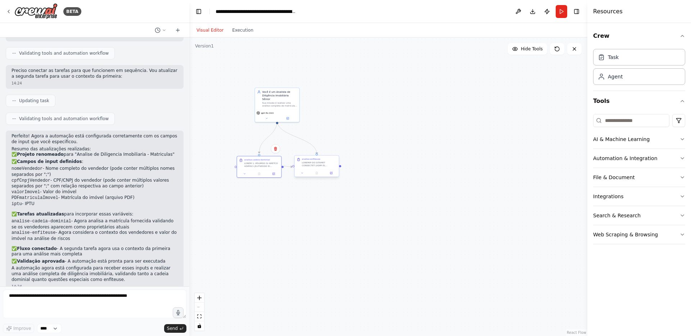
click at [333, 176] on div at bounding box center [317, 173] width 44 height 8
click at [333, 173] on button at bounding box center [331, 173] width 12 height 4
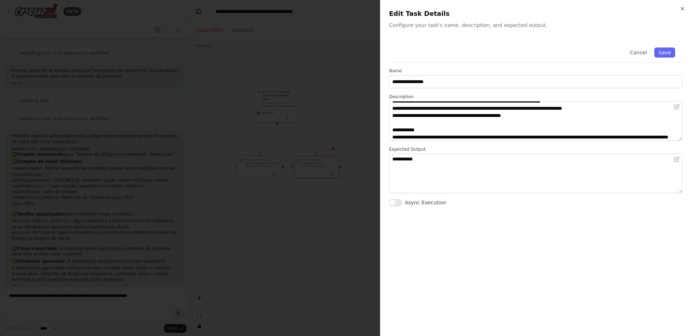
scroll to position [185, 0]
click at [684, 8] on icon "button" at bounding box center [683, 9] width 6 height 6
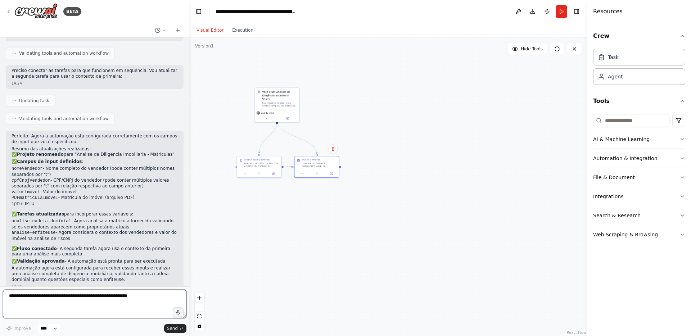
click at [45, 300] on textarea at bounding box center [95, 304] width 184 height 29
paste textarea "**********"
type textarea "**********"
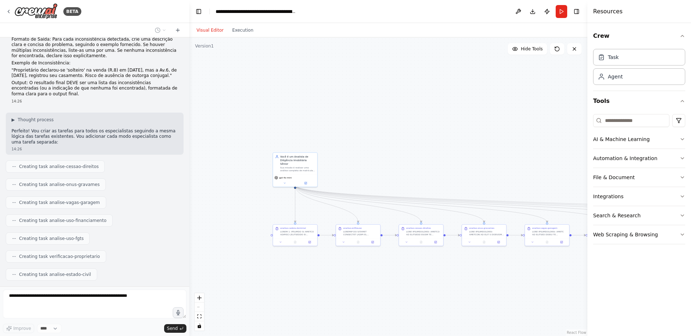
scroll to position [2651, 0]
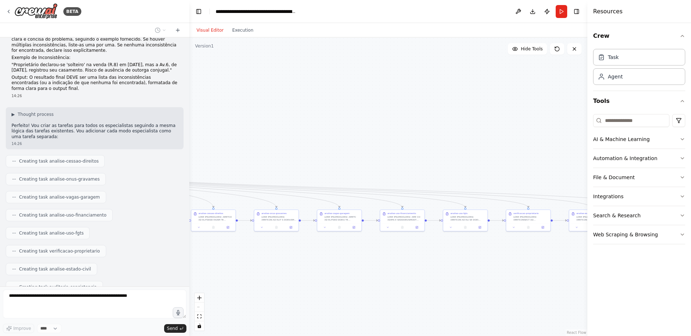
drag, startPoint x: 466, startPoint y: 179, endPoint x: 250, endPoint y: 165, distance: 215.8
click at [250, 165] on div ".deletable-edge-delete-btn { width: 20px; height: 20px; border: 0px solid #ffff…" at bounding box center [388, 186] width 398 height 299
drag, startPoint x: 433, startPoint y: 183, endPoint x: 303, endPoint y: 170, distance: 131.3
click at [303, 170] on div ".deletable-edge-delete-btn { width: 20px; height: 20px; border: 0px solid #ffff…" at bounding box center [388, 186] width 398 height 299
drag, startPoint x: 296, startPoint y: 164, endPoint x: 449, endPoint y: 159, distance: 153.8
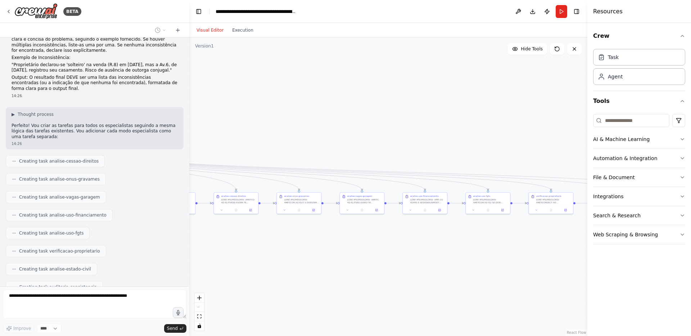
click at [449, 159] on div ".deletable-edge-delete-btn { width: 20px; height: 20px; border: 0px solid #ffff…" at bounding box center [388, 186] width 398 height 299
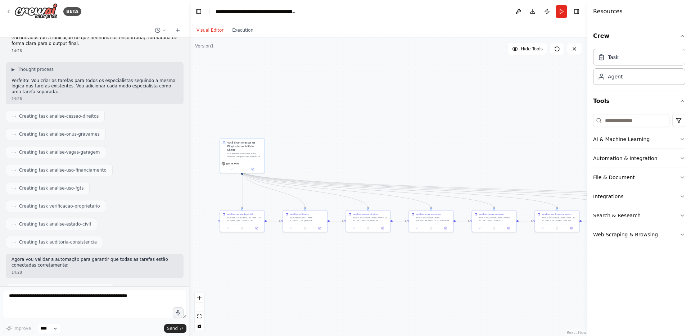
drag, startPoint x: 355, startPoint y: 143, endPoint x: 505, endPoint y: 152, distance: 150.0
click at [503, 153] on div ".deletable-edge-delete-btn { width: 20px; height: 20px; border: 0px solid #ffff…" at bounding box center [388, 186] width 398 height 299
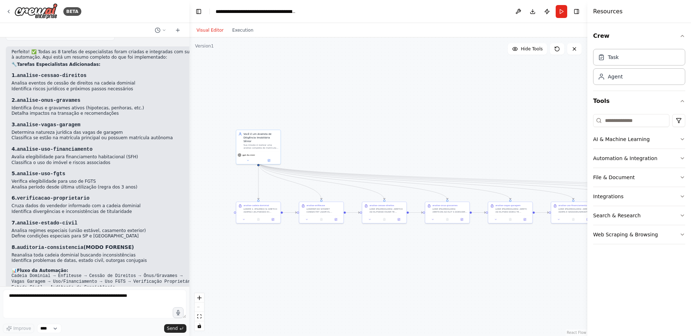
scroll to position [2958, 0]
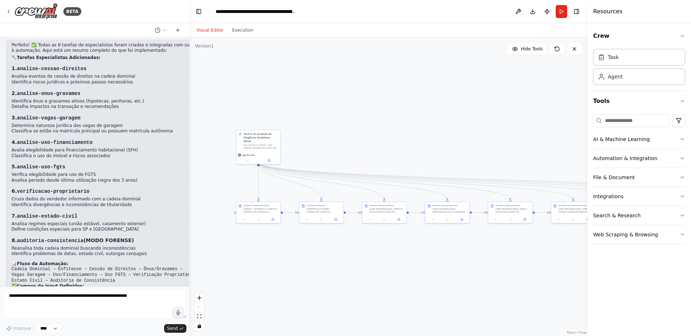
click at [145, 329] on p "A automação agora possui um fluxo completo de 10 tarefas especializadas que cob…" at bounding box center [108, 337] width 192 height 17
drag, startPoint x: 141, startPoint y: 256, endPoint x: 120, endPoint y: 256, distance: 20.5
click at [120, 329] on p "A automação agora possui um fluxo completo de 10 tarefas especializadas que cob…" at bounding box center [108, 337] width 192 height 17
click at [201, 315] on icon "fit view" at bounding box center [199, 317] width 4 height 4
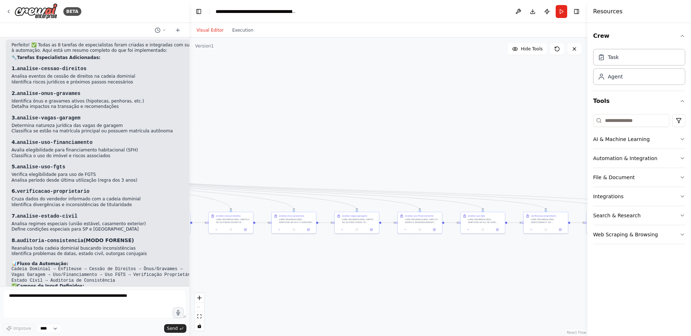
click at [197, 305] on div "React Flow controls" at bounding box center [199, 311] width 9 height 37
click at [200, 298] on icon "zoom in" at bounding box center [199, 298] width 4 height 4
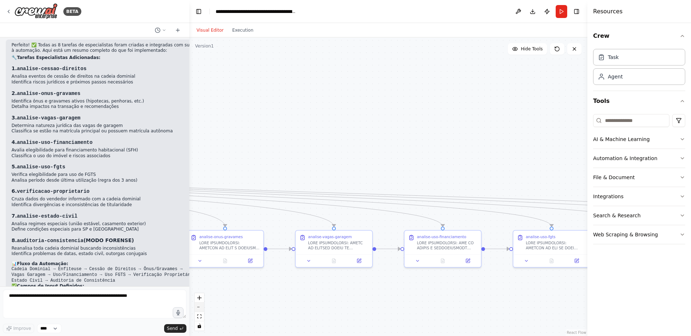
click at [200, 304] on button "zoom out" at bounding box center [199, 307] width 9 height 9
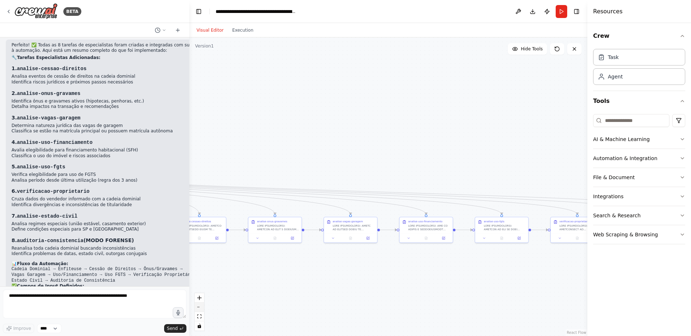
click at [200, 304] on button "zoom out" at bounding box center [199, 307] width 9 height 9
click at [200, 304] on div "React Flow controls" at bounding box center [199, 311] width 9 height 37
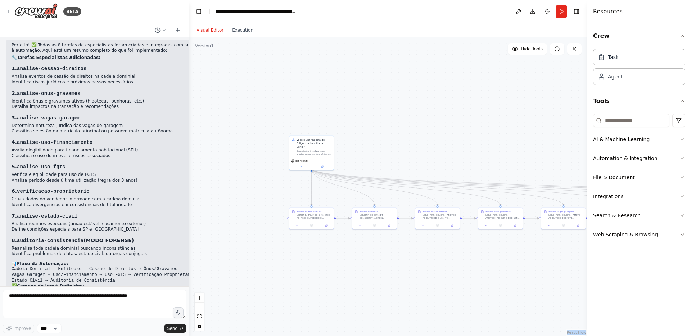
drag, startPoint x: 292, startPoint y: 147, endPoint x: 499, endPoint y: 143, distance: 206.7
click at [499, 143] on div ".deletable-edge-delete-btn { width: 20px; height: 20px; border: 0px solid #ffff…" at bounding box center [388, 186] width 398 height 299
click at [613, 78] on div "Agent" at bounding box center [615, 76] width 15 height 7
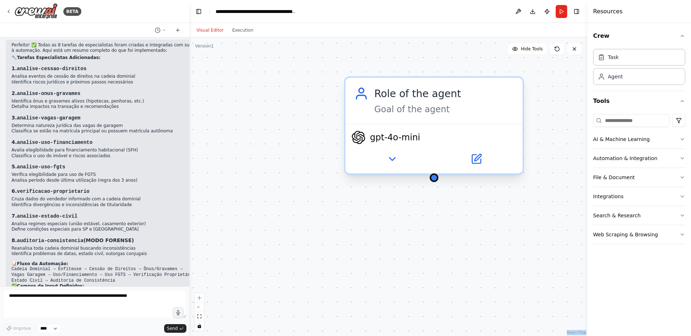
click at [430, 97] on div "Role of the agent" at bounding box center [444, 93] width 140 height 14
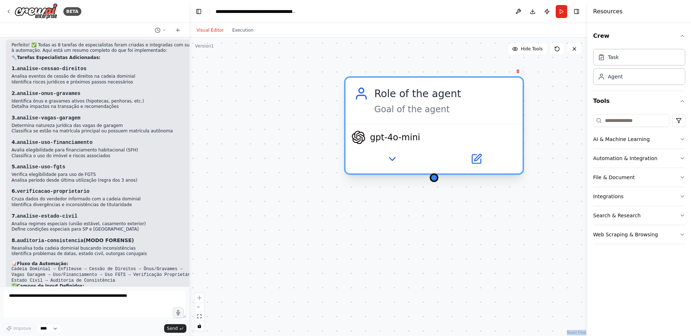
click at [430, 97] on div "Role of the agent" at bounding box center [444, 93] width 140 height 14
click at [468, 150] on button at bounding box center [476, 158] width 81 height 17
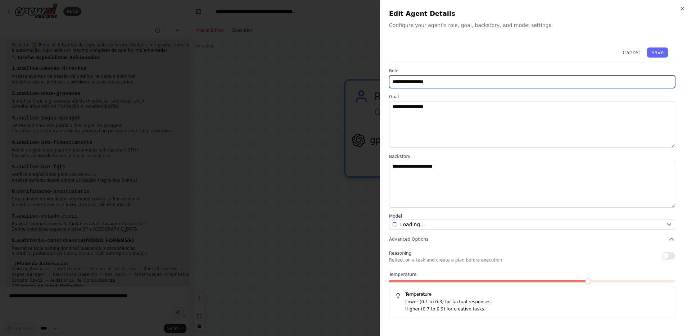
click at [496, 82] on input "**********" at bounding box center [532, 81] width 286 height 13
paste input "*********"
type input "**********"
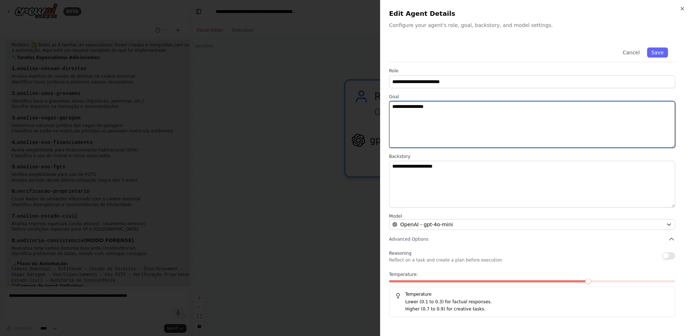
click at [466, 122] on textarea "**********" at bounding box center [532, 124] width 286 height 47
paste textarea "**********"
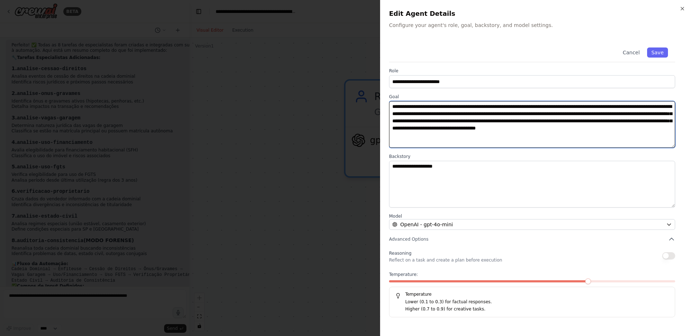
type textarea "**********"
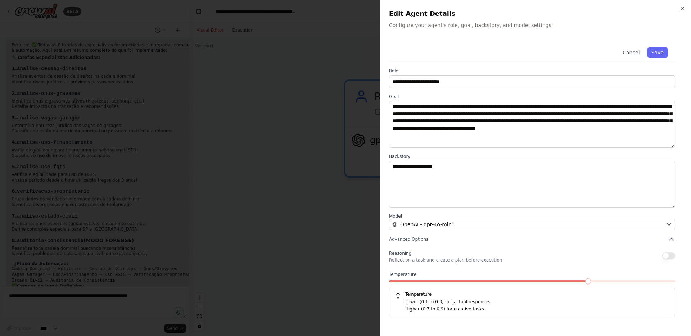
click at [357, 83] on div at bounding box center [345, 168] width 691 height 336
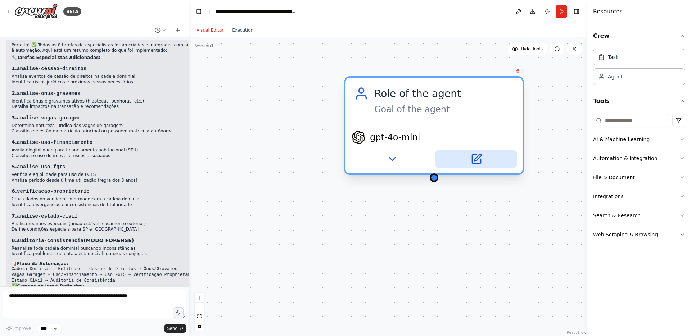
click at [482, 165] on button at bounding box center [476, 158] width 81 height 17
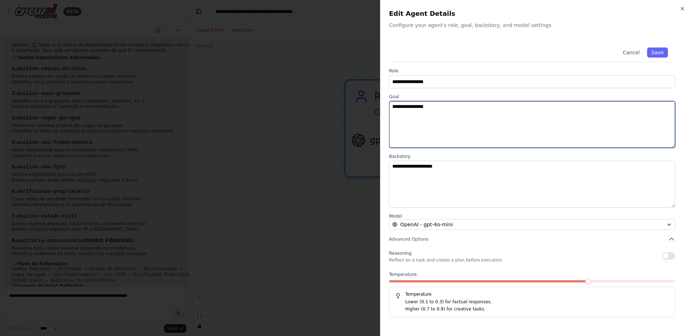
click at [480, 136] on textarea "**********" at bounding box center [532, 124] width 286 height 47
paste textarea "**********"
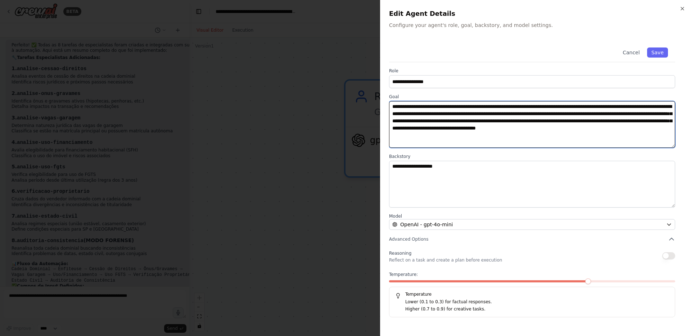
type textarea "**********"
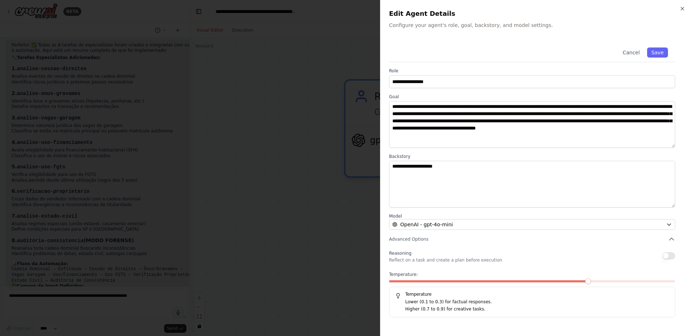
click at [461, 72] on label "Role" at bounding box center [532, 71] width 286 height 6
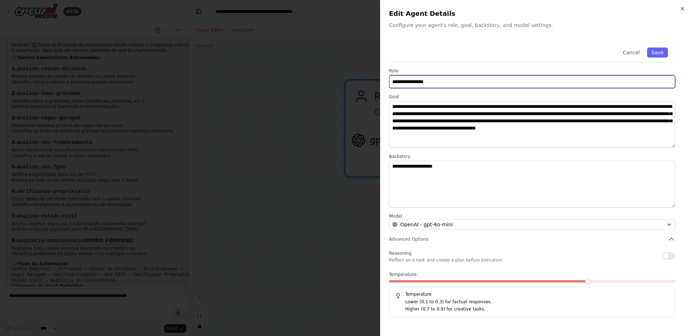
click at [461, 81] on input "**********" at bounding box center [532, 81] width 286 height 13
paste input "*********"
type input "**********"
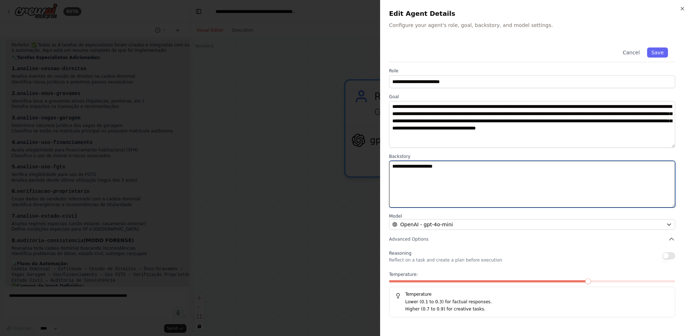
click at [475, 178] on textarea "**********" at bounding box center [532, 184] width 286 height 47
paste textarea "**********"
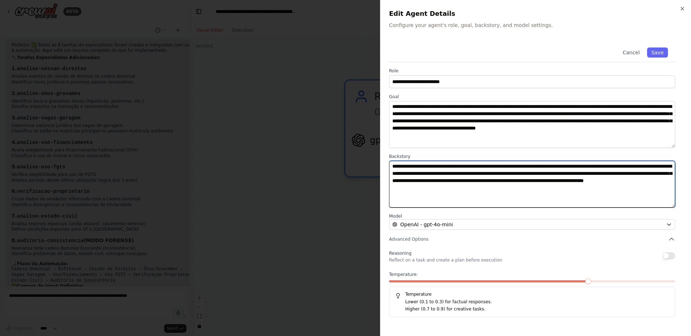
type textarea "**********"
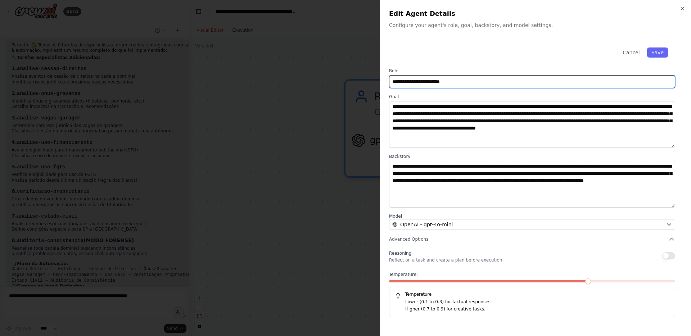
click at [487, 83] on input "**********" at bounding box center [532, 81] width 286 height 13
paste input "********"
type input "**********"
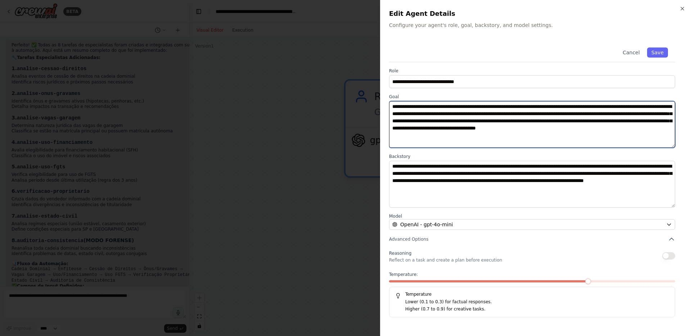
click at [513, 115] on textarea "**********" at bounding box center [532, 124] width 286 height 47
paste textarea
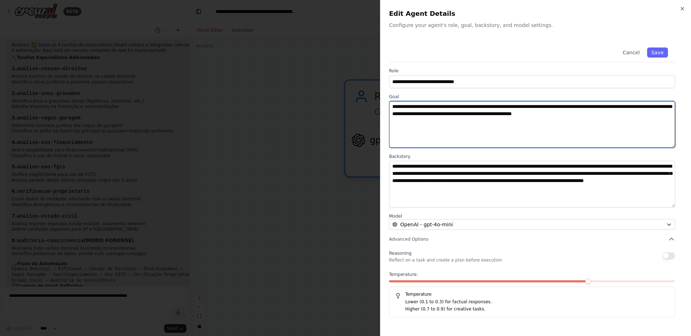
type textarea "**********"
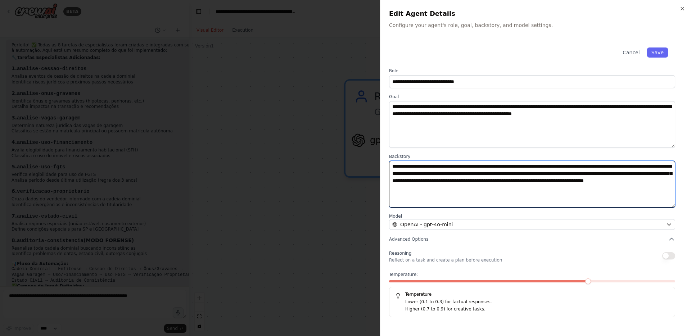
click at [502, 175] on textarea "**********" at bounding box center [532, 184] width 286 height 47
paste textarea "**********"
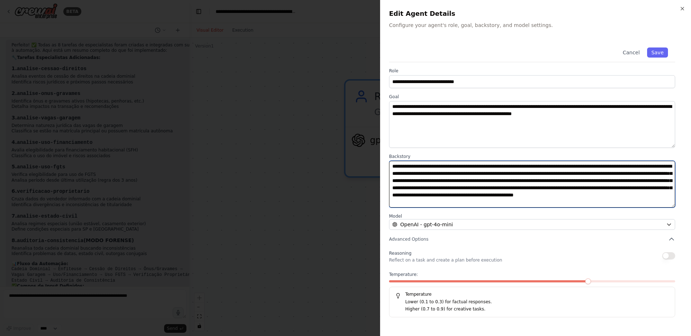
type textarea "**********"
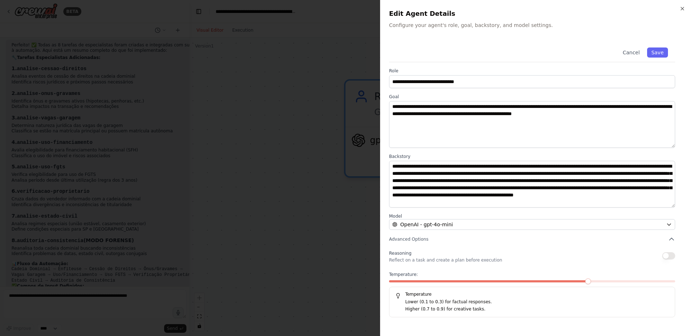
click at [509, 278] on div "Temperature: Temperature Lower (0.1 to 0.3) for factual responses. Higher (0.7 …" at bounding box center [532, 295] width 286 height 46
click at [512, 283] on div at bounding box center [532, 282] width 286 height 5
click at [504, 282] on span at bounding box center [446, 281] width 114 height 2
click at [660, 54] on button "Save" at bounding box center [657, 53] width 21 height 10
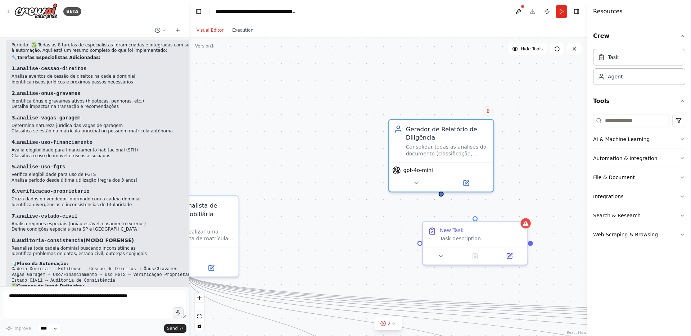
drag, startPoint x: 621, startPoint y: 60, endPoint x: 515, endPoint y: 21, distance: 112.8
click at [509, 261] on div at bounding box center [475, 254] width 104 height 17
click at [511, 256] on icon at bounding box center [509, 254] width 5 height 5
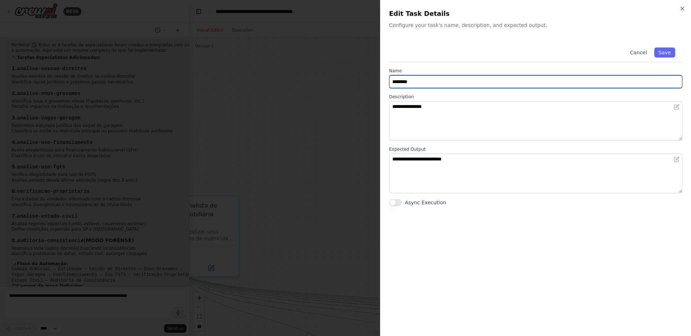
click at [464, 84] on input "********" at bounding box center [535, 81] width 293 height 13
paste input "**********"
type input "**********"
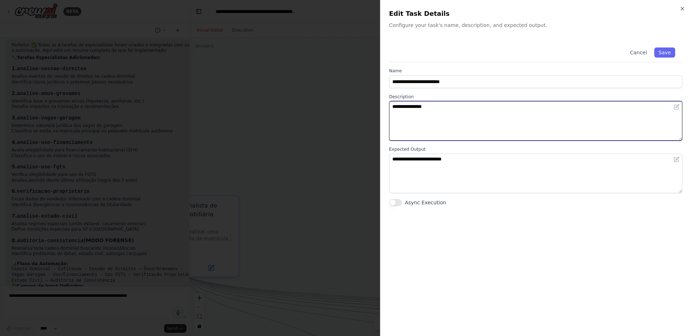
click at [481, 118] on textarea "**********" at bounding box center [535, 121] width 293 height 40
paste textarea "**********"
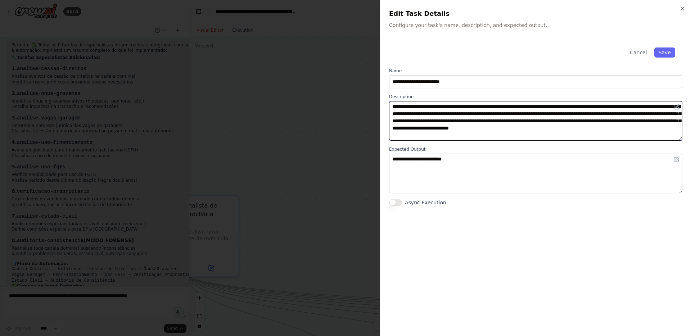
type textarea "**********"
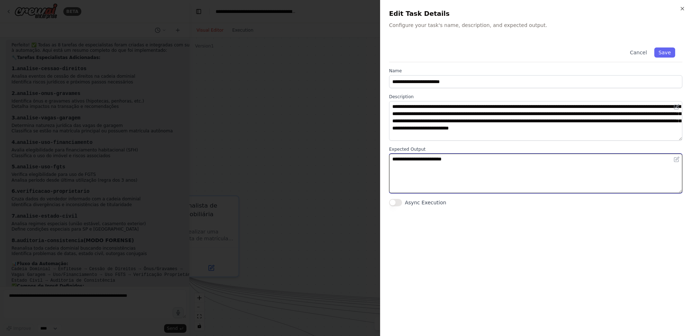
click at [502, 174] on textarea "**********" at bounding box center [535, 174] width 293 height 40
paste textarea "**********"
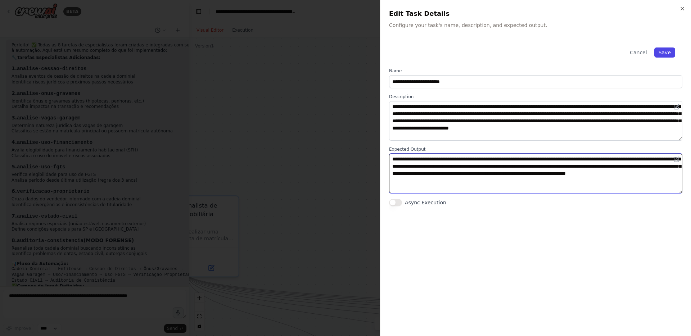
type textarea "**********"
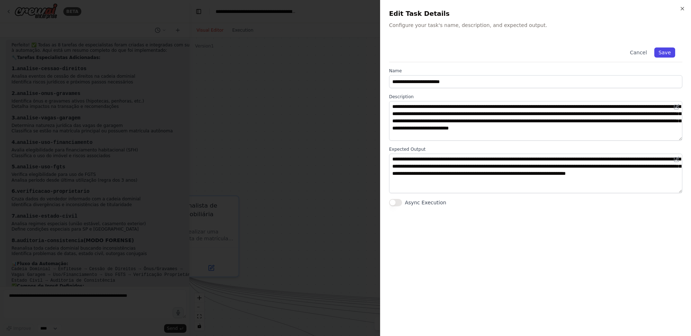
click at [659, 53] on button "Save" at bounding box center [665, 53] width 21 height 10
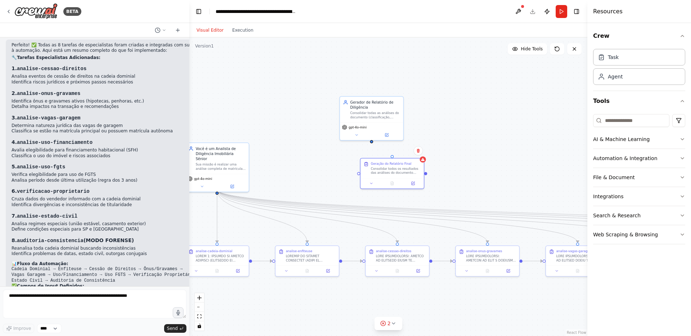
drag, startPoint x: 561, startPoint y: 185, endPoint x: 446, endPoint y: 131, distance: 126.1
click at [446, 131] on div ".deletable-edge-delete-btn { width: 20px; height: 20px; border: 0px solid #ffff…" at bounding box center [388, 186] width 398 height 299
drag, startPoint x: 388, startPoint y: 114, endPoint x: 400, endPoint y: 120, distance: 12.7
click at [400, 120] on div "Consolidar todas as análises do documento (classificação, certidão/matrícula, p…" at bounding box center [386, 119] width 50 height 8
drag, startPoint x: 396, startPoint y: 128, endPoint x: 396, endPoint y: 107, distance: 20.9
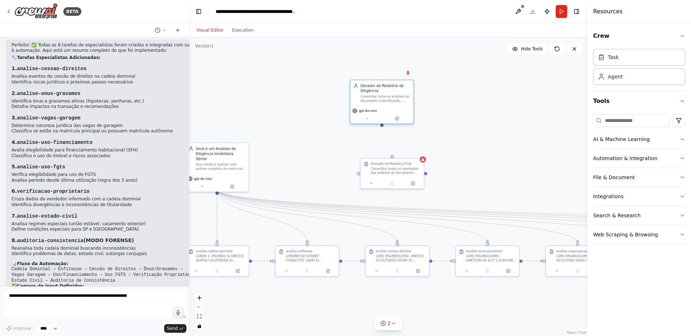
click at [396, 107] on div "gpt-4o-mini" at bounding box center [381, 115] width 63 height 18
drag, startPoint x: 382, startPoint y: 126, endPoint x: 390, endPoint y: 156, distance: 30.5
click at [390, 156] on div ".deletable-edge-delete-btn { width: 20px; height: 20px; border: 0px solid #ffff…" at bounding box center [388, 186] width 398 height 299
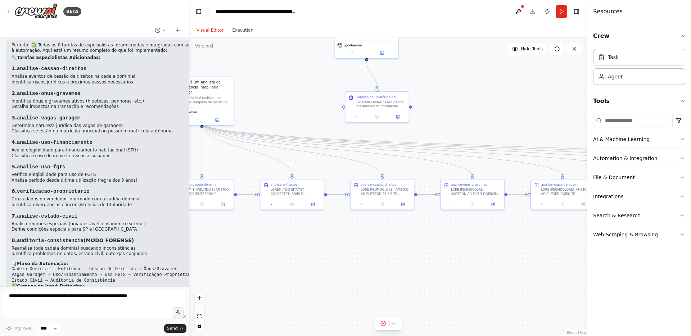
drag, startPoint x: 471, startPoint y: 175, endPoint x: 456, endPoint y: 108, distance: 68.7
click at [456, 108] on div ".deletable-edge-delete-btn { width: 20px; height: 20px; border: 0px solid #ffff…" at bounding box center [388, 186] width 398 height 299
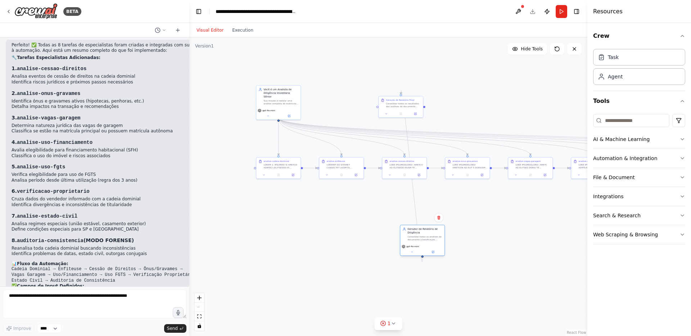
drag, startPoint x: 399, startPoint y: 57, endPoint x: 428, endPoint y: 242, distance: 187.5
click at [428, 242] on div "Gerador de Relatório de Diligência Consolidar todas as análises do documento (c…" at bounding box center [422, 234] width 44 height 18
drag, startPoint x: 428, startPoint y: 242, endPoint x: 428, endPoint y: 218, distance: 24.1
click at [428, 218] on div "Gerador de Relatório de Diligência Consolidar todas as análises do documento (c…" at bounding box center [422, 215] width 45 height 31
drag, startPoint x: 400, startPoint y: 106, endPoint x: 421, endPoint y: 262, distance: 157.6
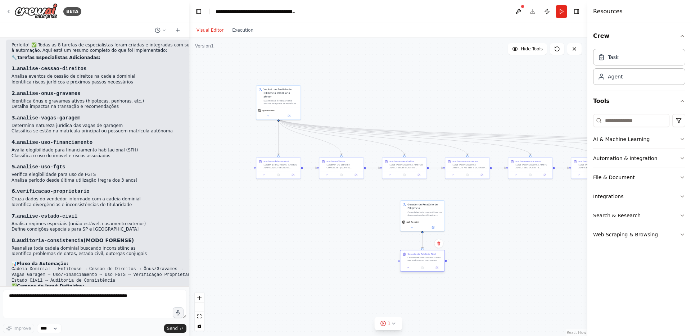
click at [421, 262] on div "Geração do Relatório Final Consolidar todos os resultados das análises do docum…" at bounding box center [422, 258] width 44 height 14
drag, startPoint x: 421, startPoint y: 214, endPoint x: 422, endPoint y: 224, distance: 10.5
click at [422, 224] on div "Consolidar todas as análises do documento (classificação, certidão/matrícula, p…" at bounding box center [425, 224] width 35 height 6
click at [278, 169] on div "analise-cadeia-dominial" at bounding box center [278, 164] width 44 height 14
drag, startPoint x: 255, startPoint y: 168, endPoint x: 423, endPoint y: 212, distance: 173.6
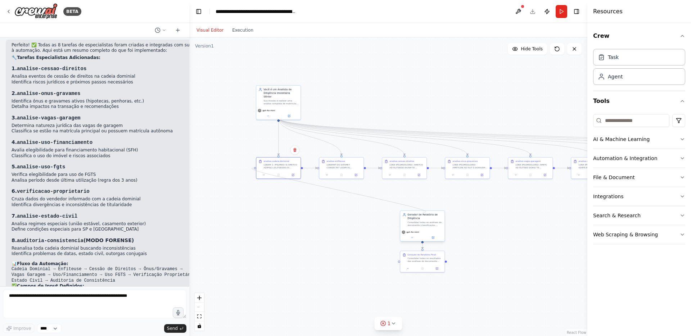
click at [423, 212] on div "analise-cadeia-dominial analise-enfiteuse Você é um Analista de Diligência Imob…" at bounding box center [337, 141] width 199 height 149
click at [274, 90] on div "Você é um Analista de Diligência Imobiliária Sênior" at bounding box center [281, 92] width 35 height 11
click at [257, 166] on div ".deletable-edge-delete-btn { width: 20px; height: 20px; border: 0px solid #ffff…" at bounding box center [388, 186] width 398 height 299
drag, startPoint x: 257, startPoint y: 165, endPoint x: 416, endPoint y: 261, distance: 186.2
click at [416, 214] on div "analise-cadeia-dominial analise-enfiteuse Você é um Analista de Diligência Imob…" at bounding box center [339, 139] width 199 height 149
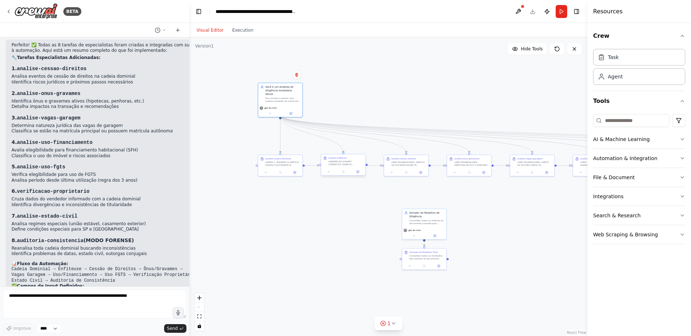
click at [342, 165] on div at bounding box center [345, 163] width 35 height 6
drag, startPoint x: 320, startPoint y: 166, endPoint x: 405, endPoint y: 261, distance: 128.0
click at [405, 214] on div "analise-cadeia-dominial analise-enfiteuse Você é um Analista de Diligência Imob…" at bounding box center [339, 139] width 199 height 149
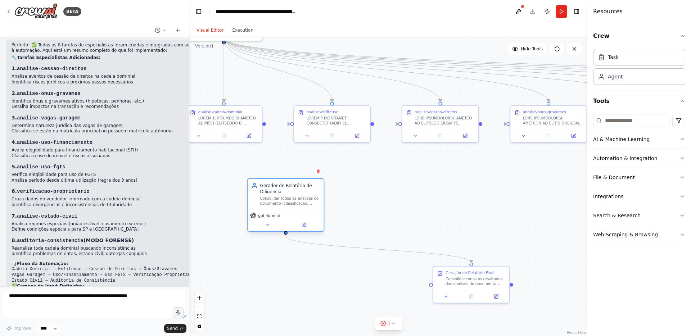
drag, startPoint x: 481, startPoint y: 226, endPoint x: 297, endPoint y: 205, distance: 185.2
click at [297, 205] on div "Gerador de Relatório de Diligência Consolidar todas as análises do documento (c…" at bounding box center [286, 194] width 76 height 31
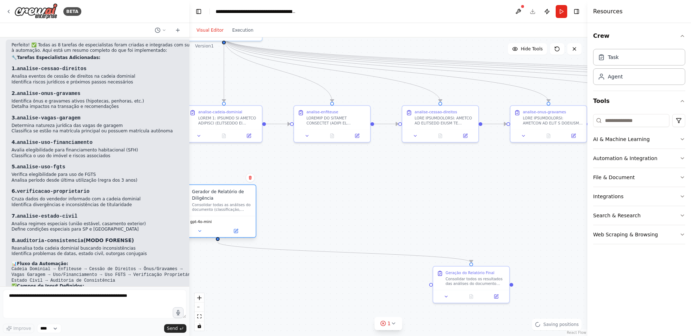
drag, startPoint x: 293, startPoint y: 198, endPoint x: 228, endPoint y: 202, distance: 65.7
click at [226, 202] on div "Consolidar todas as análises do documento (classificação, certidão/matrícula, p…" at bounding box center [222, 207] width 60 height 10
drag, startPoint x: 467, startPoint y: 282, endPoint x: 348, endPoint y: 207, distance: 140.3
click at [348, 207] on div "Consolidar todos os resultados das análises do documento (classificação, certid…" at bounding box center [358, 206] width 60 height 10
drag, startPoint x: 354, startPoint y: 188, endPoint x: 312, endPoint y: 210, distance: 47.2
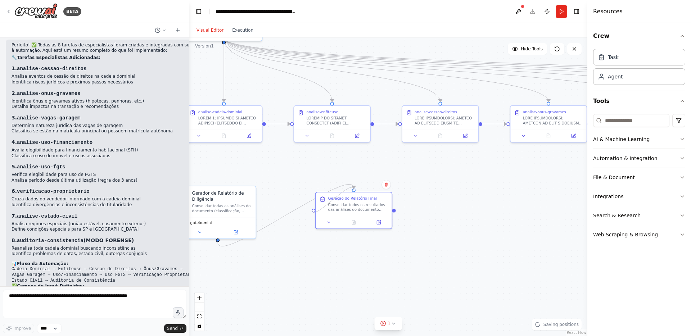
click at [312, 210] on div ".deletable-edge-delete-btn { width: 20px; height: 20px; border: 0px solid #ffff…" at bounding box center [388, 186] width 398 height 299
click at [214, 136] on div "analise-cadeia-dominial analise-enfiteuse Você é um Analista de Diligência Imob…" at bounding box center [325, 79] width 342 height 257
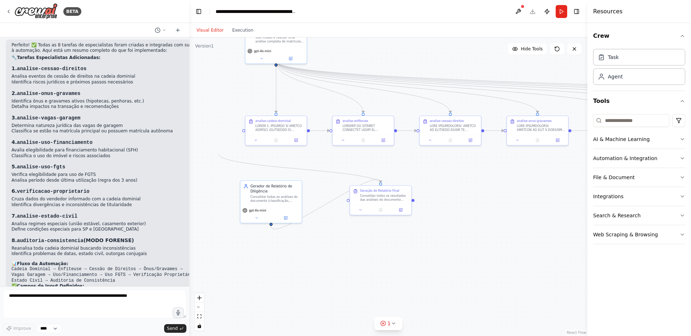
drag, startPoint x: 222, startPoint y: 154, endPoint x: 289, endPoint y: 153, distance: 67.3
click at [289, 153] on div ".deletable-edge-delete-btn { width: 20px; height: 20px; border: 0px solid #ffff…" at bounding box center [388, 186] width 398 height 299
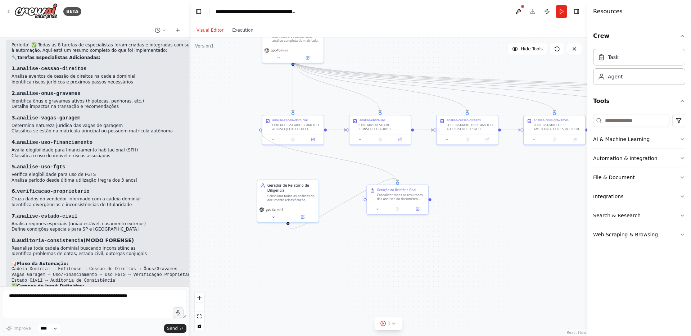
click at [261, 131] on div ".deletable-edge-delete-btn { width: 20px; height: 20px; border: 0px solid #ffff…" at bounding box center [388, 186] width 398 height 299
click at [328, 132] on circle "Edge from 94b91230-3b74-482d-8060-954932f30dfa to 3f58324c-9dd1-46b6-bf33-5dff9…" at bounding box center [329, 129] width 5 height 5
click at [327, 130] on div ".deletable-edge-delete-btn { width: 20px; height: 20px; border: 0px solid #ffff…" at bounding box center [388, 186] width 398 height 299
click at [325, 130] on div at bounding box center [325, 128] width 3 height 3
drag, startPoint x: 326, startPoint y: 130, endPoint x: 347, endPoint y: 130, distance: 21.6
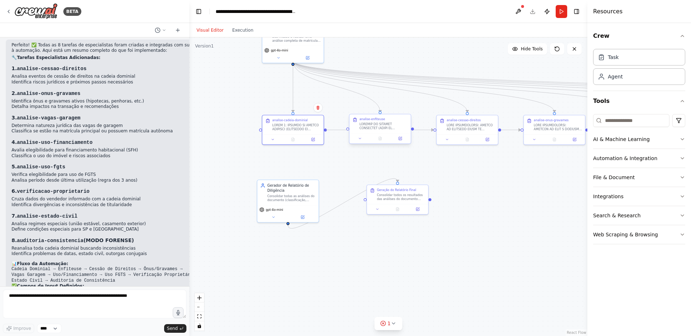
click at [347, 130] on div "analise-cadeia-dominial analise-enfiteuse Você é um Analista de Diligência Imob…" at bounding box center [374, 93] width 275 height 207
drag, startPoint x: 365, startPoint y: 199, endPoint x: 274, endPoint y: 140, distance: 109.2
click at [274, 140] on div "analise-cadeia-dominial analise-enfiteuse Você é um Analista de Diligência Imob…" at bounding box center [374, 93] width 275 height 207
drag, startPoint x: 365, startPoint y: 199, endPoint x: 265, endPoint y: 128, distance: 122.7
click at [265, 128] on div "analise-cadeia-dominial analise-enfiteuse Você é um Analista de Diligência Imob…" at bounding box center [374, 93] width 275 height 207
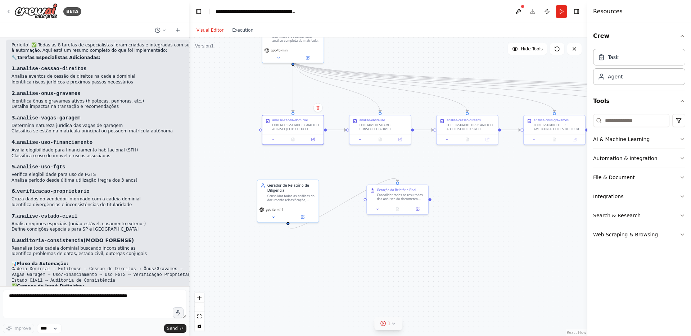
click at [392, 324] on icon at bounding box center [394, 324] width 6 height 6
click at [420, 304] on div at bounding box center [422, 302] width 4 height 4
click at [518, 11] on button at bounding box center [519, 11] width 12 height 13
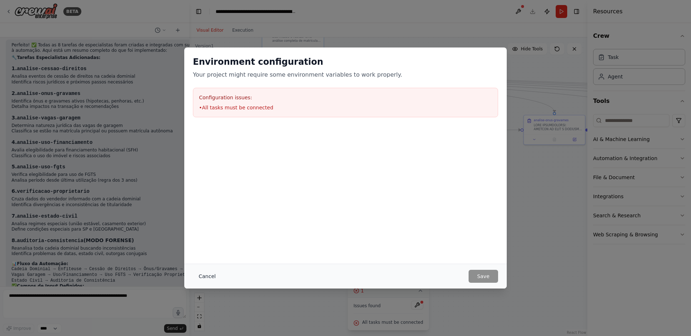
click at [211, 276] on button "Cancel" at bounding box center [207, 276] width 28 height 13
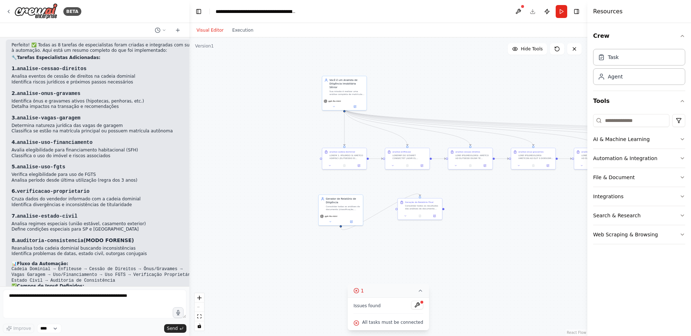
click at [504, 216] on div ".deletable-edge-delete-btn { width: 20px; height: 20px; border: 0px solid #ffff…" at bounding box center [388, 186] width 398 height 299
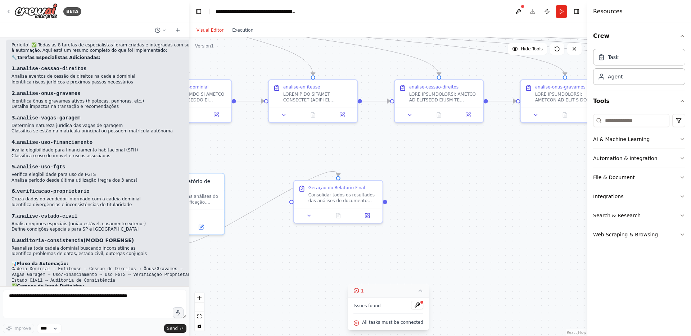
drag, startPoint x: 542, startPoint y: 190, endPoint x: 330, endPoint y: 196, distance: 211.8
click at [330, 196] on div ".deletable-edge-delete-btn { width: 20px; height: 20px; border: 0px solid #ffff…" at bounding box center [388, 186] width 398 height 299
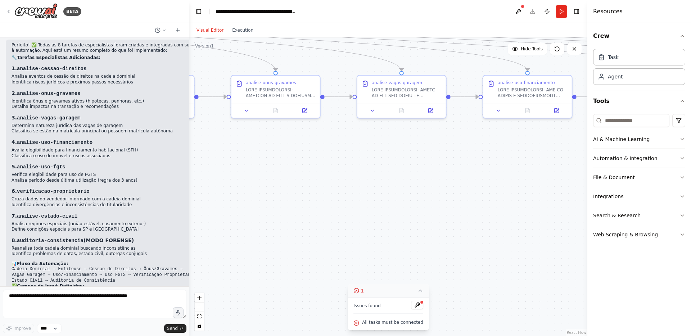
drag, startPoint x: 440, startPoint y: 189, endPoint x: 292, endPoint y: 187, distance: 148.0
click at [292, 187] on div ".deletable-edge-delete-btn { width: 20px; height: 20px; border: 0px solid #ffff…" at bounding box center [388, 186] width 398 height 299
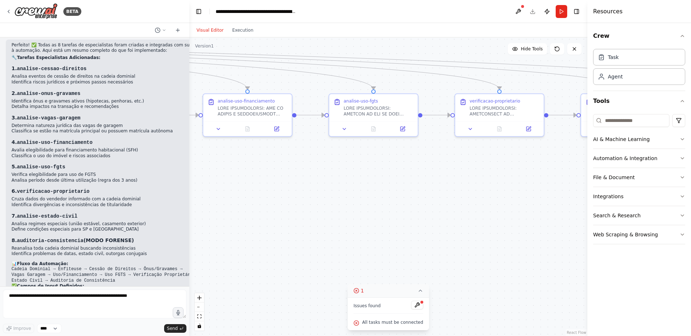
drag, startPoint x: 388, startPoint y: 180, endPoint x: 284, endPoint y: 197, distance: 104.7
click at [284, 197] on div ".deletable-edge-delete-btn { width: 20px; height: 20px; border: 0px solid #ffff…" at bounding box center [388, 186] width 398 height 299
drag, startPoint x: 423, startPoint y: 204, endPoint x: 167, endPoint y: 214, distance: 255.8
click at [167, 214] on div "BETA Hello! I'm the CrewAI assistant. What kind of automation do you want to bu…" at bounding box center [345, 168] width 691 height 336
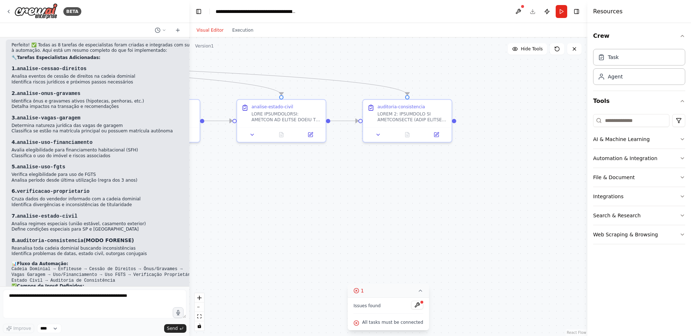
drag, startPoint x: 431, startPoint y: 204, endPoint x: 327, endPoint y: 196, distance: 104.0
click at [327, 196] on div ".deletable-edge-delete-btn { width: 20px; height: 20px; border: 0px solid #ffff…" at bounding box center [388, 186] width 398 height 299
drag, startPoint x: 266, startPoint y: 229, endPoint x: 543, endPoint y: 177, distance: 281.7
click at [543, 177] on div ".deletable-edge-delete-btn { width: 20px; height: 20px; border: 0px solid #ffff…" at bounding box center [388, 186] width 398 height 299
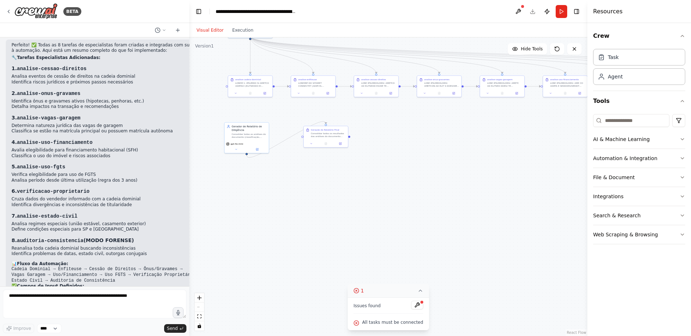
drag, startPoint x: 271, startPoint y: 207, endPoint x: 455, endPoint y: 188, distance: 185.3
click at [455, 188] on div ".deletable-edge-delete-btn { width: 20px; height: 20px; border: 0px solid #ffff…" at bounding box center [388, 186] width 398 height 299
drag, startPoint x: 250, startPoint y: 131, endPoint x: 560, endPoint y: 132, distance: 310.4
click at [560, 132] on div "Gerador de Relatório de Diligência Consolidar todas as análises do documento (c…" at bounding box center [557, 131] width 35 height 14
drag, startPoint x: 320, startPoint y: 138, endPoint x: 466, endPoint y: 130, distance: 145.7
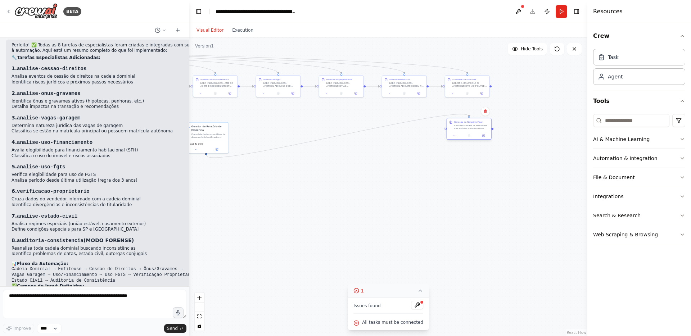
click at [466, 130] on div "Geração do Relatório Final Consolidar todos os resultados das análises do docum…" at bounding box center [469, 125] width 44 height 14
drag, startPoint x: 209, startPoint y: 137, endPoint x: 536, endPoint y: 86, distance: 330.8
click at [536, 86] on div "Consolidar todas as análises do documento (classificação, certidão/matrícula, p…" at bounding box center [536, 85] width 35 height 6
drag, startPoint x: 491, startPoint y: 86, endPoint x: 447, endPoint y: 129, distance: 61.6
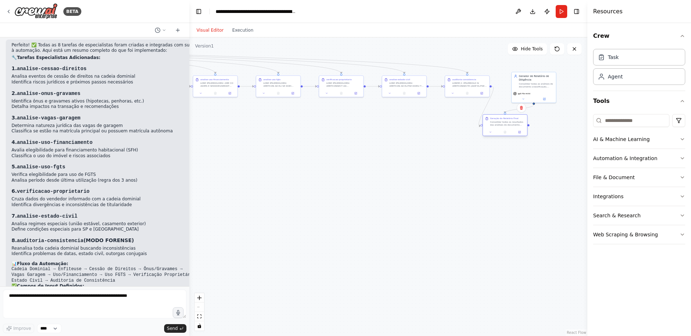
drag, startPoint x: 474, startPoint y: 128, endPoint x: 509, endPoint y: 125, distance: 35.4
click at [509, 125] on div "Consolidar todos os resultados das análises do documento (classificação, certid…" at bounding box center [507, 124] width 35 height 6
drag, startPoint x: 536, startPoint y: 84, endPoint x: 513, endPoint y: 57, distance: 35.5
click at [513, 57] on div "Consolidar todas as análises do documento (classificação, certidão/matrícula, p…" at bounding box center [515, 60] width 35 height 6
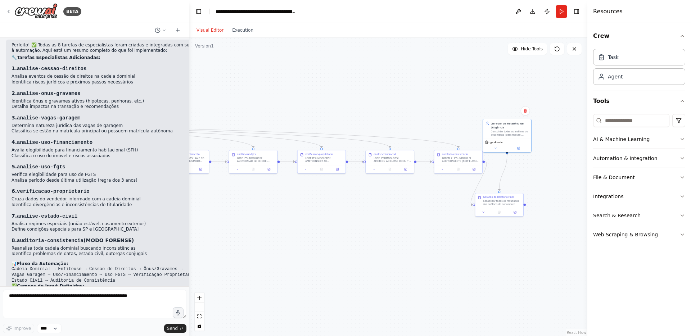
drag, startPoint x: 552, startPoint y: 100, endPoint x: 541, endPoint y: 158, distance: 59.6
click at [547, 159] on div ".deletable-edge-delete-btn { width: 20px; height: 20px; border: 0px solid #ffff…" at bounding box center [388, 186] width 398 height 299
drag, startPoint x: 503, startPoint y: 133, endPoint x: 498, endPoint y: 84, distance: 49.9
click at [498, 84] on div "Consolidar todas as análises do documento (classificação, certidão/matrícula, p…" at bounding box center [506, 82] width 38 height 6
drag, startPoint x: 502, startPoint y: 203, endPoint x: 526, endPoint y: 160, distance: 48.7
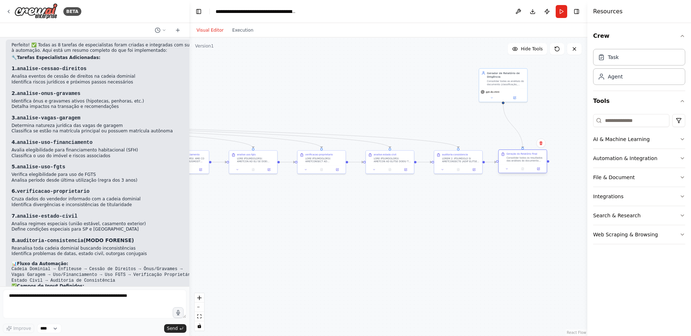
click at [526, 160] on div "Consolidar todos os resultados das análises do documento (classificação, certid…" at bounding box center [526, 159] width 38 height 6
drag, startPoint x: 508, startPoint y: 82, endPoint x: 527, endPoint y: 84, distance: 18.4
click at [527, 84] on div "Consolidar todas as análises do documento (classificação, certidão/matrícula, p…" at bounding box center [526, 82] width 38 height 6
drag, startPoint x: 524, startPoint y: 79, endPoint x: 526, endPoint y: 93, distance: 14.1
click at [526, 93] on div "Gerador de Relatório de Diligência Consolidar todas as análises do documento (c…" at bounding box center [526, 93] width 38 height 15
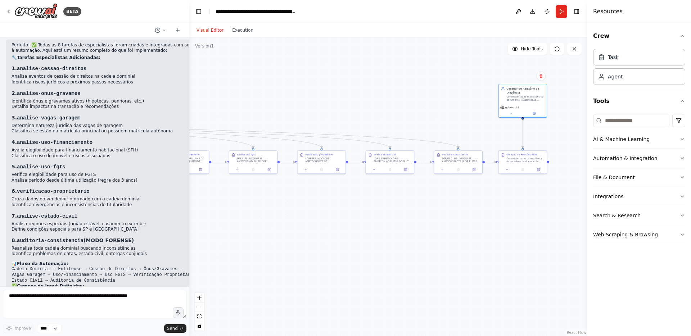
click at [491, 220] on div ".deletable-edge-delete-btn { width: 20px; height: 20px; border: 0px solid #ffff…" at bounding box center [388, 186] width 398 height 299
click at [461, 156] on div at bounding box center [461, 159] width 38 height 6
click at [453, 214] on div ".deletable-edge-delete-btn { width: 20px; height: 20px; border: 0px solid #ffff…" at bounding box center [388, 186] width 398 height 299
click at [9, 10] on icon at bounding box center [9, 12] width 6 height 6
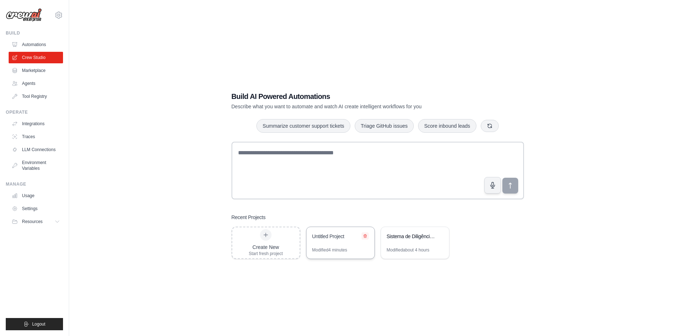
click at [366, 235] on icon at bounding box center [365, 236] width 3 height 3
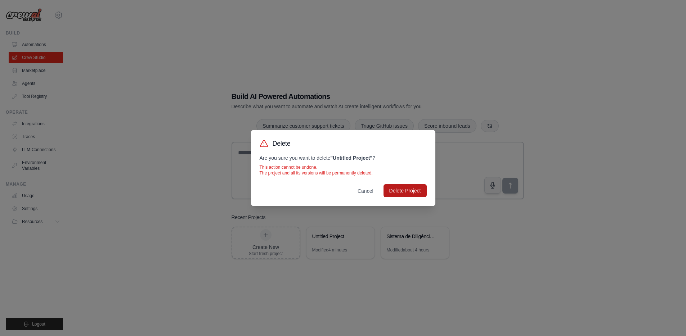
click at [413, 192] on button "Delete Project" at bounding box center [404, 190] width 43 height 13
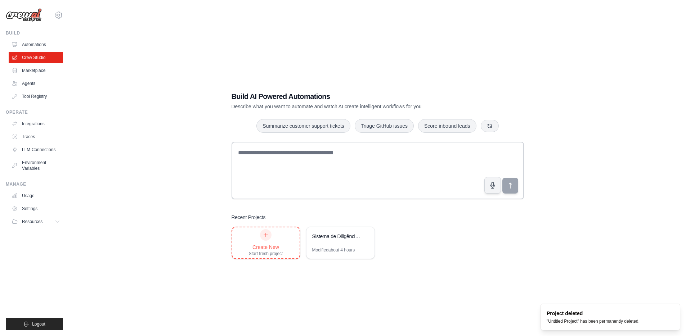
click at [273, 255] on div "Start fresh project" at bounding box center [266, 254] width 34 height 6
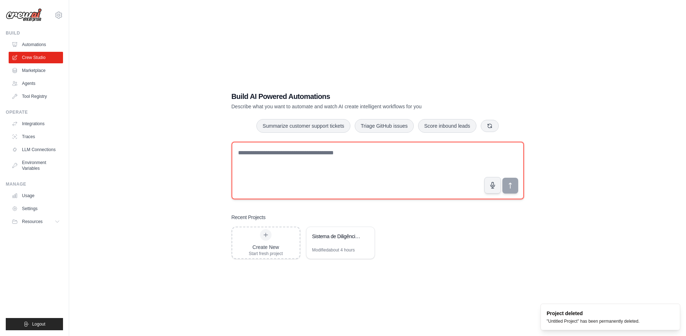
click at [351, 155] on textarea at bounding box center [378, 171] width 292 height 58
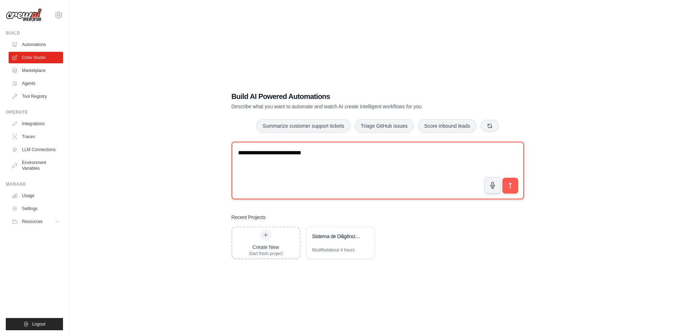
click at [372, 190] on textarea "**********" at bounding box center [378, 171] width 292 height 58
paste textarea "**********"
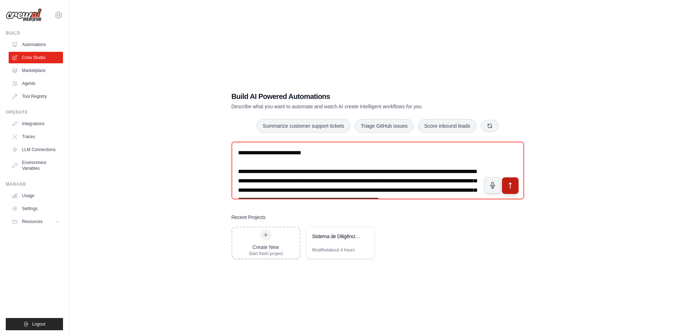
type textarea "**********"
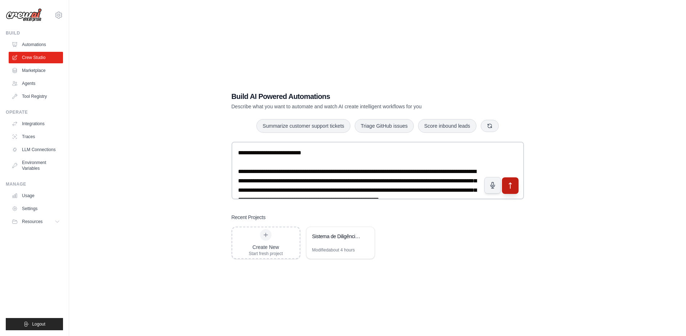
click at [509, 190] on button "submit" at bounding box center [510, 186] width 17 height 17
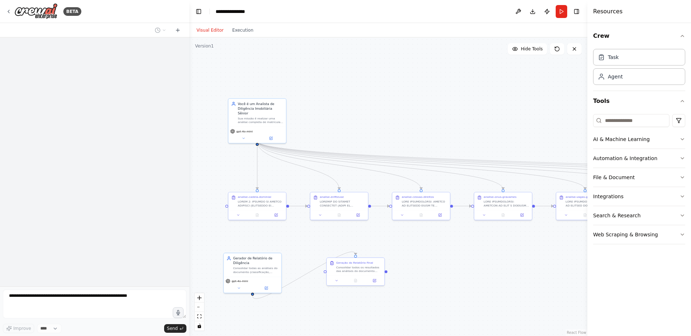
scroll to position [602, 0]
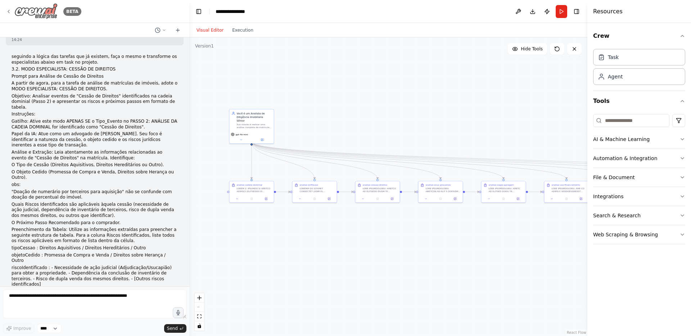
click at [6, 13] on icon at bounding box center [9, 12] width 6 height 6
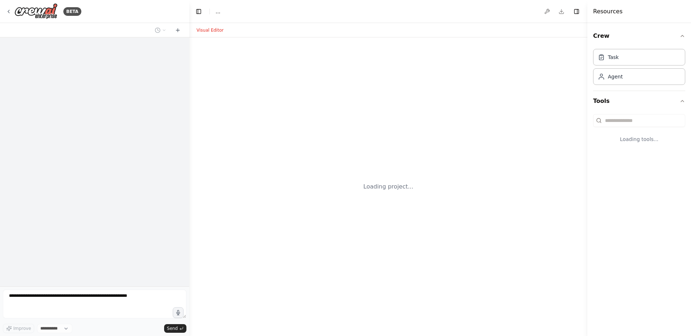
select select "****"
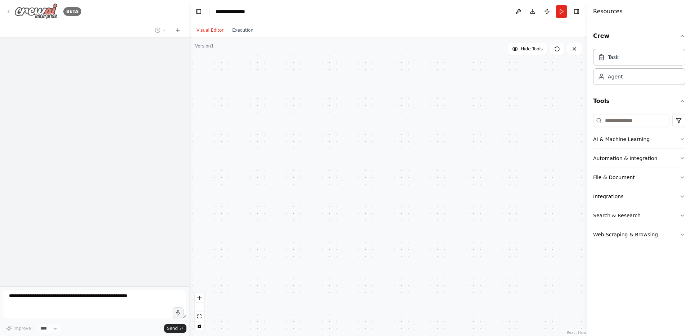
click at [8, 9] on icon at bounding box center [9, 12] width 6 height 6
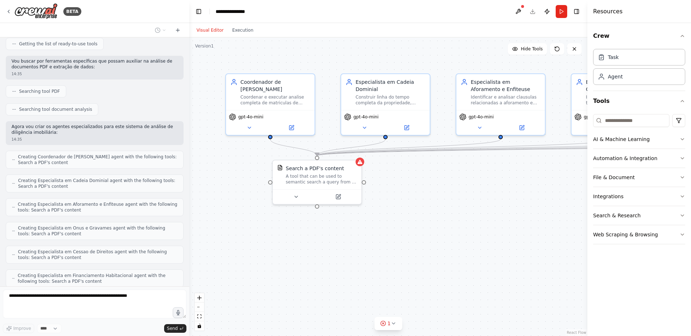
scroll to position [2764, 0]
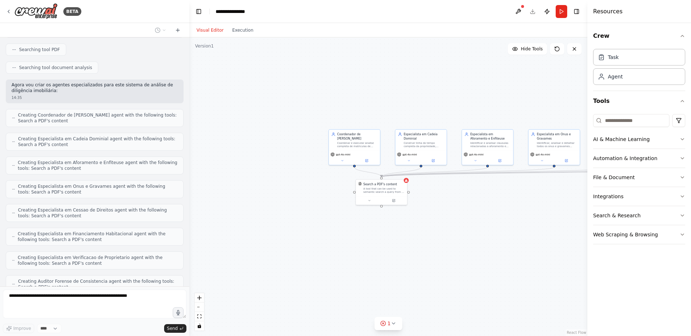
click at [421, 196] on div ".deletable-edge-delete-btn { width: 20px; height: 20px; border: 0px solid #ffff…" at bounding box center [388, 186] width 398 height 299
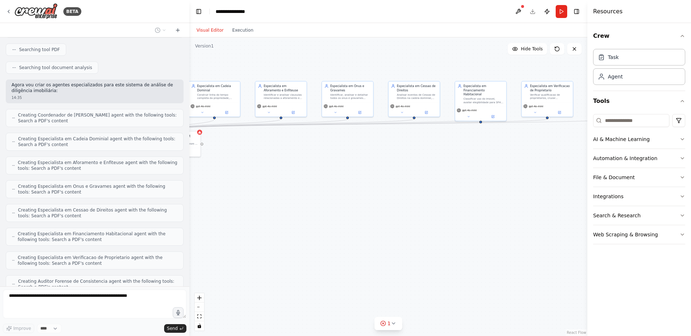
scroll to position [2782, 0]
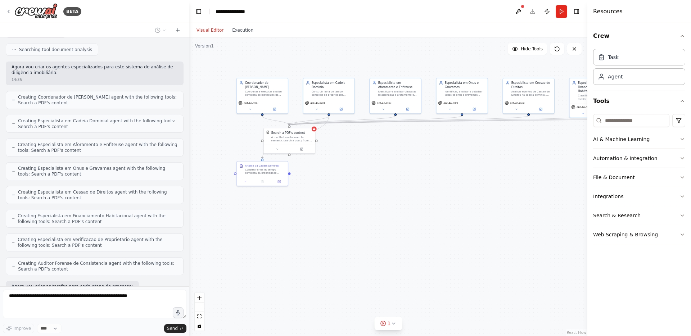
drag, startPoint x: 515, startPoint y: 239, endPoint x: 423, endPoint y: 188, distance: 105.7
click at [423, 187] on div ".deletable-edge-delete-btn { width: 20px; height: 20px; border: 0px solid #ffff…" at bounding box center [388, 186] width 398 height 299
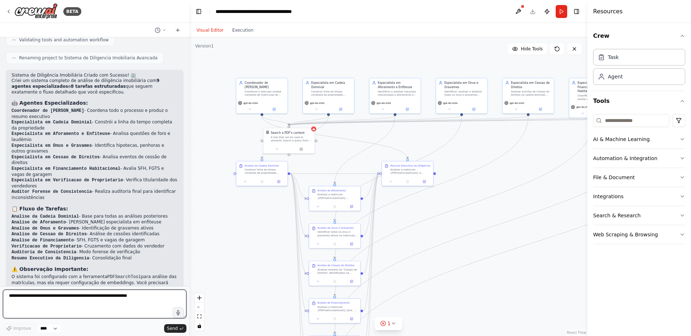
scroll to position [3293, 0]
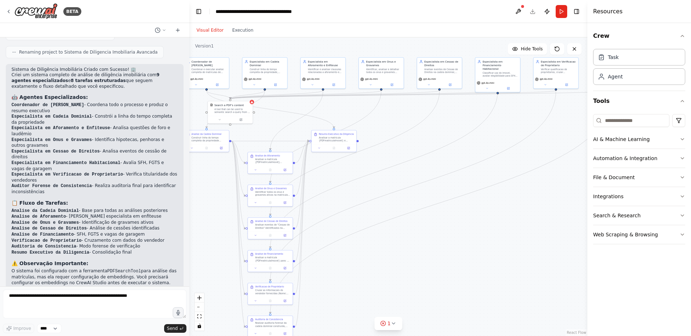
drag, startPoint x: 533, startPoint y: 204, endPoint x: 444, endPoint y: 168, distance: 95.9
click at [444, 168] on div ".deletable-edge-delete-btn { width: 20px; height: 20px; border: 0px solid #ffff…" at bounding box center [388, 186] width 398 height 299
click at [519, 12] on button at bounding box center [519, 11] width 12 height 13
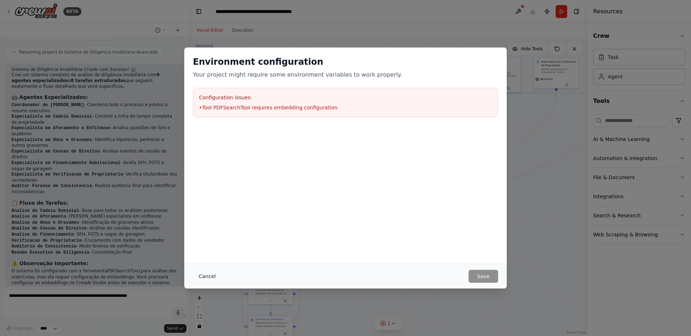
click at [214, 281] on button "Cancel" at bounding box center [207, 276] width 28 height 13
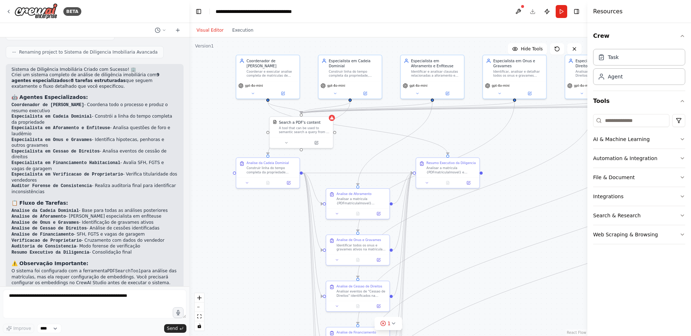
drag, startPoint x: 274, startPoint y: 111, endPoint x: 366, endPoint y: 147, distance: 99.2
click at [366, 147] on div ".deletable-edge-delete-btn { width: 20px; height: 20px; border: 0px solid #ffff…" at bounding box center [388, 186] width 398 height 299
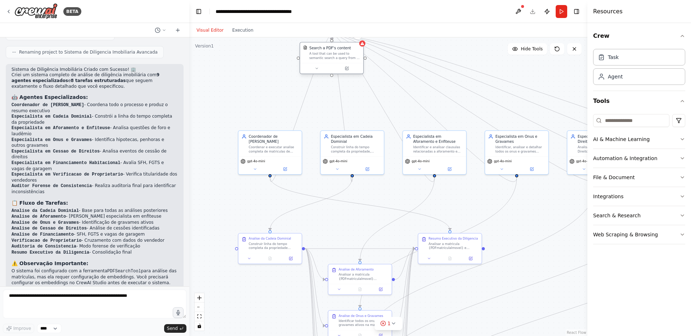
drag, startPoint x: 312, startPoint y: 139, endPoint x: 342, endPoint y: 64, distance: 79.8
click at [342, 64] on div at bounding box center [331, 68] width 63 height 10
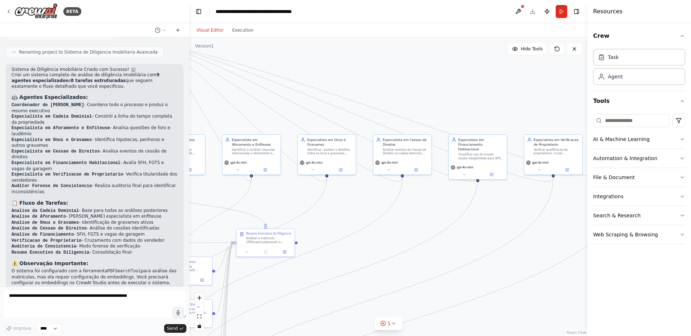
drag, startPoint x: 507, startPoint y: 68, endPoint x: 328, endPoint y: 73, distance: 179.4
click at [328, 73] on div ".deletable-edge-delete-btn { width: 20px; height: 20px; border: 0px solid #ffff…" at bounding box center [388, 186] width 398 height 299
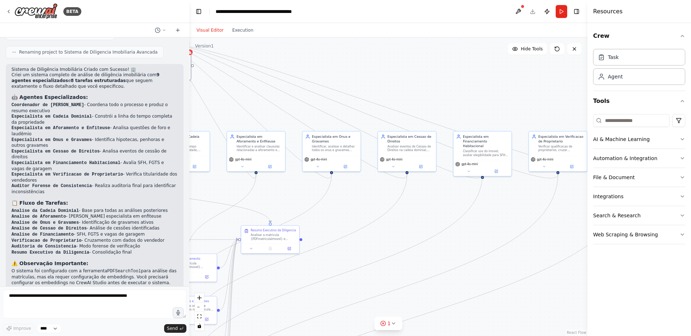
drag, startPoint x: 431, startPoint y: 101, endPoint x: 436, endPoint y: 98, distance: 5.7
click at [436, 98] on div ".deletable-edge-delete-btn { width: 20px; height: 20px; border: 0px solid #ffff…" at bounding box center [388, 186] width 398 height 299
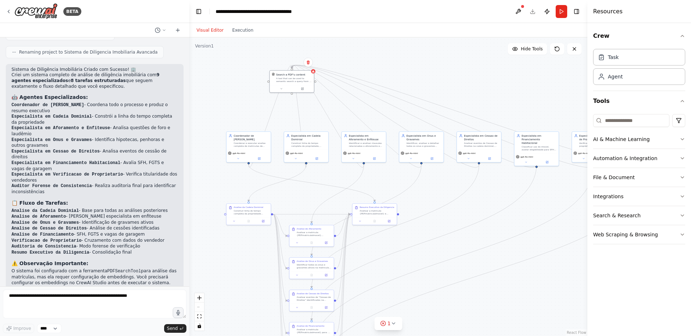
drag, startPoint x: 370, startPoint y: 64, endPoint x: 435, endPoint y: 73, distance: 65.7
click at [435, 73] on div ".deletable-edge-delete-btn { width: 20px; height: 20px; border: 0px solid #ffff…" at bounding box center [388, 186] width 398 height 299
drag, startPoint x: 291, startPoint y: 81, endPoint x: 491, endPoint y: 81, distance: 200.2
click at [491, 81] on div "A tool that can be used to semantic search a query from a PDF's content." at bounding box center [496, 79] width 36 height 6
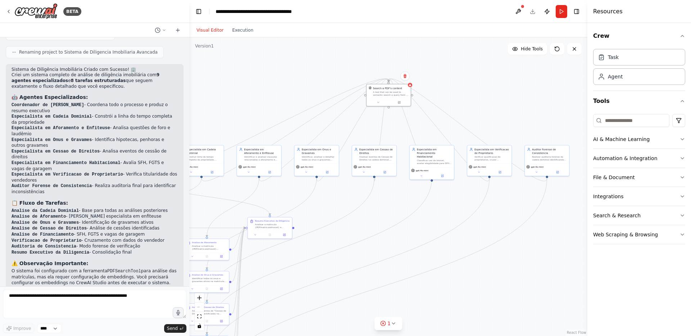
drag, startPoint x: 570, startPoint y: 81, endPoint x: 465, endPoint y: 95, distance: 105.7
click at [465, 95] on div ".deletable-edge-delete-btn { width: 20px; height: 20px; border: 0px solid #ffff…" at bounding box center [388, 186] width 398 height 299
click at [579, 12] on button "Toggle Right Sidebar" at bounding box center [577, 11] width 10 height 10
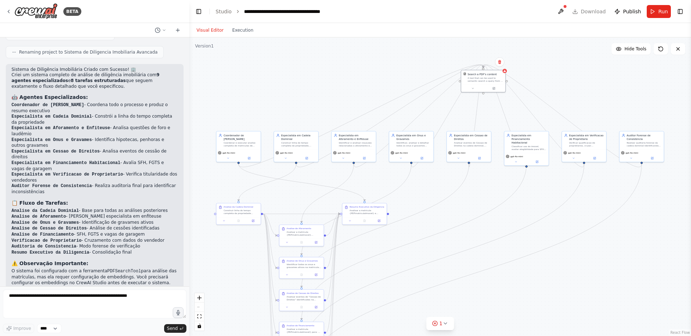
drag, startPoint x: 460, startPoint y: 94, endPoint x: 554, endPoint y: 80, distance: 95.7
click at [554, 80] on div ".deletable-edge-delete-btn { width: 20px; height: 20px; border: 0px solid #ffff…" at bounding box center [440, 186] width 502 height 299
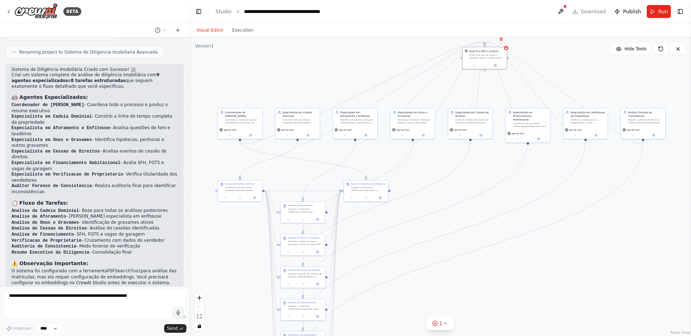
drag, startPoint x: 488, startPoint y: 306, endPoint x: 489, endPoint y: 283, distance: 23.1
click at [489, 283] on div ".deletable-edge-delete-btn { width: 20px; height: 20px; border: 0px solid #ffff…" at bounding box center [440, 186] width 502 height 299
click at [494, 68] on div "Search a PDF's content A tool that can be used to semantic search a query from …" at bounding box center [484, 57] width 45 height 23
click at [492, 62] on div at bounding box center [485, 65] width 44 height 8
click at [496, 65] on icon at bounding box center [495, 65] width 2 height 2
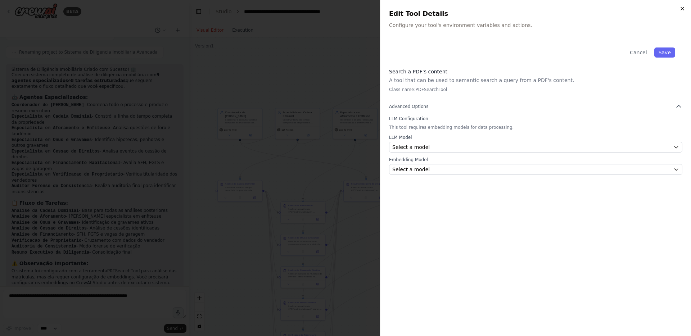
click at [680, 9] on icon "button" at bounding box center [683, 9] width 6 height 6
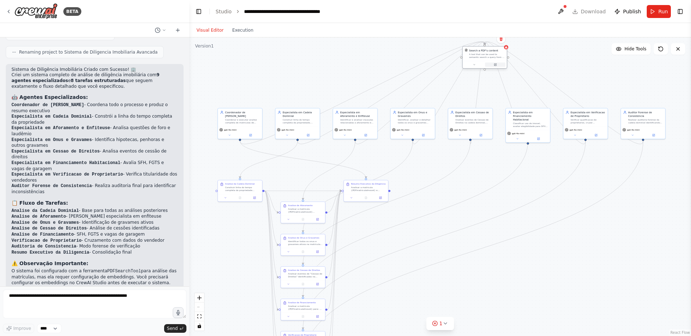
click at [494, 65] on icon at bounding box center [495, 65] width 2 height 2
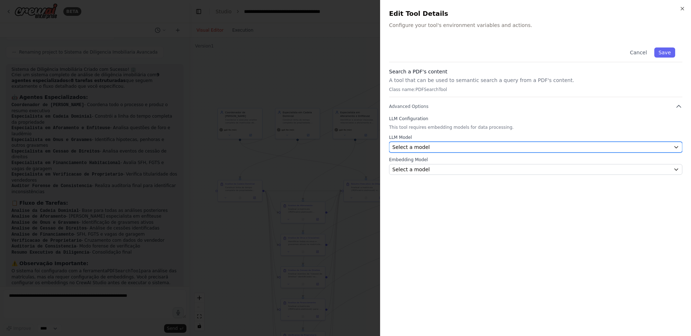
click at [451, 144] on div "Select a model" at bounding box center [531, 147] width 278 height 7
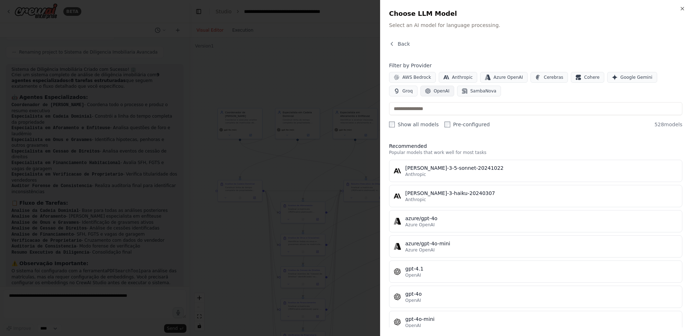
click at [434, 91] on span "OpenAI" at bounding box center [442, 91] width 16 height 6
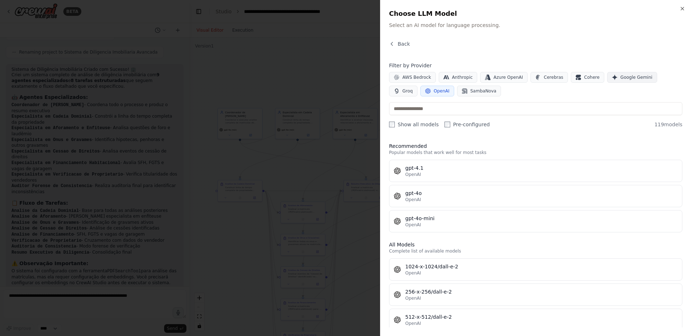
click at [612, 80] on icon "button" at bounding box center [615, 78] width 6 height 6
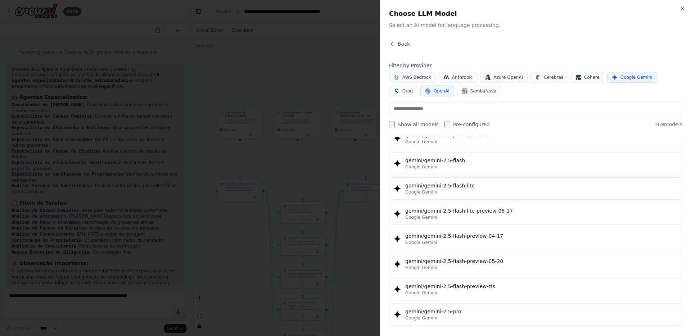
scroll to position [711, 0]
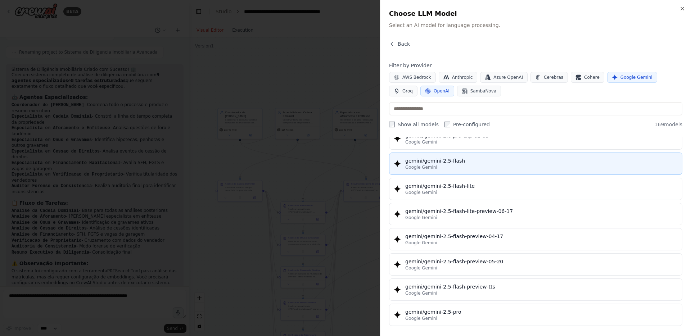
click at [506, 169] on div "Google Gemini" at bounding box center [541, 168] width 273 height 6
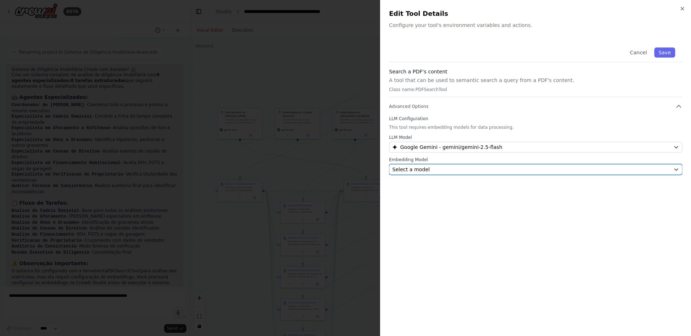
click at [459, 171] on div "Select a model" at bounding box center [531, 169] width 278 height 7
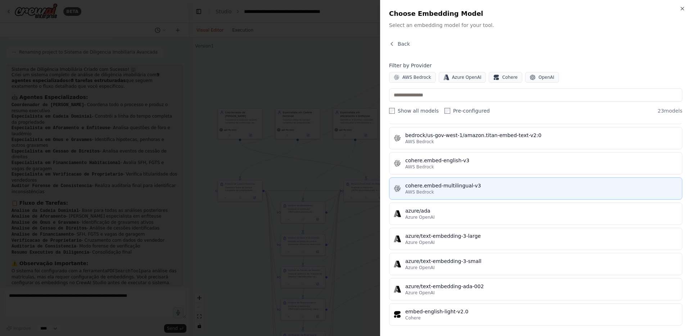
scroll to position [162, 0]
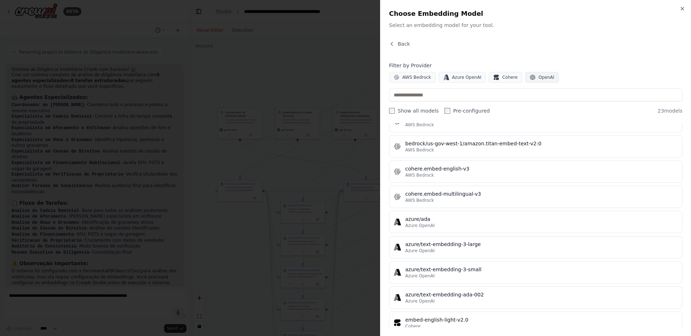
click at [526, 76] on button "OpenAI" at bounding box center [542, 77] width 34 height 11
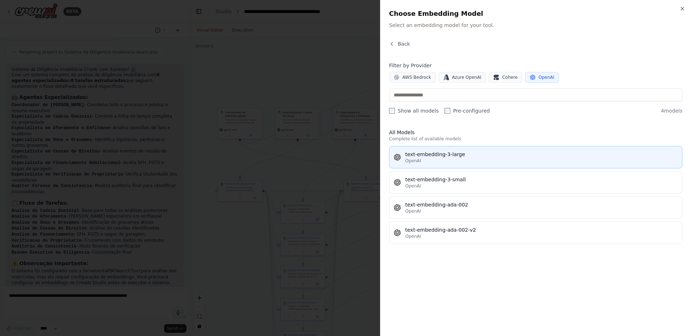
click at [486, 156] on div "text-embedding-3-large" at bounding box center [541, 154] width 273 height 7
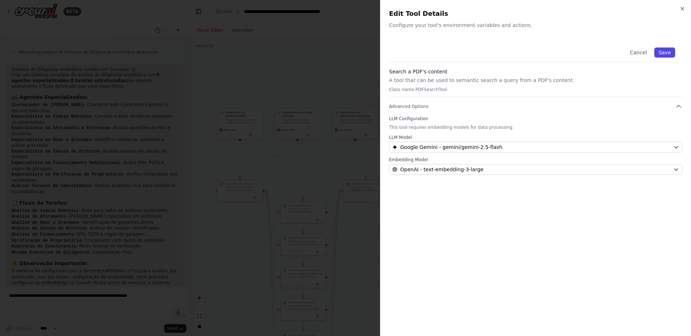
click at [665, 55] on button "Save" at bounding box center [665, 53] width 21 height 10
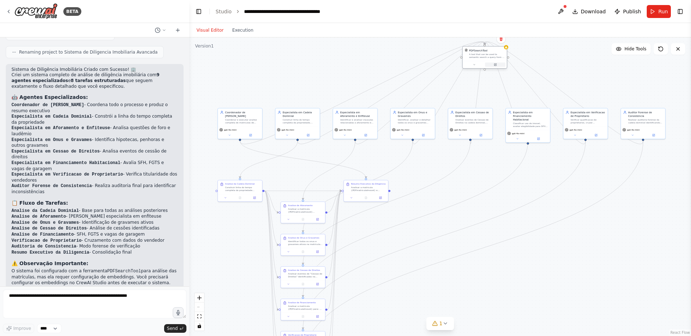
click at [499, 66] on button at bounding box center [495, 65] width 21 height 4
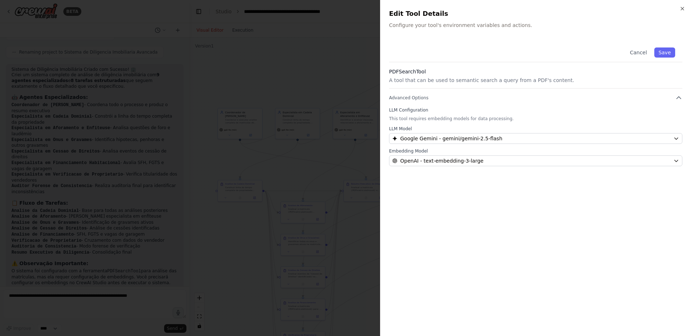
click at [686, 12] on div "Close Edit Tool Details Configure your tool's environment variables and actions…" at bounding box center [535, 168] width 311 height 336
click at [686, 10] on div "Close Edit Tool Details Configure your tool's environment variables and actions…" at bounding box center [535, 168] width 311 height 336
click at [682, 8] on icon "button" at bounding box center [683, 9] width 6 height 6
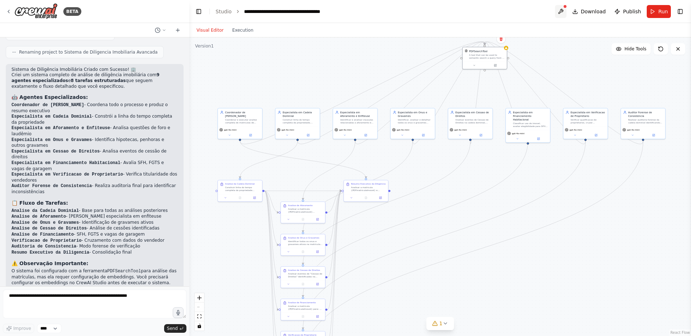
click at [565, 11] on button at bounding box center [561, 11] width 12 height 13
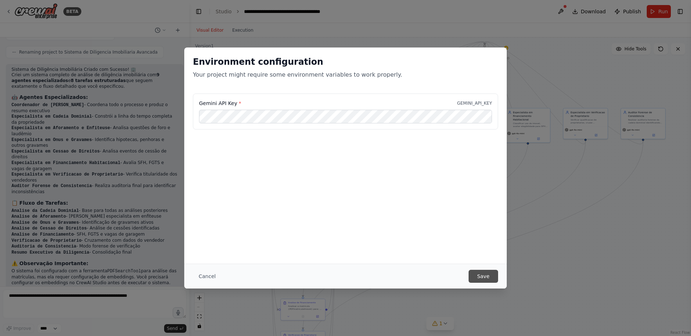
click at [483, 278] on button "Save" at bounding box center [484, 276] width 30 height 13
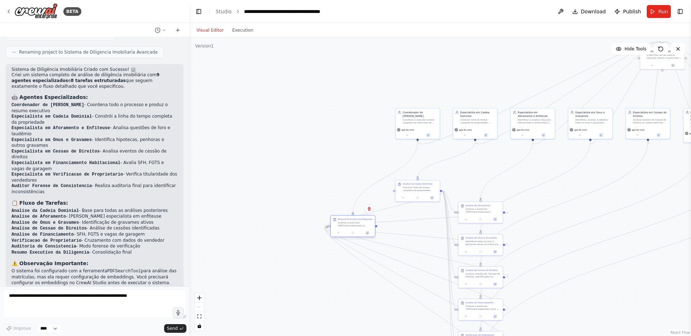
drag, startPoint x: 368, startPoint y: 185, endPoint x: 356, endPoint y: 219, distance: 36.2
click at [356, 219] on div "Resumo Executivo da Diligencia Analisar a matricula {PDFmatriculaImovel} e prod…" at bounding box center [355, 222] width 35 height 9
drag, startPoint x: 422, startPoint y: 185, endPoint x: 369, endPoint y: 304, distance: 130.2
click at [369, 304] on div "Construir linha do tempo completa da propriedade analisando a matricula {PDFmat…" at bounding box center [366, 307] width 35 height 6
drag, startPoint x: 354, startPoint y: 218, endPoint x: 365, endPoint y: 238, distance: 22.6
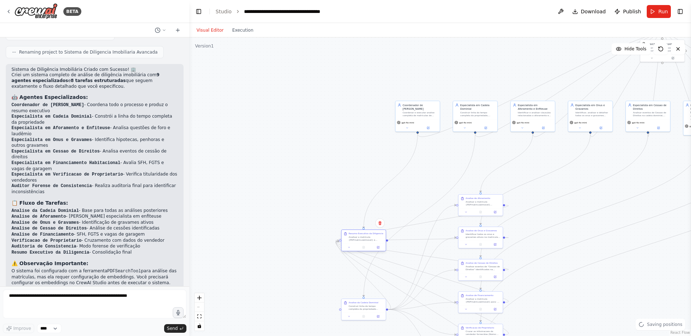
click at [365, 238] on div "Analisar a matricula {PDFmatriculaImovel} e produzir resumo executivo com statu…" at bounding box center [366, 239] width 35 height 6
drag, startPoint x: 575, startPoint y: 272, endPoint x: 539, endPoint y: 149, distance: 127.9
click at [539, 149] on div ".deletable-edge-delete-btn { width: 20px; height: 20px; border: 0px solid #ffff…" at bounding box center [440, 186] width 502 height 299
click at [524, 183] on div ".deletable-edge-delete-btn { width: 20px; height: 20px; border: 0px solid #ffff…" at bounding box center [440, 186] width 502 height 299
drag, startPoint x: 325, startPoint y: 114, endPoint x: 575, endPoint y: 196, distance: 262.7
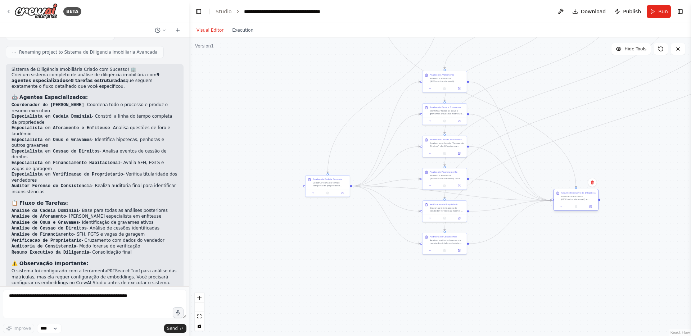
click at [575, 196] on div "Analisar a matricula {PDFmatriculaImovel} e produzir resumo executivo com statu…" at bounding box center [578, 198] width 35 height 6
drag, startPoint x: 625, startPoint y: 163, endPoint x: 543, endPoint y: 180, distance: 83.6
click at [543, 180] on div ".deletable-edge-delete-btn { width: 20px; height: 20px; border: 0px solid #ffff…" at bounding box center [440, 186] width 502 height 299
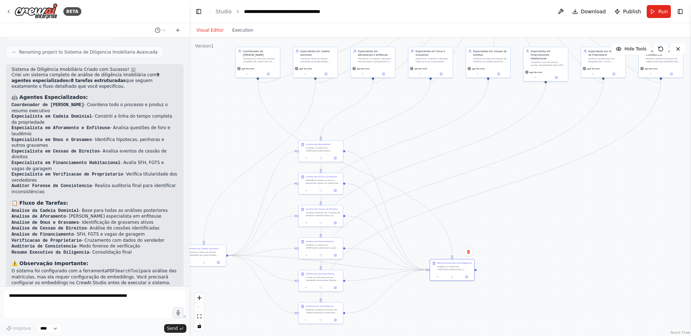
drag, startPoint x: 215, startPoint y: 81, endPoint x: 173, endPoint y: 132, distance: 66.0
click at [173, 132] on div "BETA crie esse sistema de agentes: Você é um Analista de Diligência Imobiliária…" at bounding box center [345, 168] width 691 height 336
drag, startPoint x: 460, startPoint y: 267, endPoint x: 470, endPoint y: 253, distance: 16.5
click at [470, 253] on div "Analisar a matricula {PDFmatriculaImovel} e produzir resumo executivo com statu…" at bounding box center [465, 253] width 35 height 6
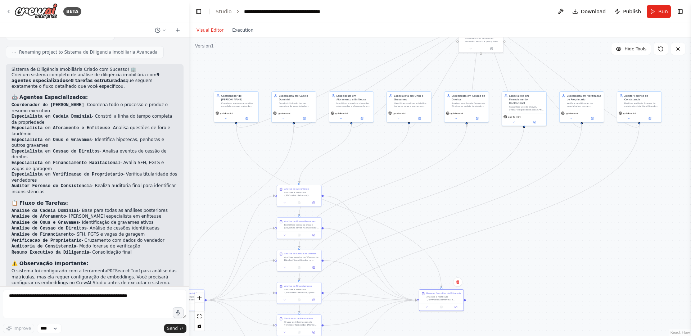
drag, startPoint x: 575, startPoint y: 240, endPoint x: 553, endPoint y: 285, distance: 49.6
click at [553, 285] on div ".deletable-edge-delete-btn { width: 20px; height: 20px; border: 0px solid #ffff…" at bounding box center [440, 186] width 502 height 299
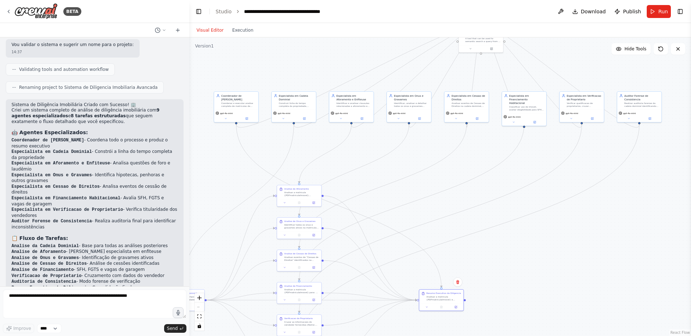
scroll to position [3293, 0]
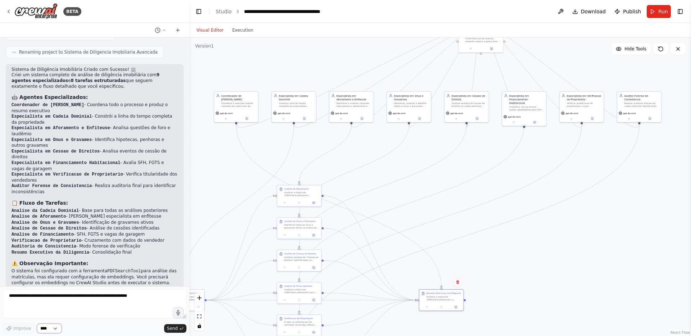
click at [59, 328] on select "****" at bounding box center [49, 328] width 24 height 9
click at [67, 310] on textarea at bounding box center [95, 304] width 184 height 29
type textarea "******"
click at [53, 330] on select "****" at bounding box center [49, 328] width 24 height 9
click at [67, 302] on textarea "******" at bounding box center [95, 304] width 184 height 29
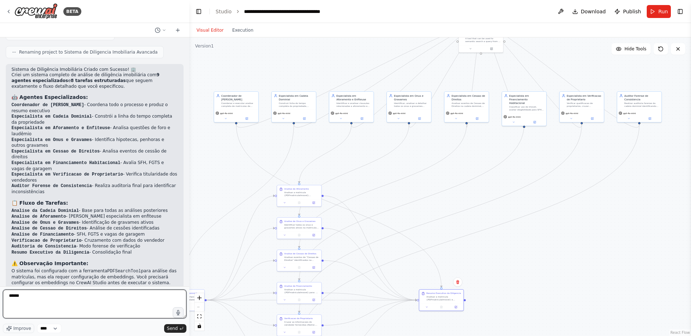
click at [67, 302] on textarea "******" at bounding box center [95, 304] width 184 height 29
